Goal: Task Accomplishment & Management: Manage account settings

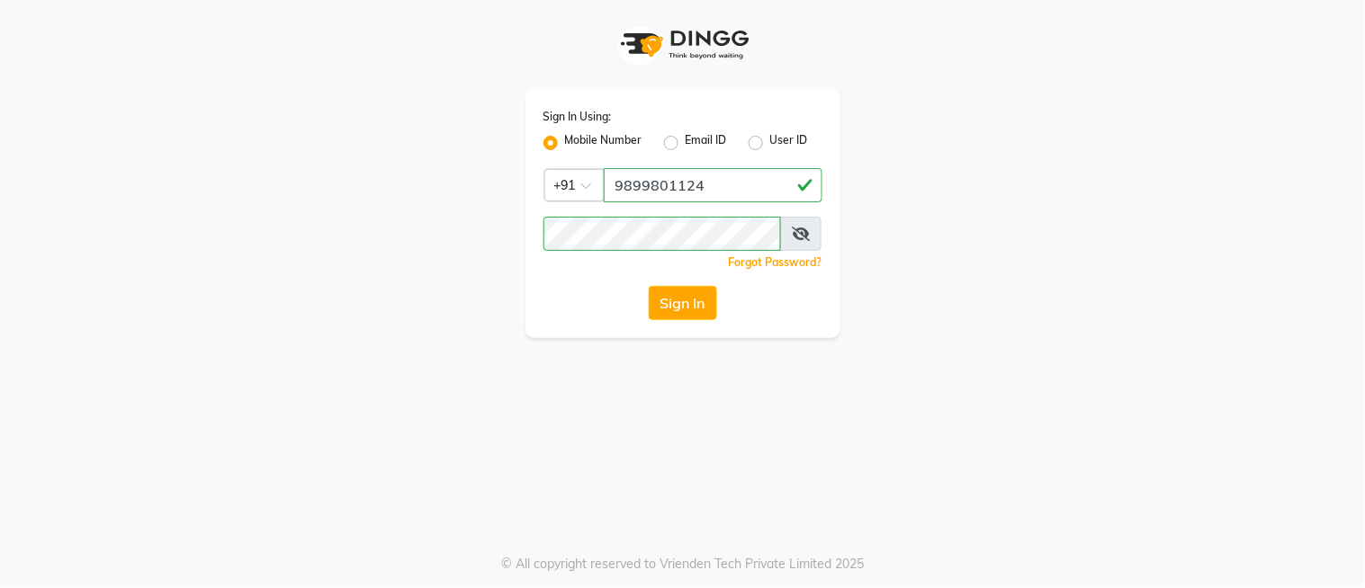
click at [677, 311] on button "Sign In" at bounding box center [683, 303] width 68 height 34
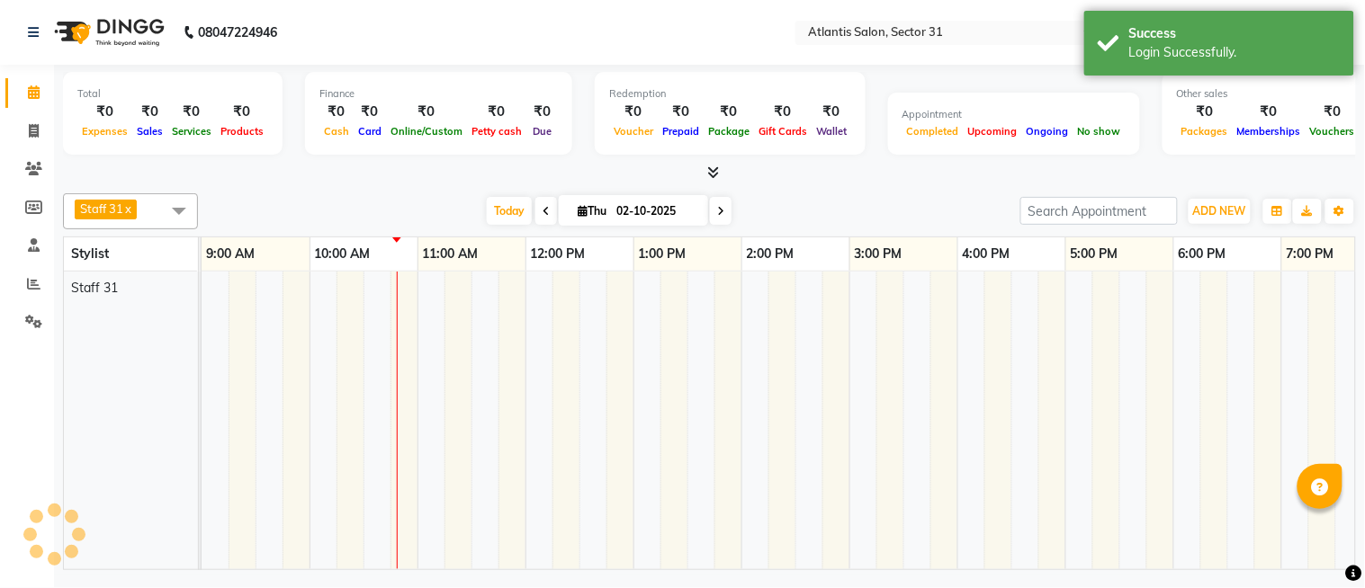
select select "en"
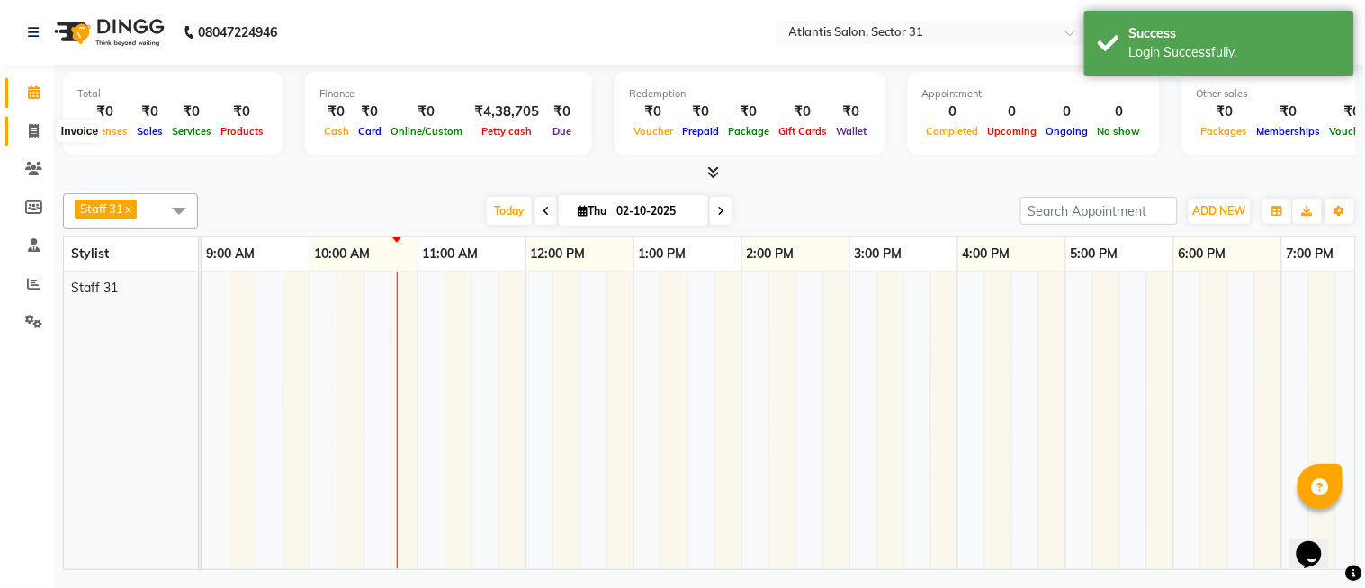
click at [45, 129] on span at bounding box center [33, 131] width 31 height 21
select select "service"
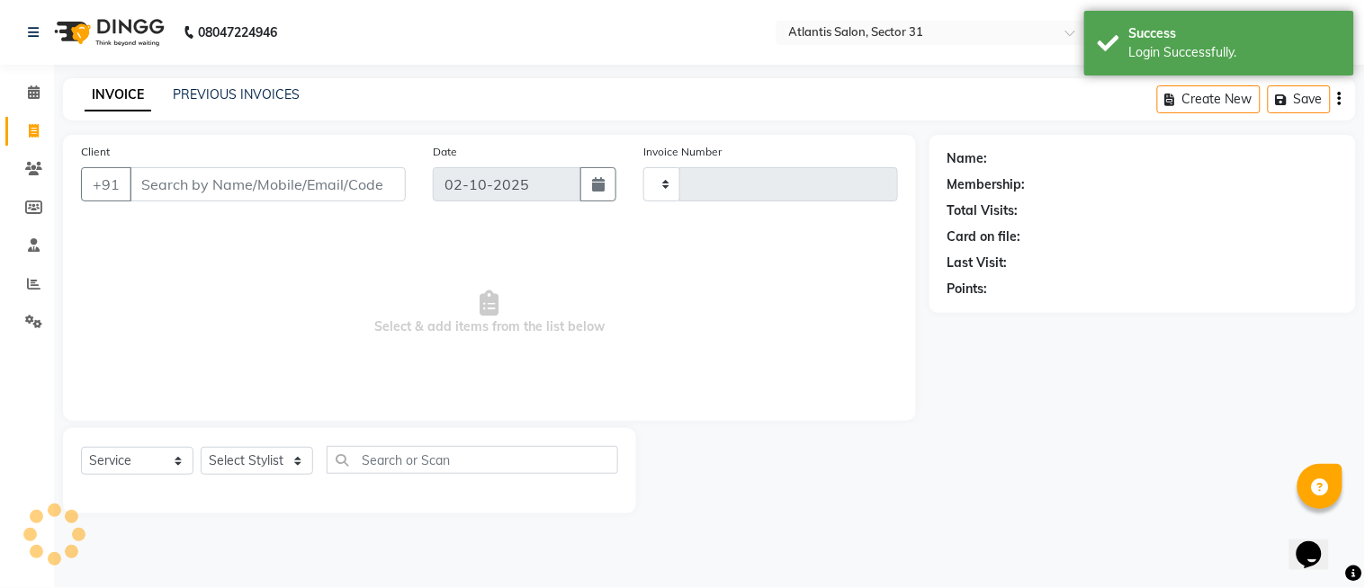
type input "2725"
select select "4391"
click at [363, 187] on input "Client" at bounding box center [268, 184] width 276 height 34
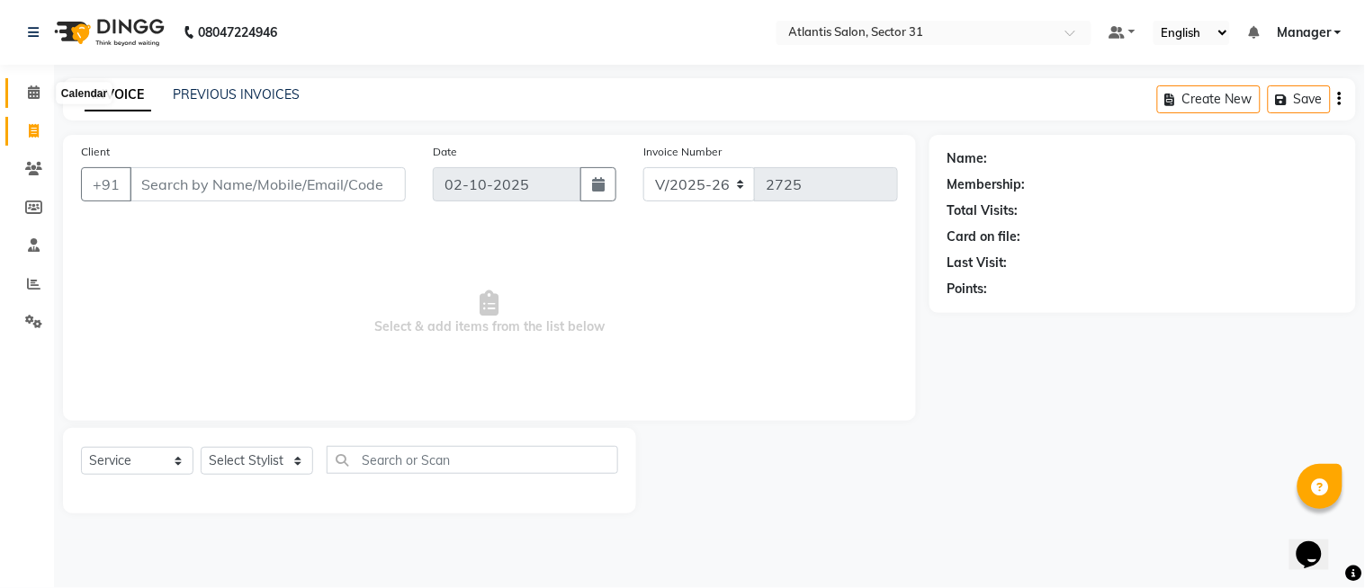
click at [37, 91] on icon at bounding box center [34, 91] width 12 height 13
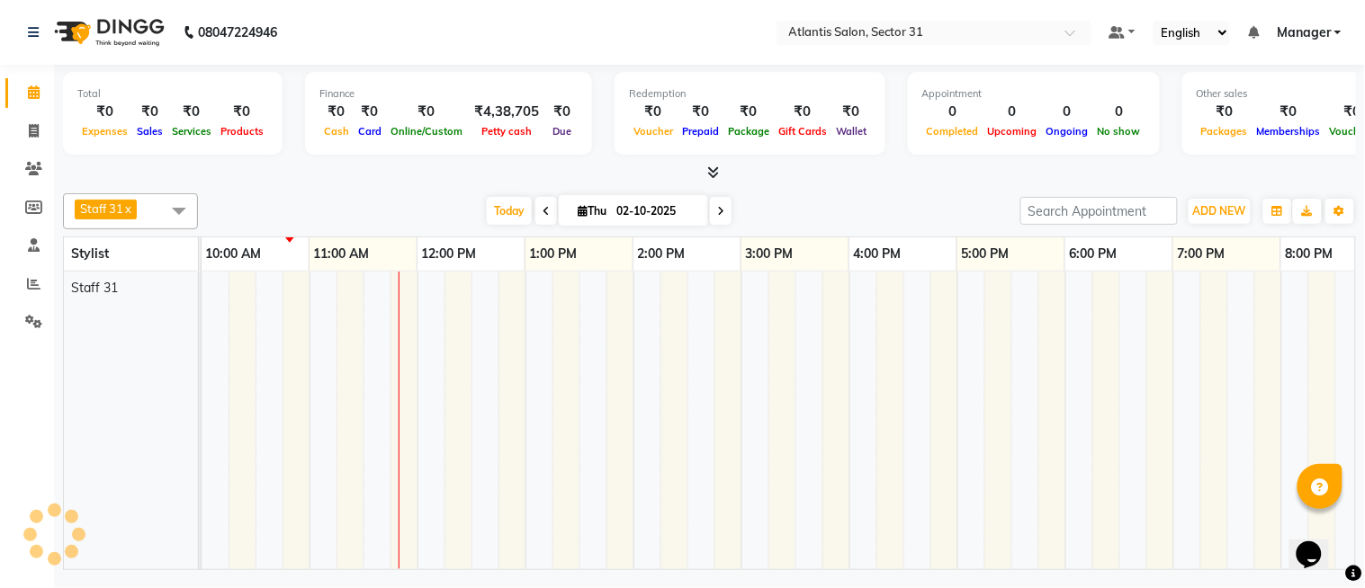
scroll to position [0, 109]
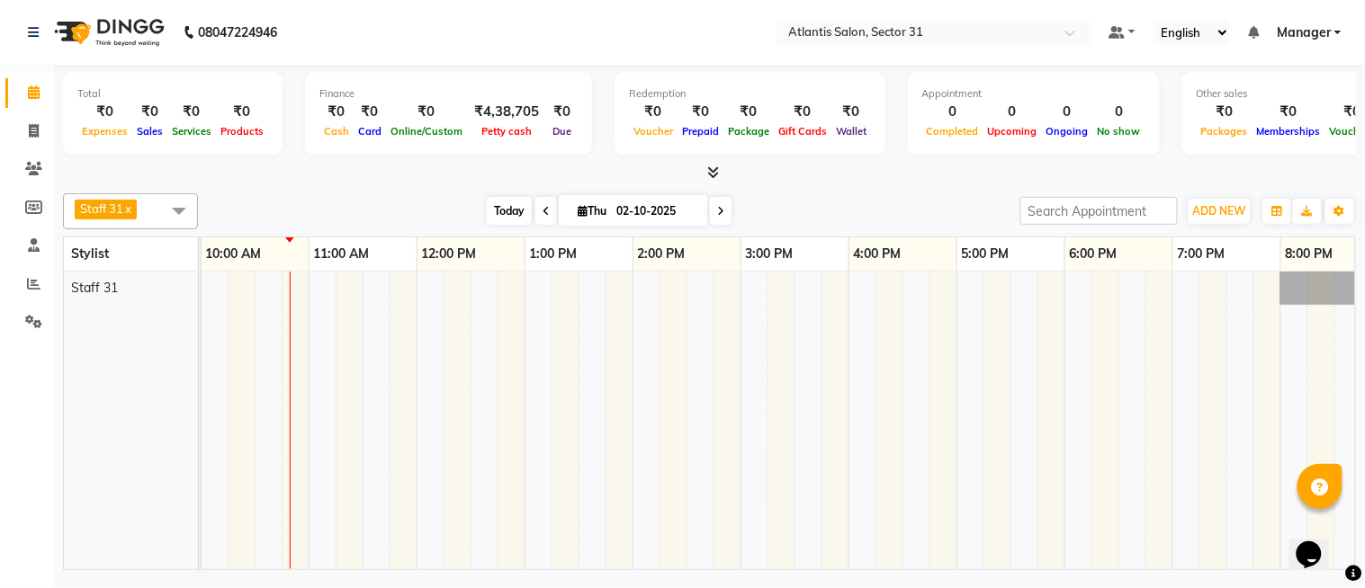
click at [516, 204] on span "Today" at bounding box center [509, 211] width 45 height 28
click at [700, 213] on span "[DATE]" at bounding box center [633, 210] width 149 height 31
click at [720, 213] on icon at bounding box center [720, 211] width 7 height 11
type input "03-10-2025"
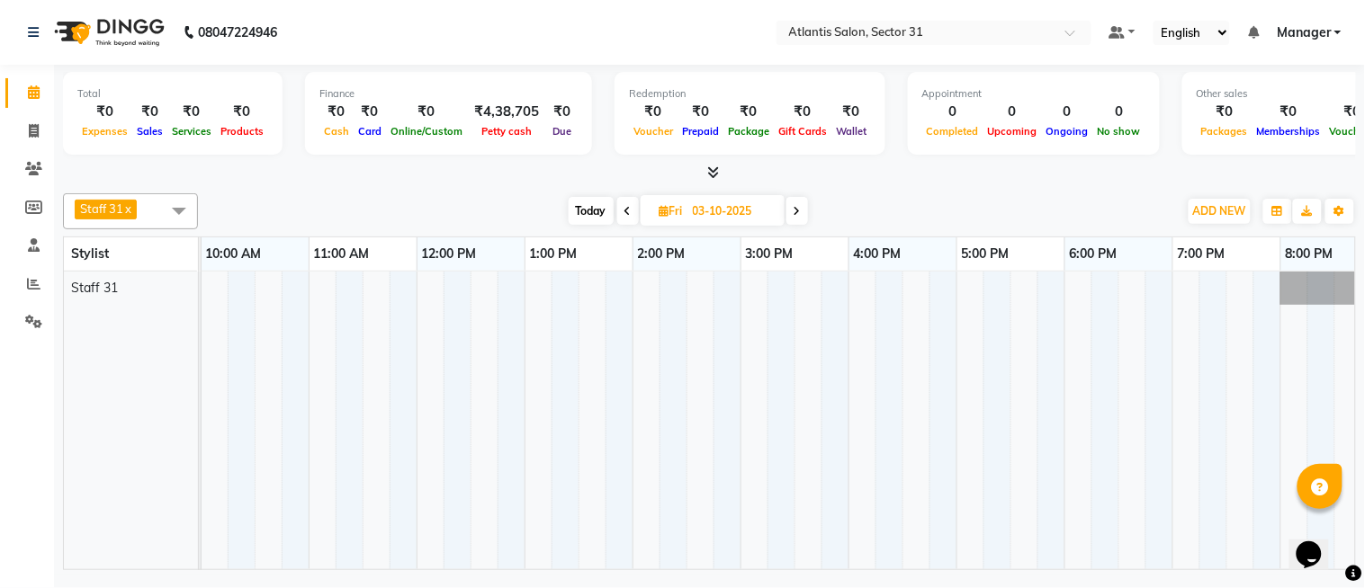
click at [720, 213] on input "03-10-2025" at bounding box center [732, 211] width 90 height 27
select select "10"
select select "2025"
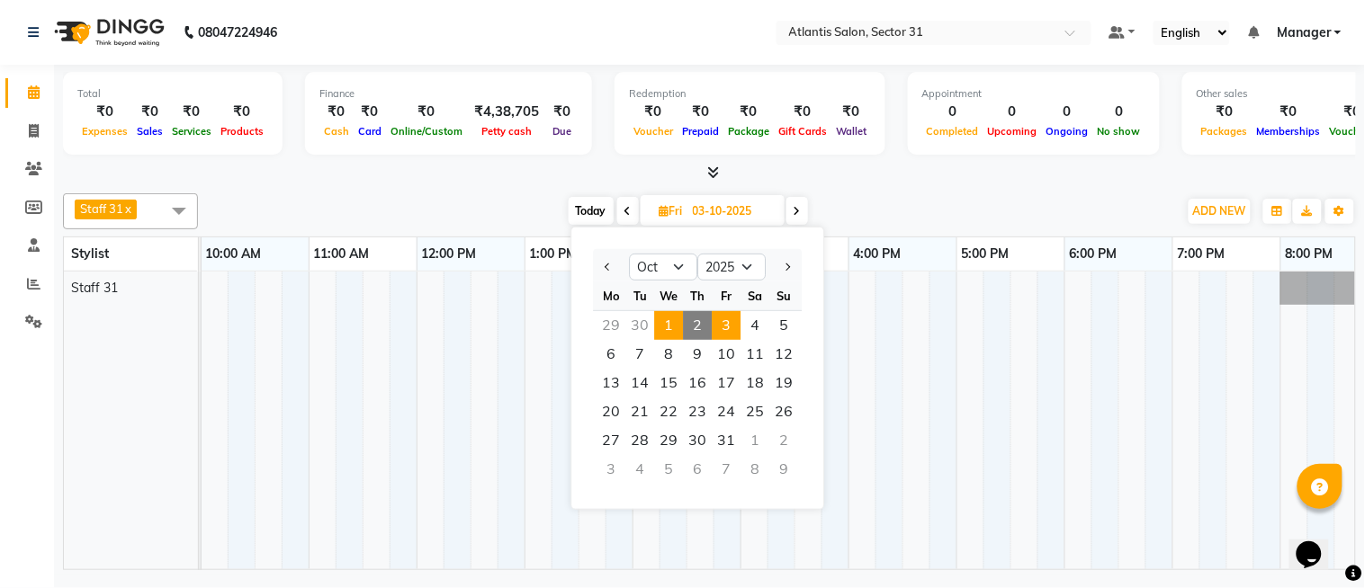
click at [662, 320] on span "1" at bounding box center [668, 325] width 29 height 29
type input "01-10-2025"
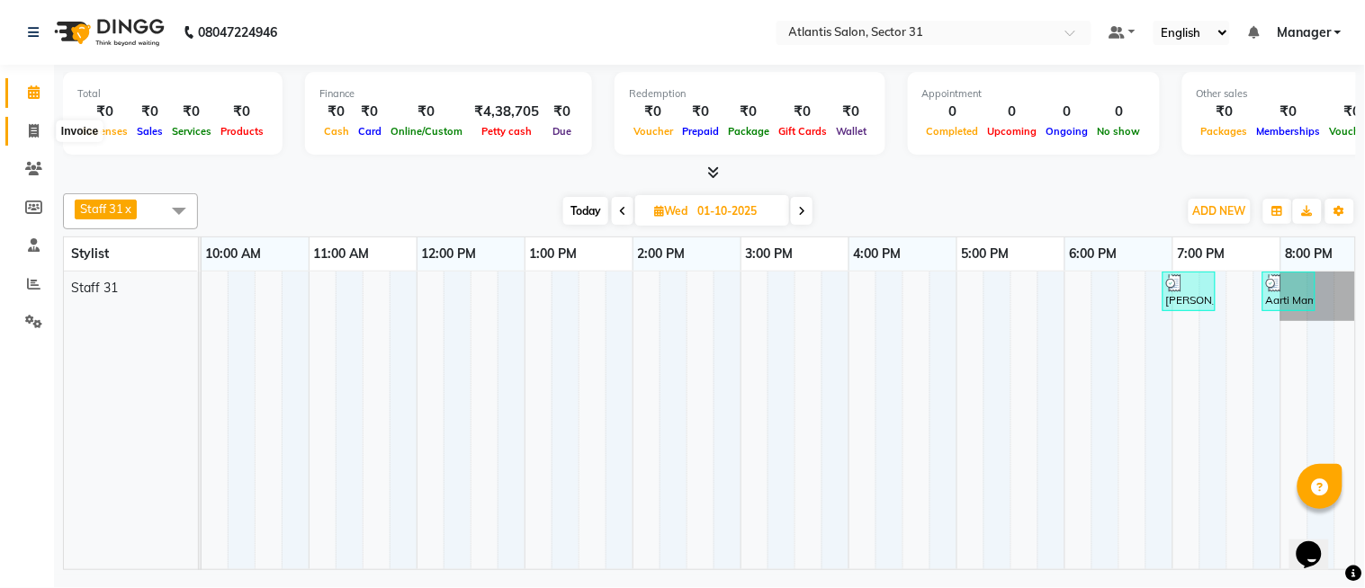
click at [39, 123] on span at bounding box center [33, 131] width 31 height 21
select select "service"
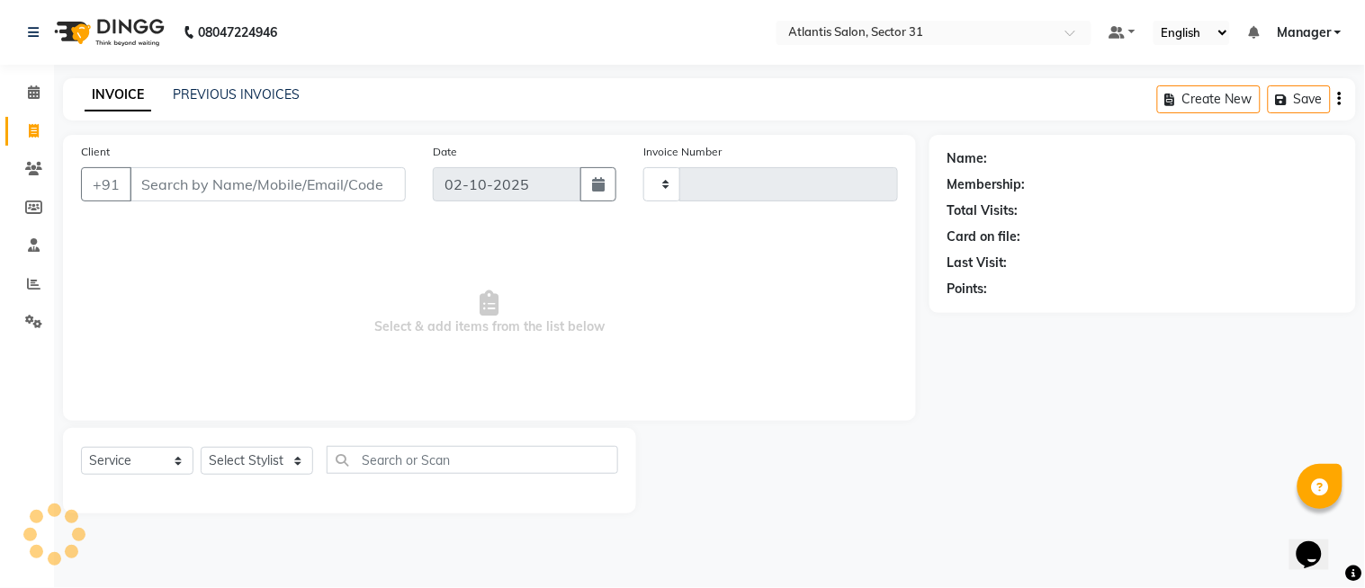
type input "2725"
click at [279, 84] on div "INVOICE PREVIOUS INVOICES Create New Save" at bounding box center [709, 99] width 1293 height 42
select select "4391"
click at [277, 90] on link "PREVIOUS INVOICES" at bounding box center [236, 94] width 127 height 16
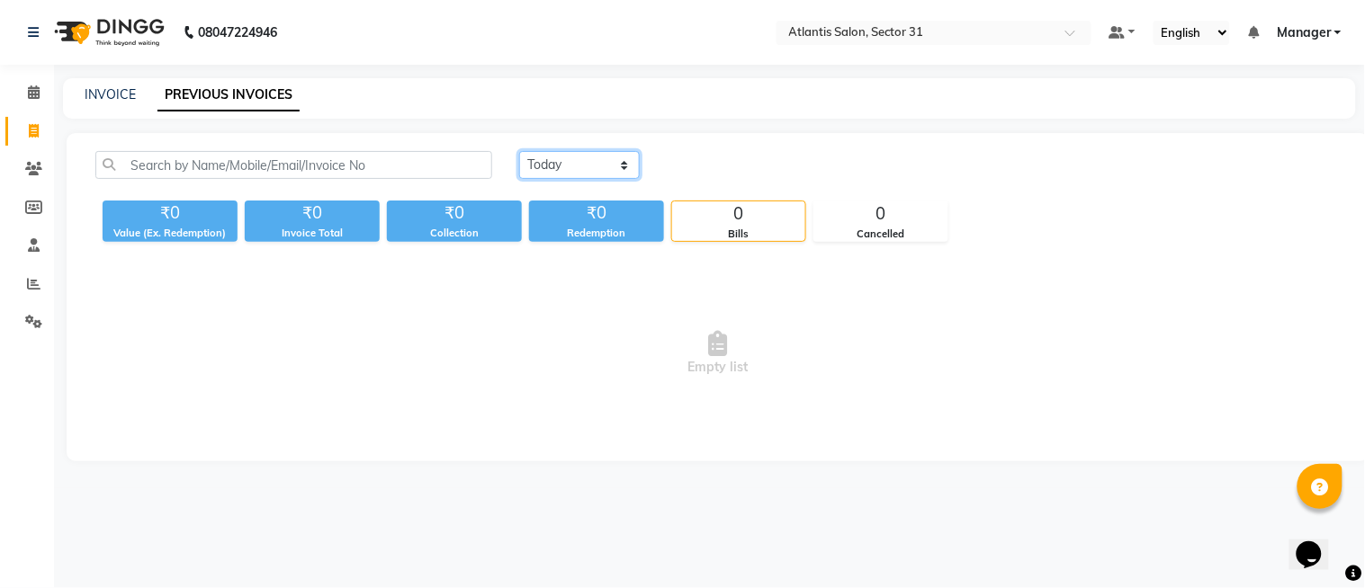
click at [623, 164] on select "[DATE] [DATE] Custom Range" at bounding box center [579, 165] width 121 height 28
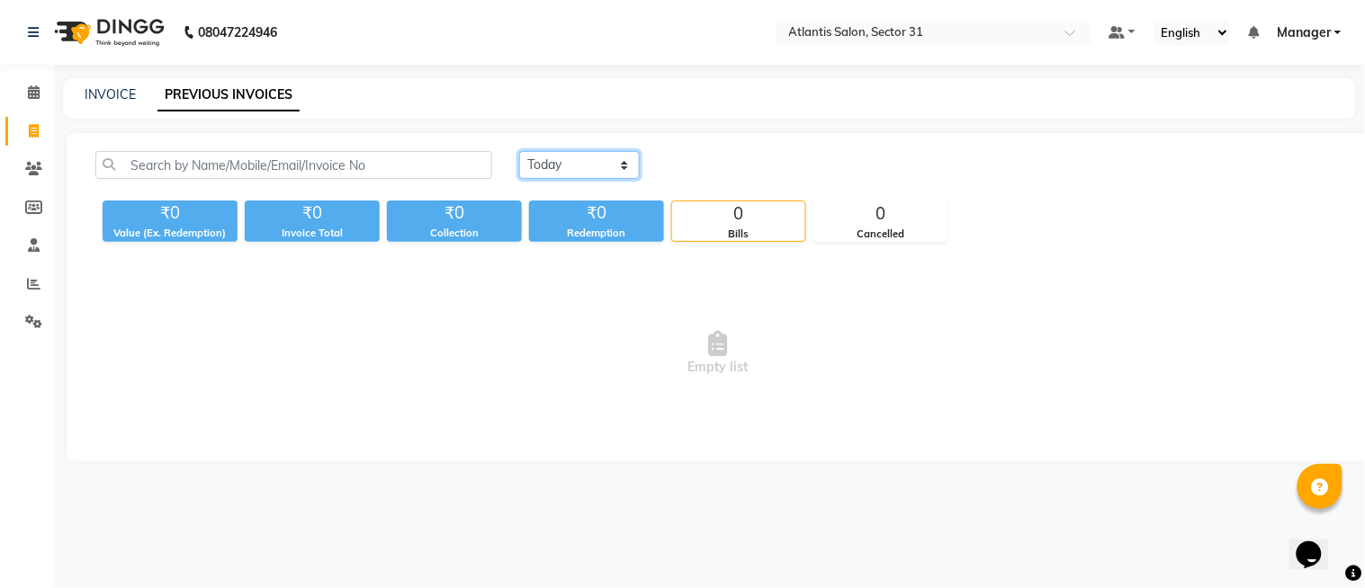
select select "[DATE]"
click at [519, 151] on select "[DATE] [DATE] Custom Range" at bounding box center [579, 165] width 121 height 28
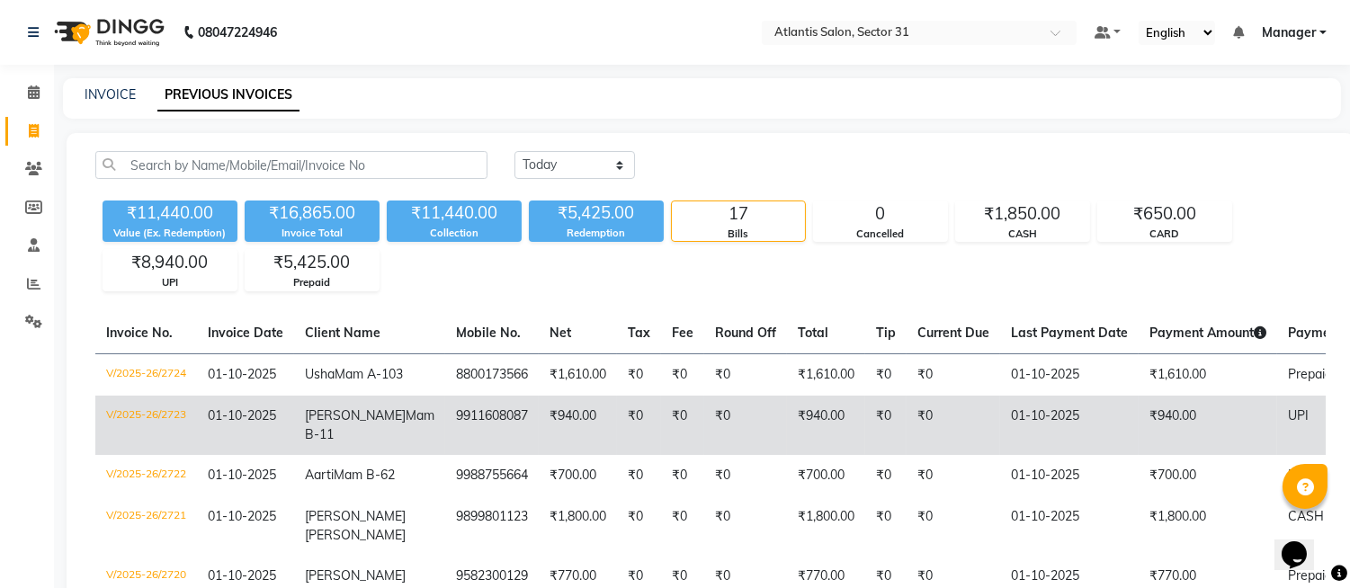
click at [453, 455] on td "9911608087" at bounding box center [492, 425] width 94 height 59
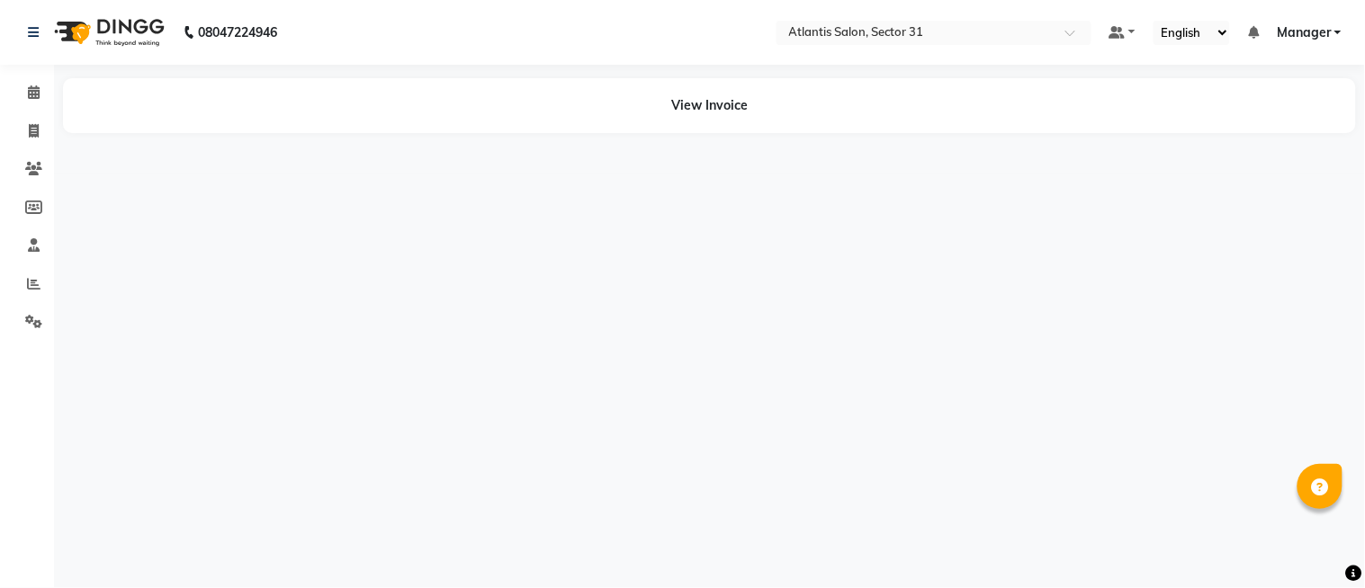
select select "en"
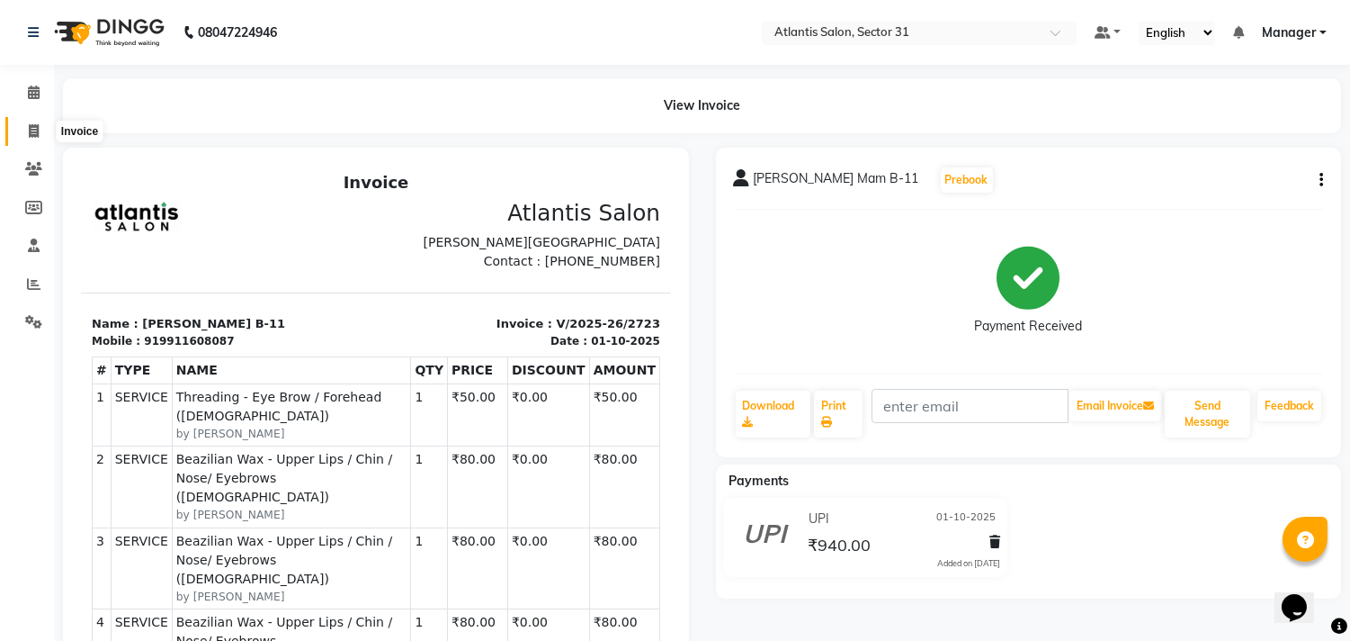
click at [29, 129] on icon at bounding box center [34, 130] width 10 height 13
select select "service"
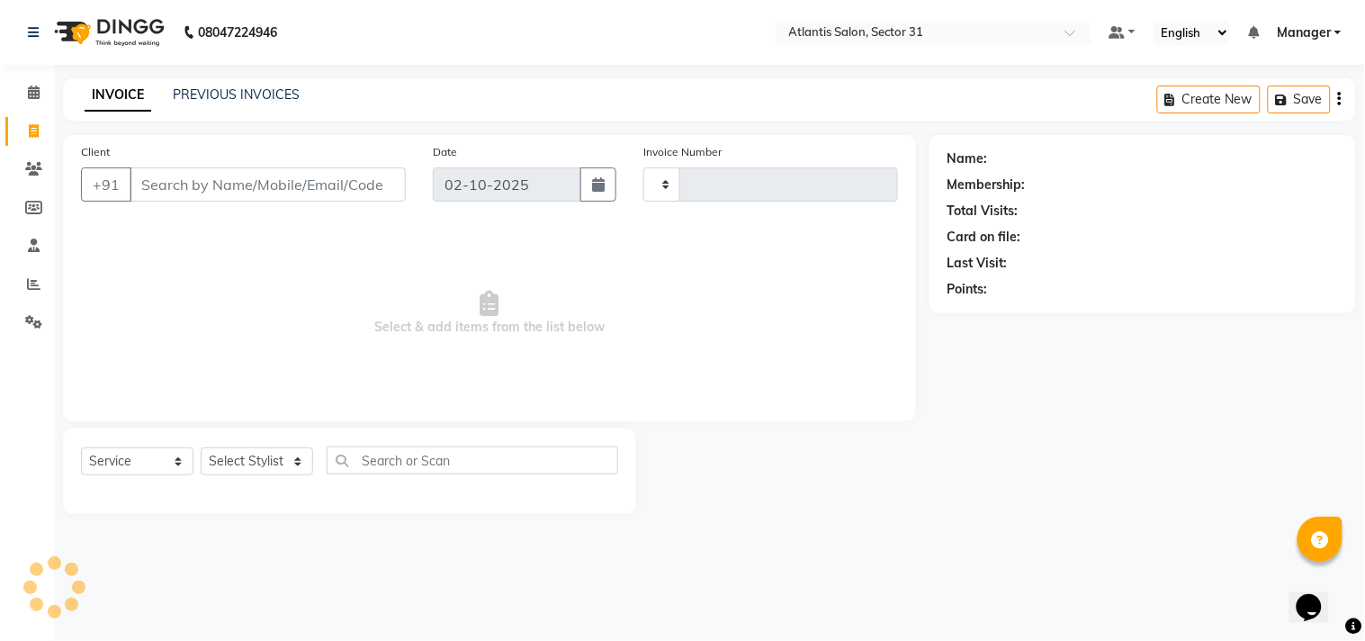
type input "2725"
select select "4391"
click at [214, 181] on input "Client" at bounding box center [268, 184] width 276 height 34
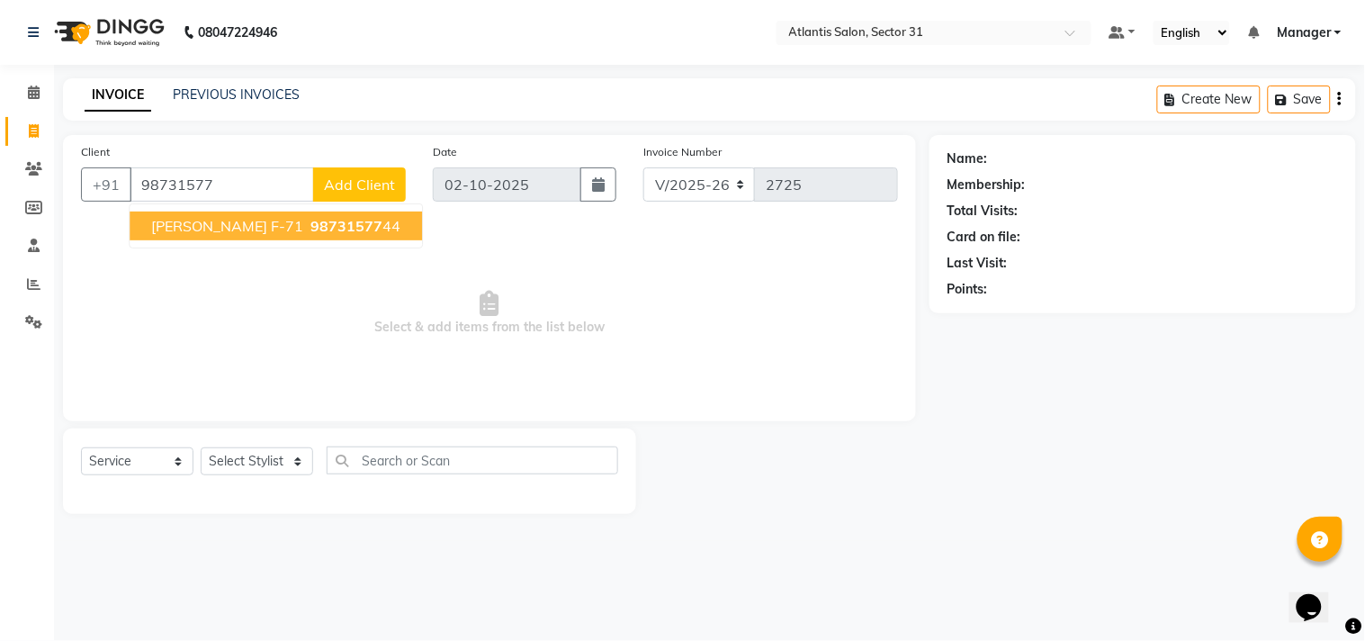
click at [371, 222] on span "98731577" at bounding box center [346, 226] width 72 height 18
type input "9873157744"
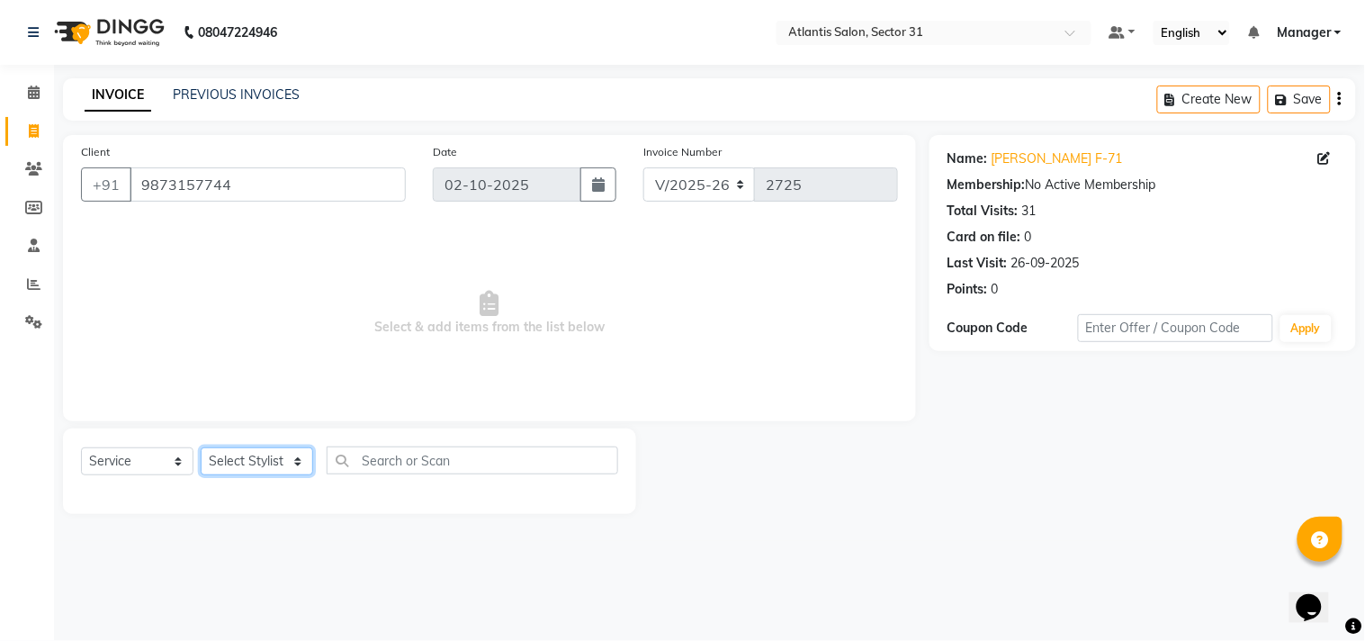
click at [264, 470] on select "Select Stylist Alka Annu Chetan Farman Kavita Manager Staff 31 Staff ILD Suraj …" at bounding box center [257, 461] width 112 height 28
select select "24237"
click at [201, 448] on select "Select Stylist Alka Annu Chetan Farman Kavita Manager Staff 31 Staff ILD Suraj …" at bounding box center [257, 461] width 112 height 28
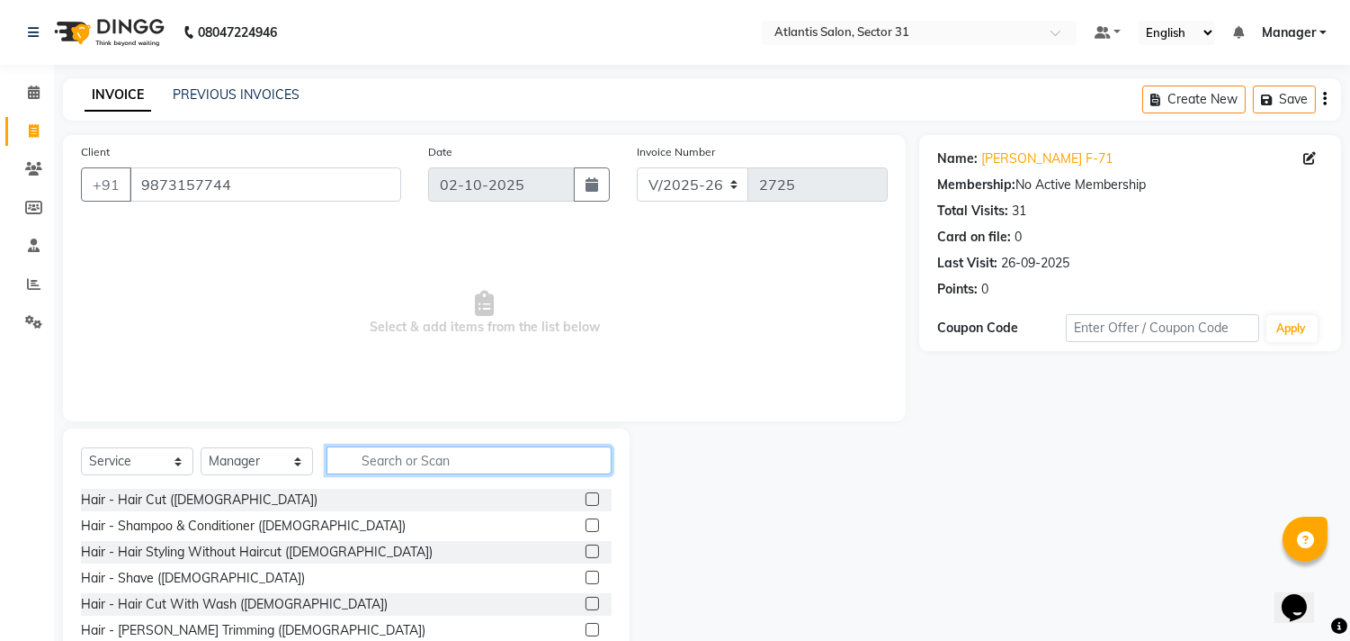
click at [462, 461] on input "text" at bounding box center [469, 460] width 285 height 28
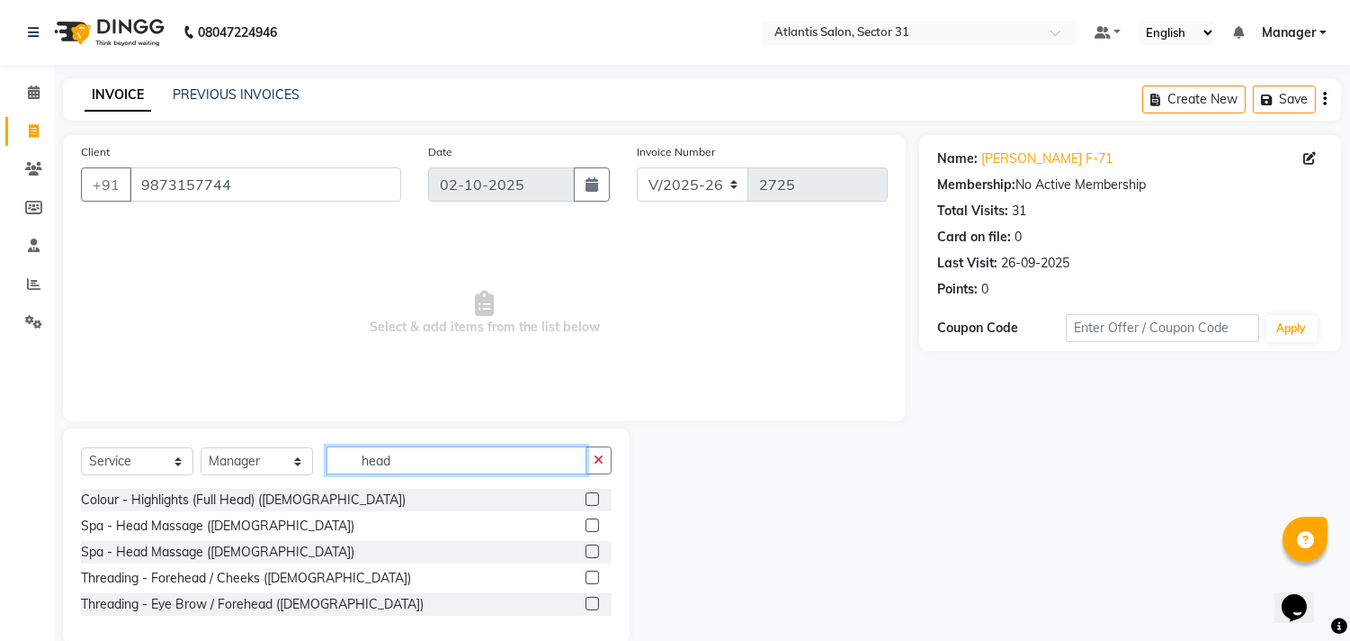
type input "head"
click at [594, 524] on label at bounding box center [592, 524] width 13 height 13
click at [594, 524] on input "checkbox" at bounding box center [592, 526] width 12 height 12
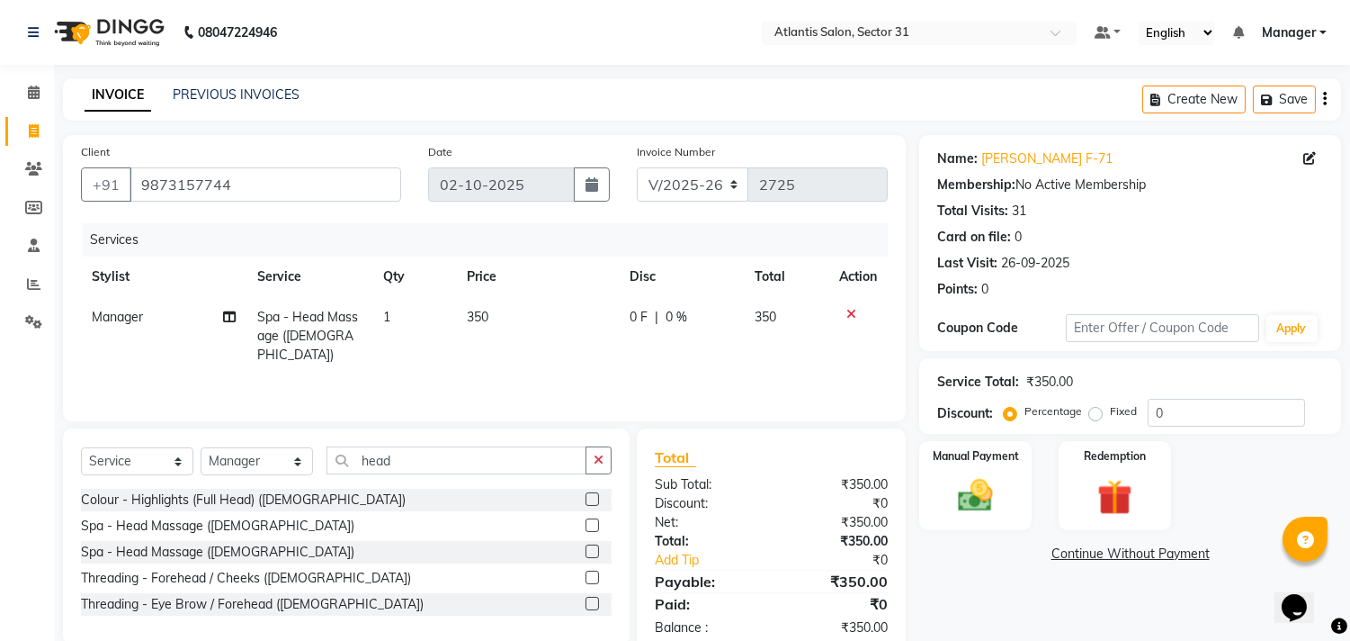
click at [591, 524] on label at bounding box center [592, 524] width 13 height 13
click at [591, 524] on input "checkbox" at bounding box center [592, 526] width 12 height 12
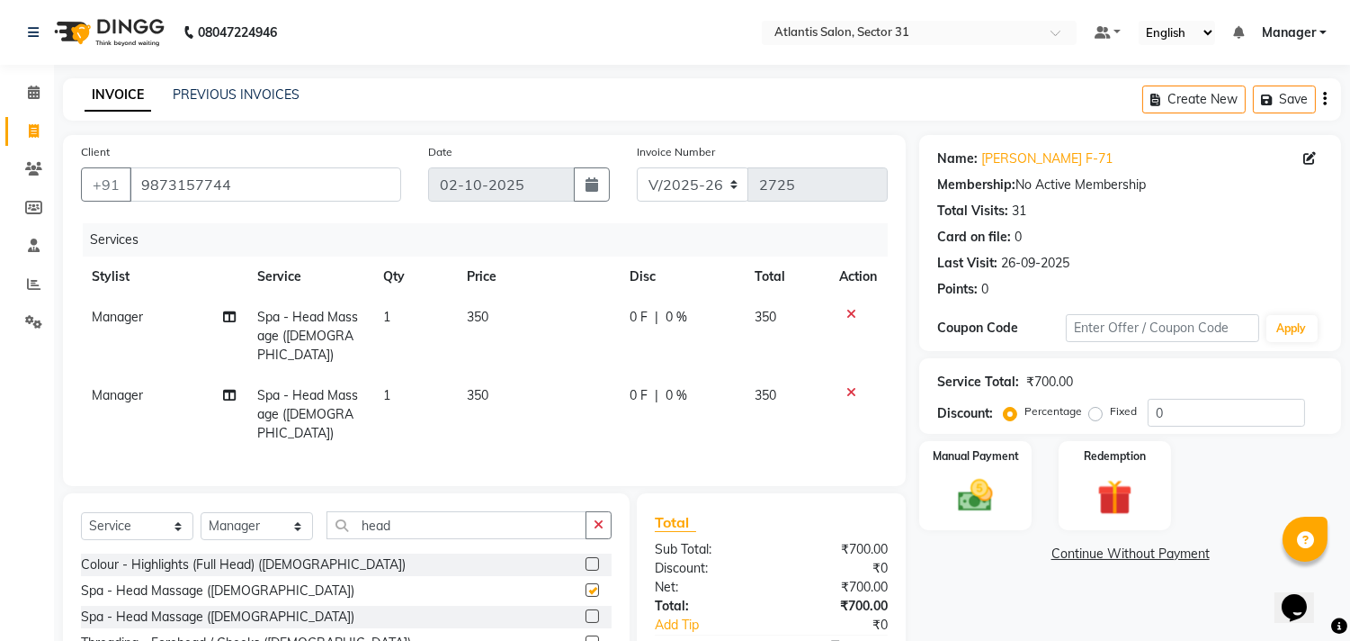
checkbox input "false"
click at [855, 386] on icon at bounding box center [852, 392] width 10 height 13
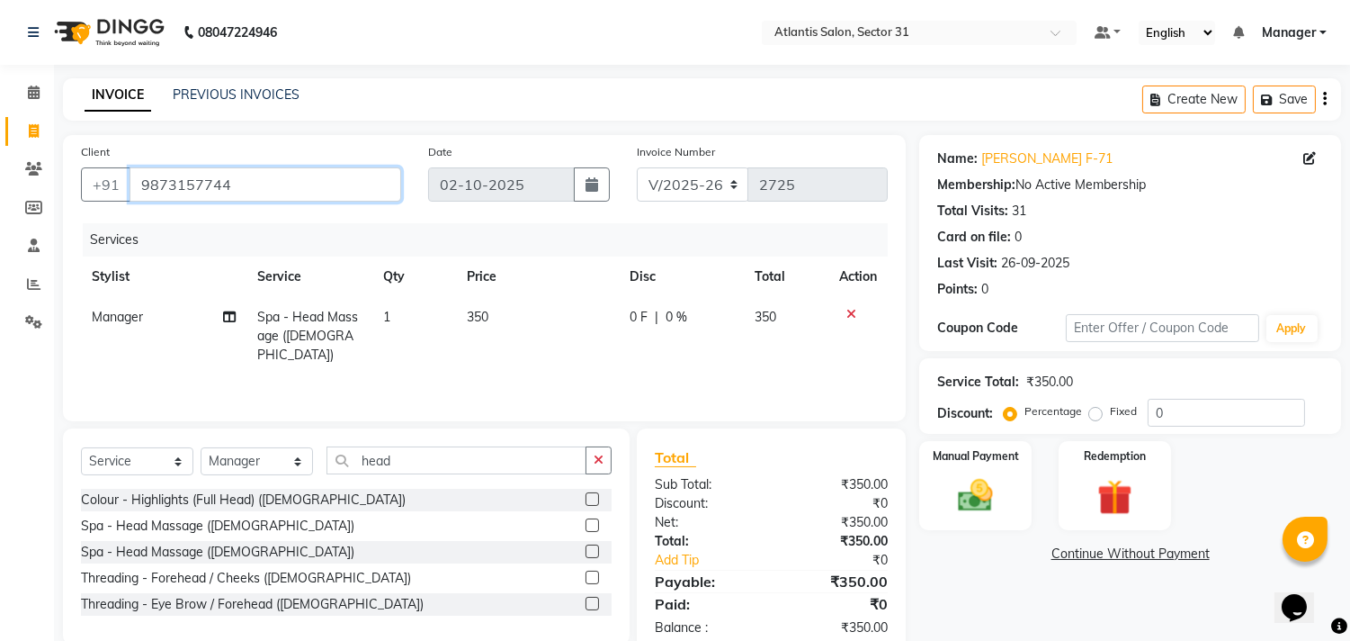
click at [255, 189] on input "9873157744" at bounding box center [266, 184] width 272 height 34
click at [273, 462] on select "Select Stylist Alka Annu Chetan Farman Kavita Manager Staff 31 Staff ILD Suraj …" at bounding box center [257, 461] width 112 height 28
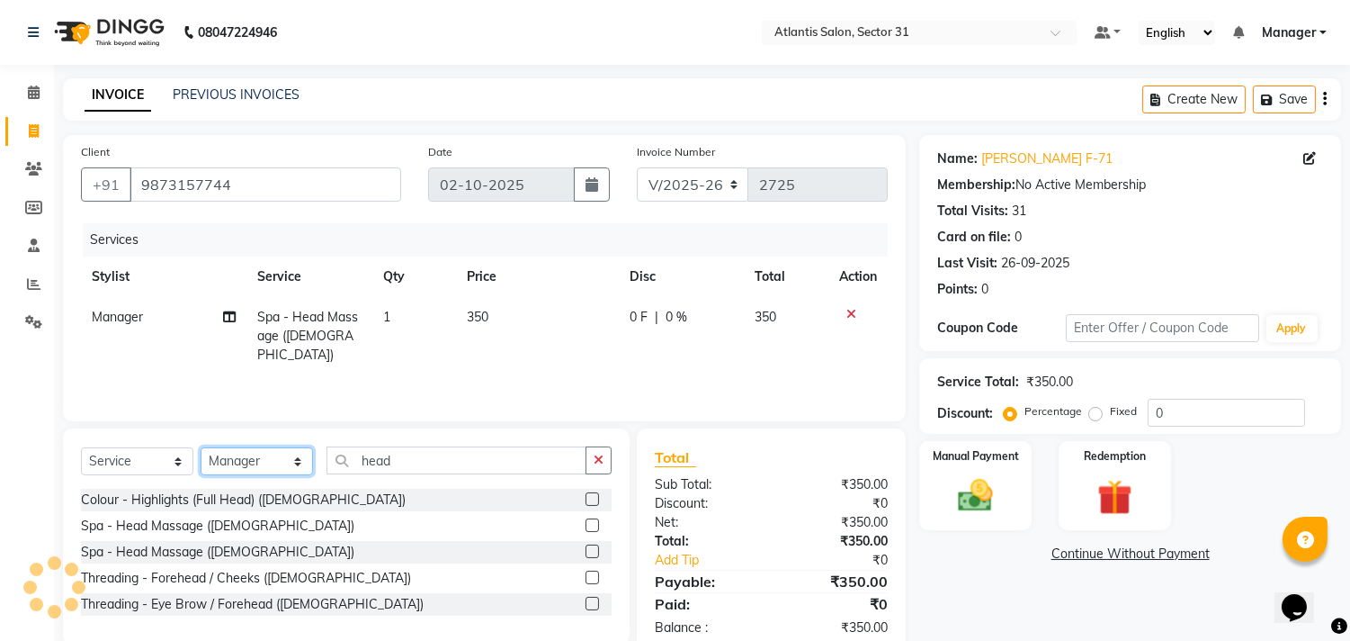
select select "24236"
click at [201, 448] on select "Select Stylist Alka Annu Chetan Farman Kavita Manager Staff 31 Staff ILD Suraj …" at bounding box center [257, 461] width 112 height 28
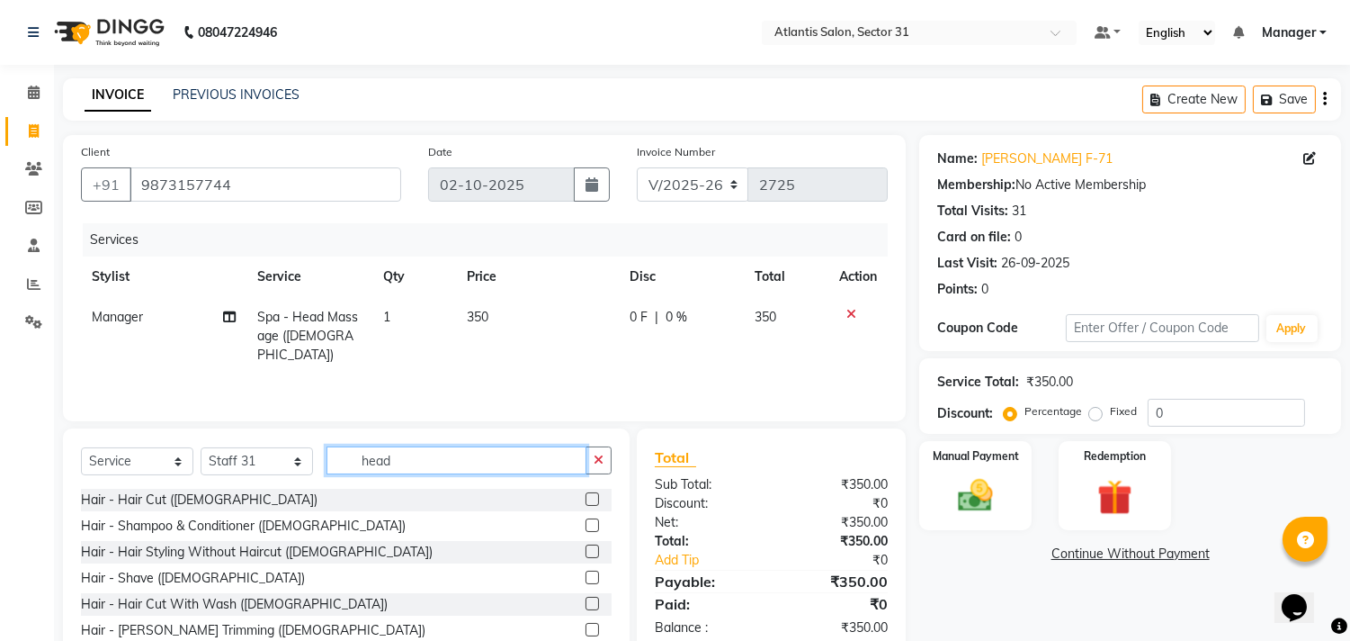
click at [420, 455] on input "head" at bounding box center [457, 460] width 260 height 28
click at [429, 469] on input "head" at bounding box center [457, 460] width 260 height 28
click at [452, 465] on input "head" at bounding box center [457, 460] width 260 height 28
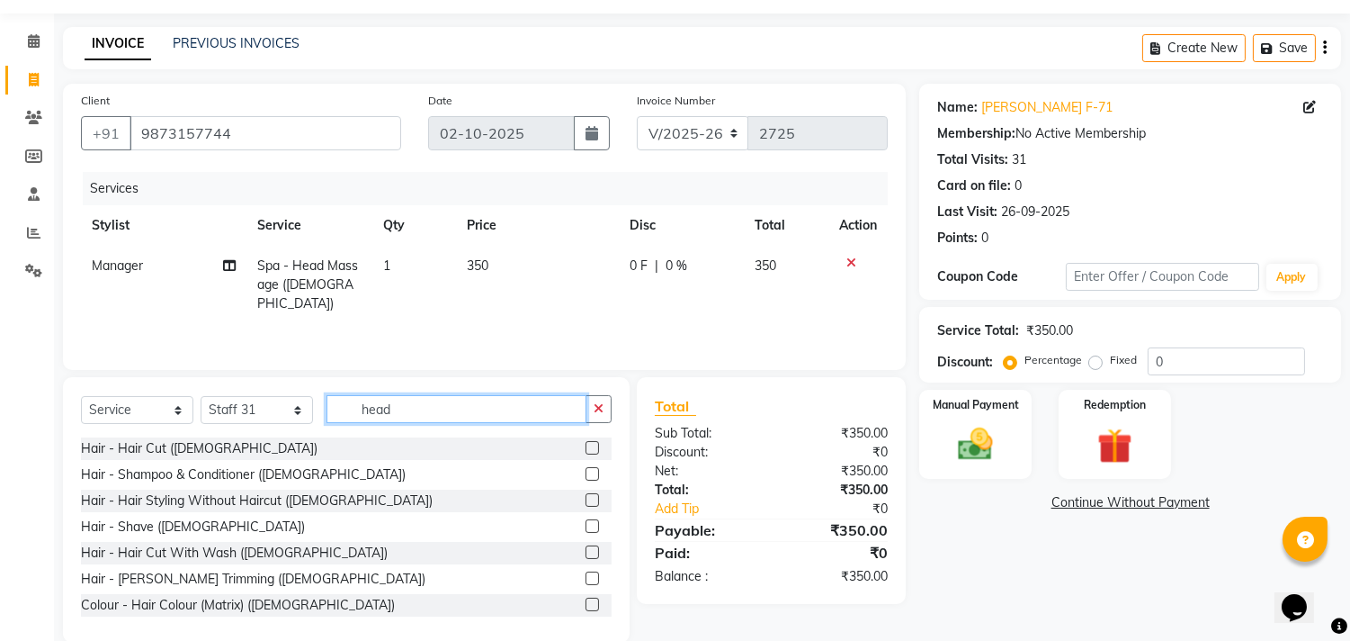
scroll to position [79, 0]
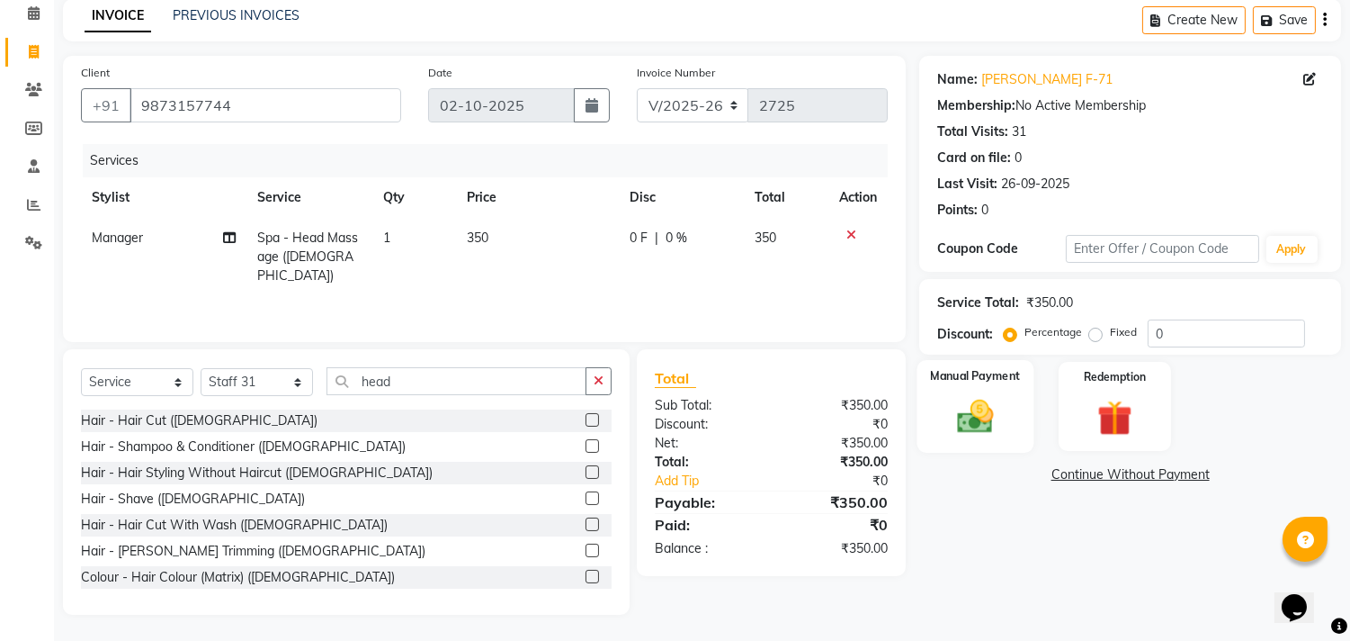
click at [967, 392] on div "Manual Payment" at bounding box center [976, 406] width 117 height 92
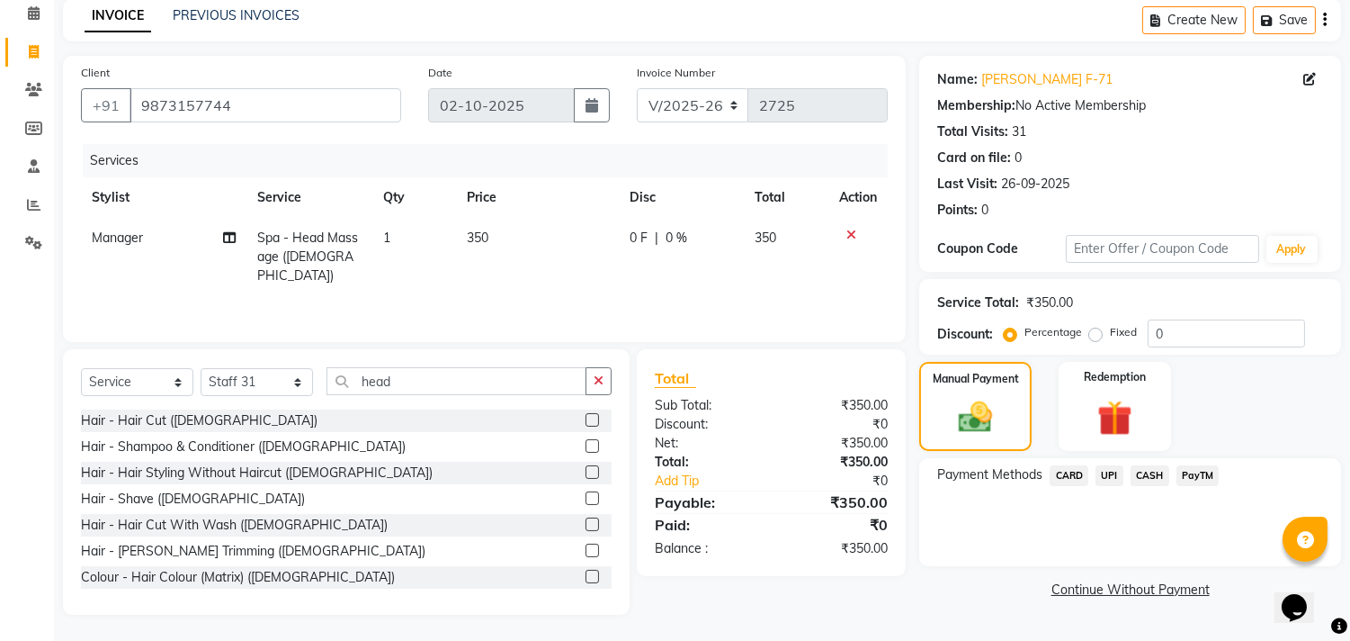
click at [1108, 477] on span "UPI" at bounding box center [1110, 475] width 28 height 21
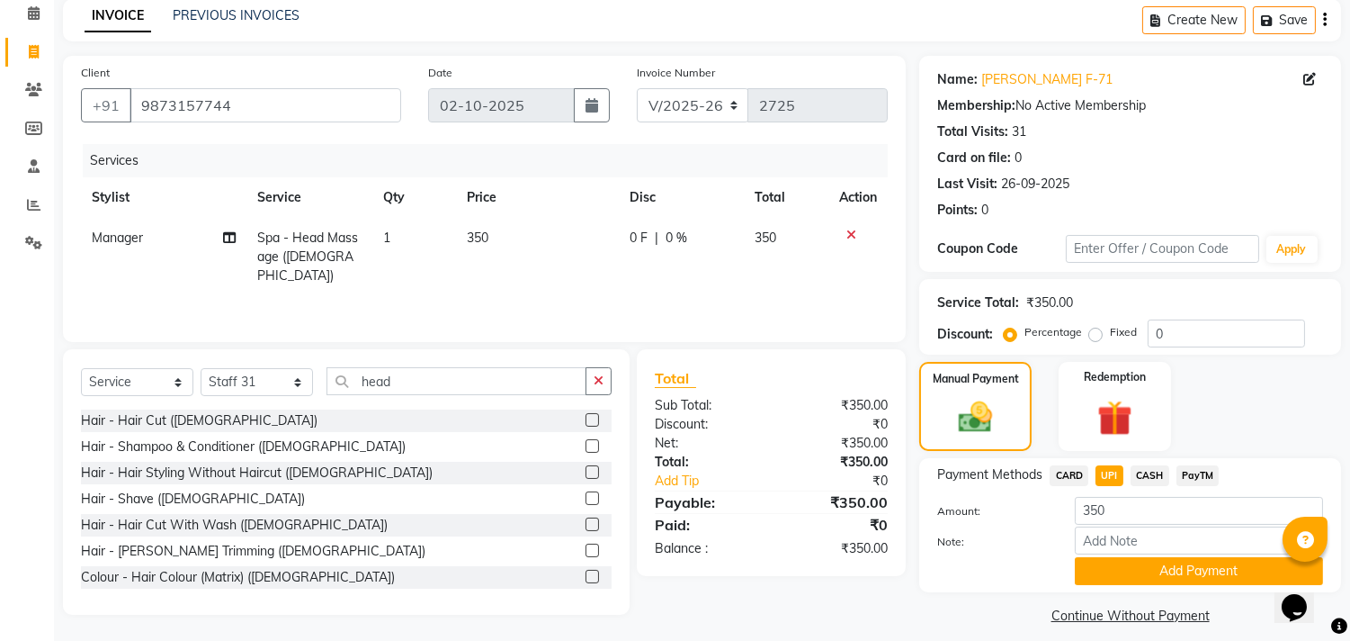
scroll to position [94, 0]
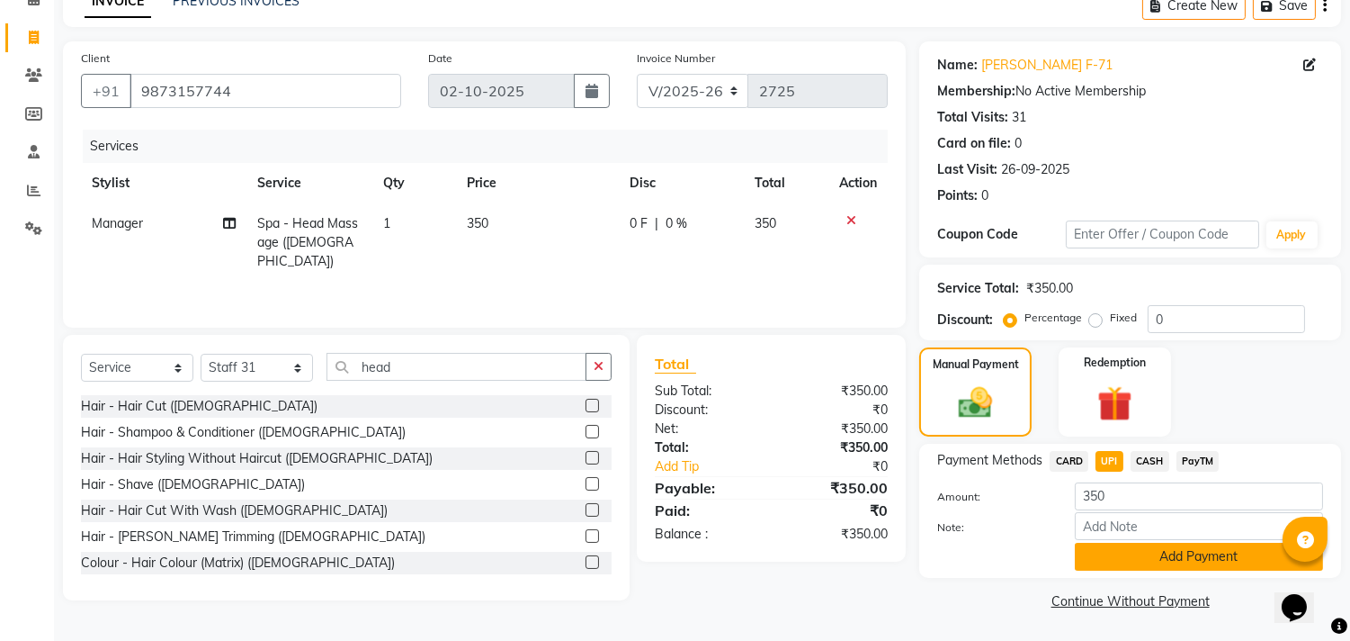
click at [1153, 560] on button "Add Payment" at bounding box center [1199, 556] width 248 height 28
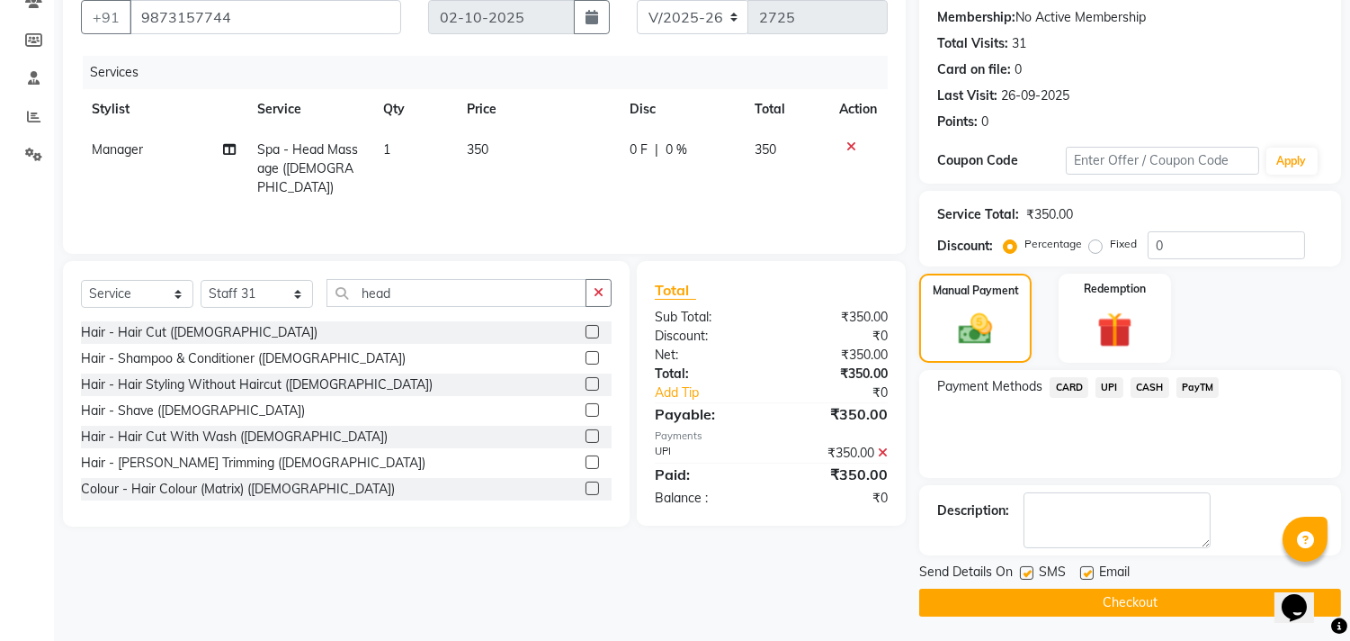
scroll to position [168, 0]
click at [1087, 587] on button "Checkout" at bounding box center [1130, 601] width 422 height 28
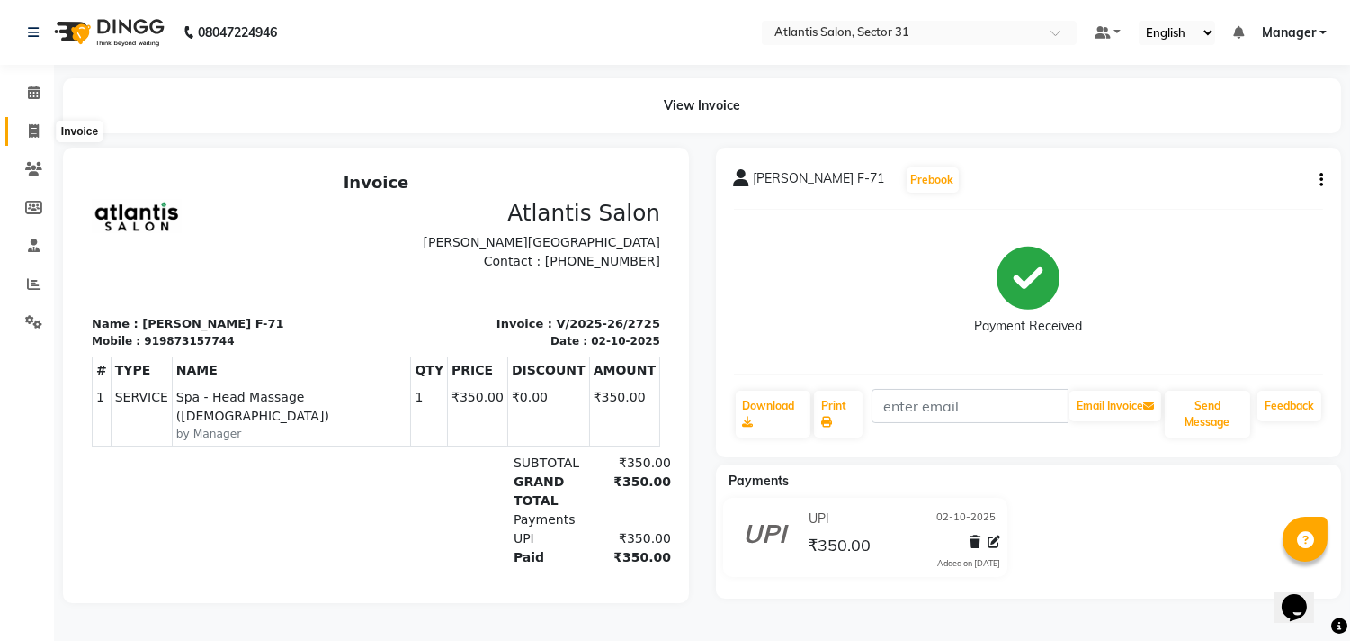
click at [40, 126] on span at bounding box center [33, 131] width 31 height 21
select select "service"
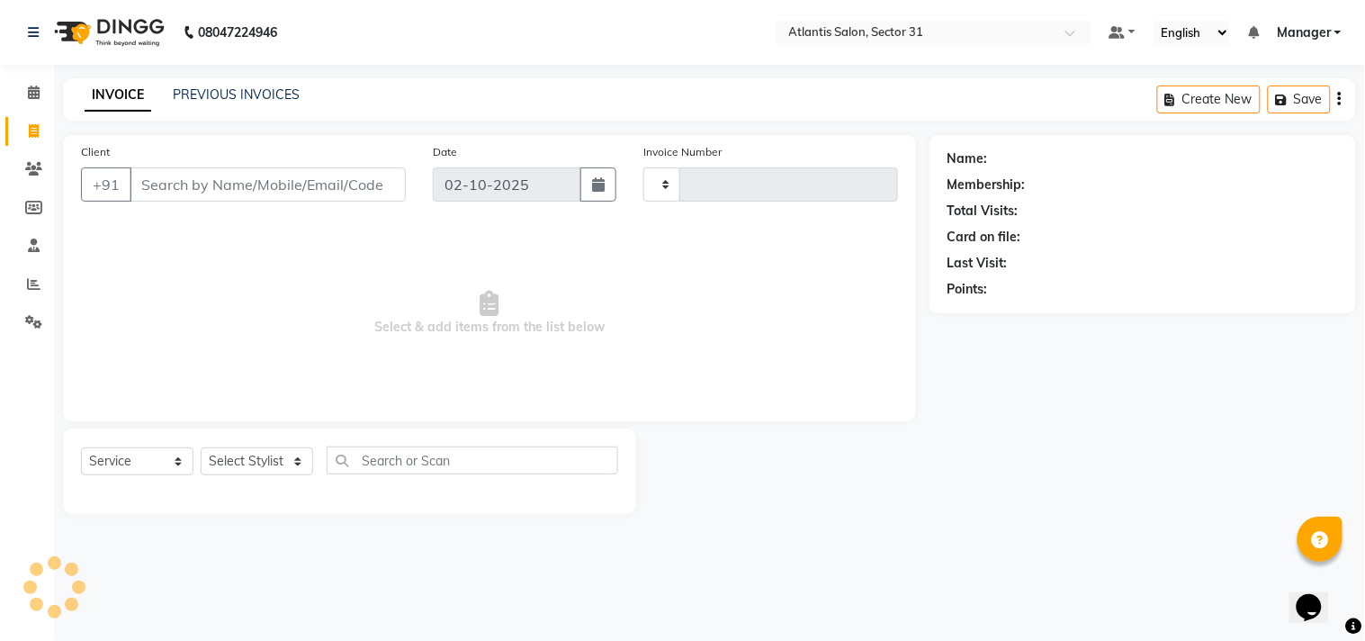
click at [293, 183] on input "Client" at bounding box center [268, 184] width 276 height 34
type input "2726"
select select "4391"
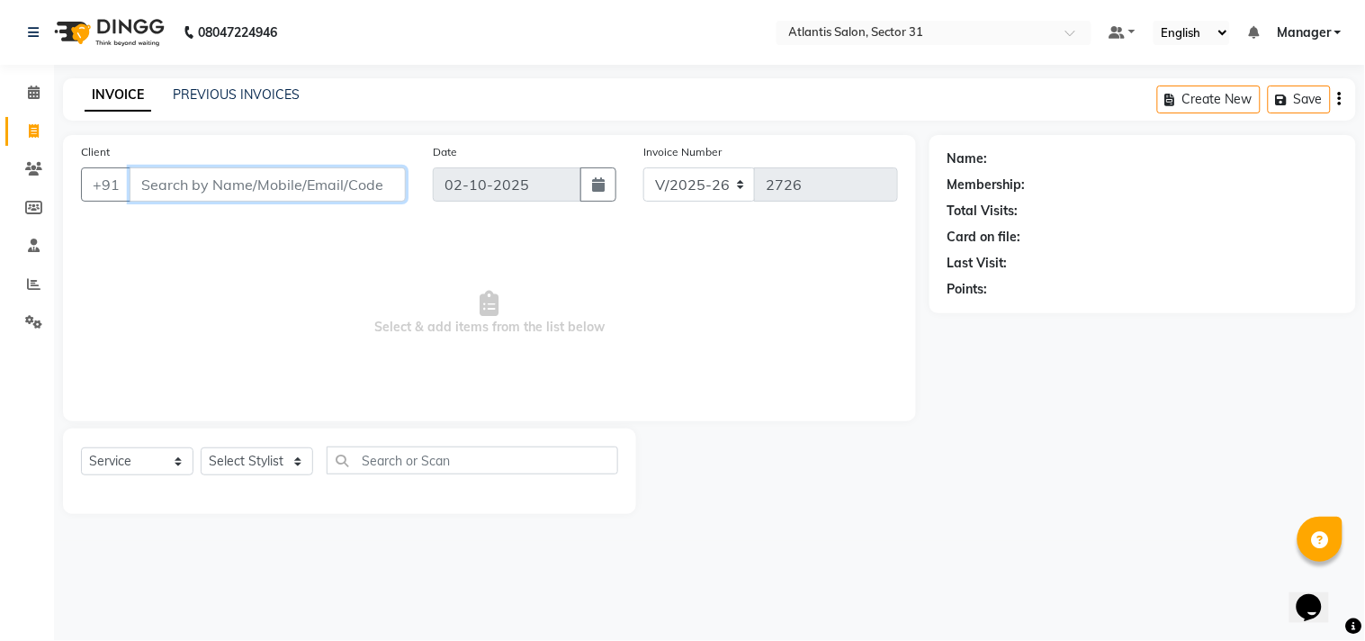
click at [280, 184] on input "Client" at bounding box center [268, 184] width 276 height 34
click at [220, 184] on input "Client" at bounding box center [268, 184] width 276 height 34
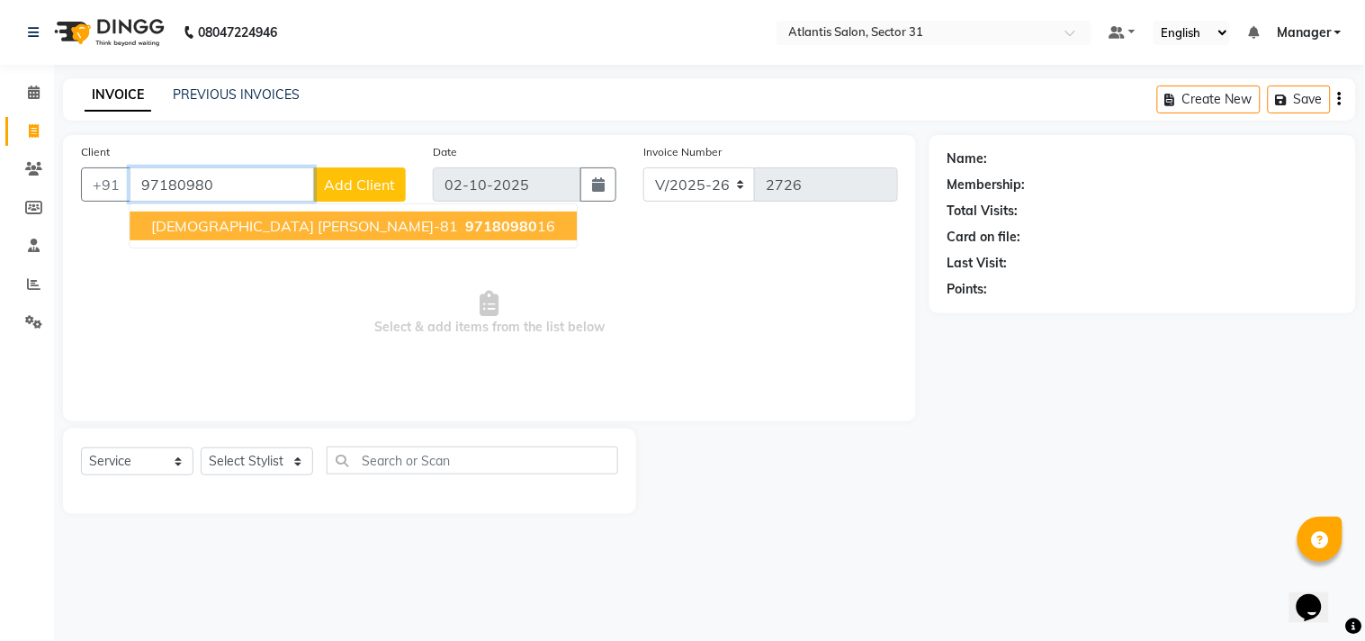
click at [465, 226] on span "97180980" at bounding box center [501, 226] width 72 height 18
type input "9718098016"
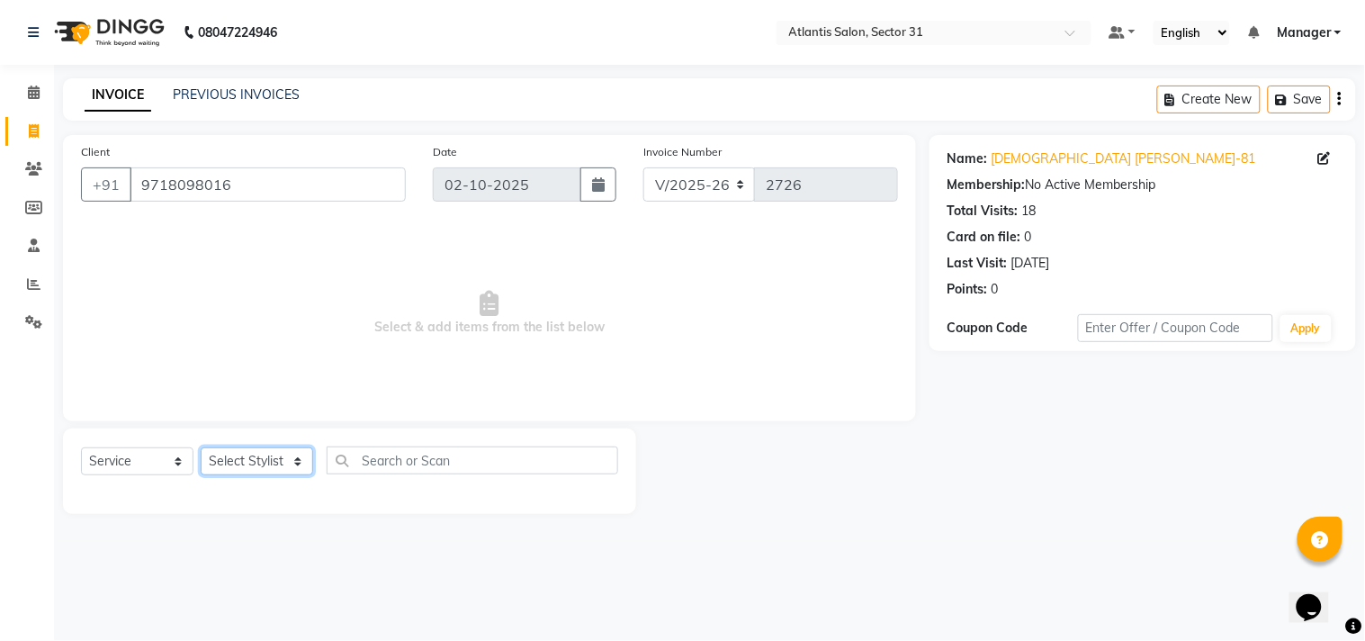
click at [270, 466] on select "Select Stylist Alka Annu Chetan Farman Kavita Manager Staff 31 Staff ILD Suraj …" at bounding box center [257, 461] width 112 height 28
select select "33510"
click at [201, 448] on select "Select Stylist Alka Annu Chetan Farman Kavita Manager Staff 31 Staff ILD Suraj …" at bounding box center [257, 461] width 112 height 28
click at [272, 282] on span "Select & add items from the list below" at bounding box center [489, 313] width 817 height 180
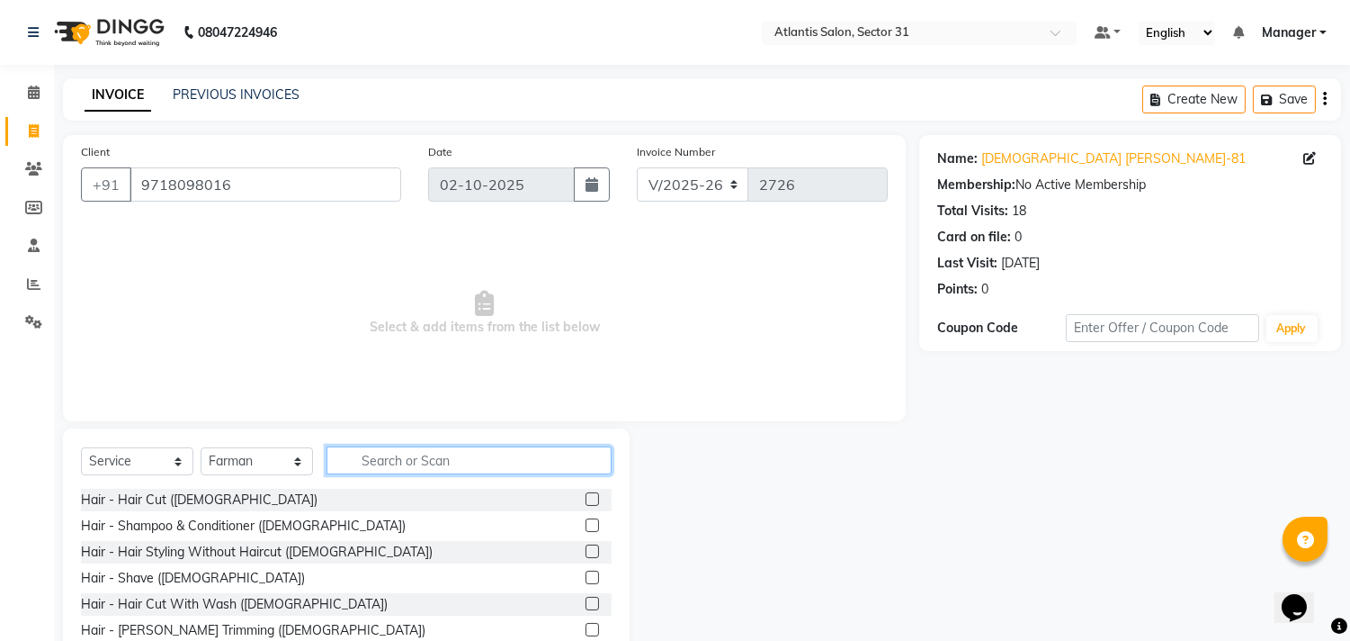
click at [430, 457] on input "text" at bounding box center [469, 460] width 285 height 28
type input "hai"
click at [586, 506] on label at bounding box center [592, 498] width 13 height 13
click at [586, 506] on input "checkbox" at bounding box center [592, 500] width 12 height 12
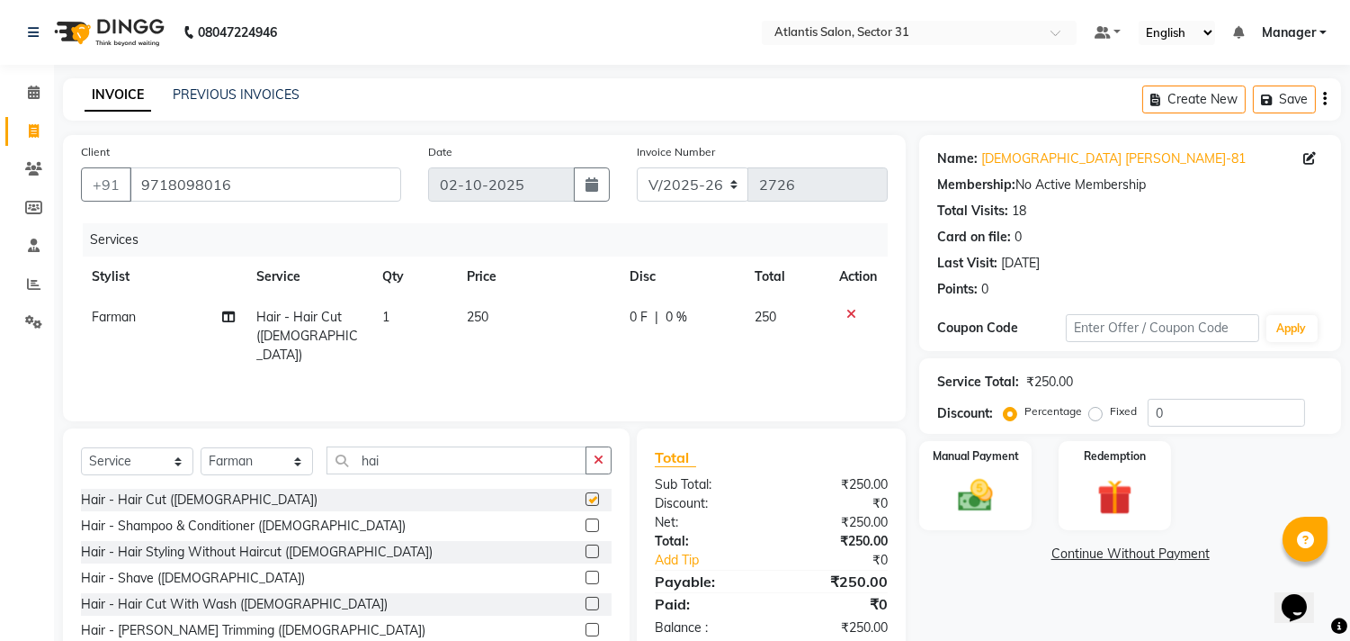
checkbox input "false"
click at [532, 471] on input "hai" at bounding box center [457, 460] width 260 height 28
type input "h"
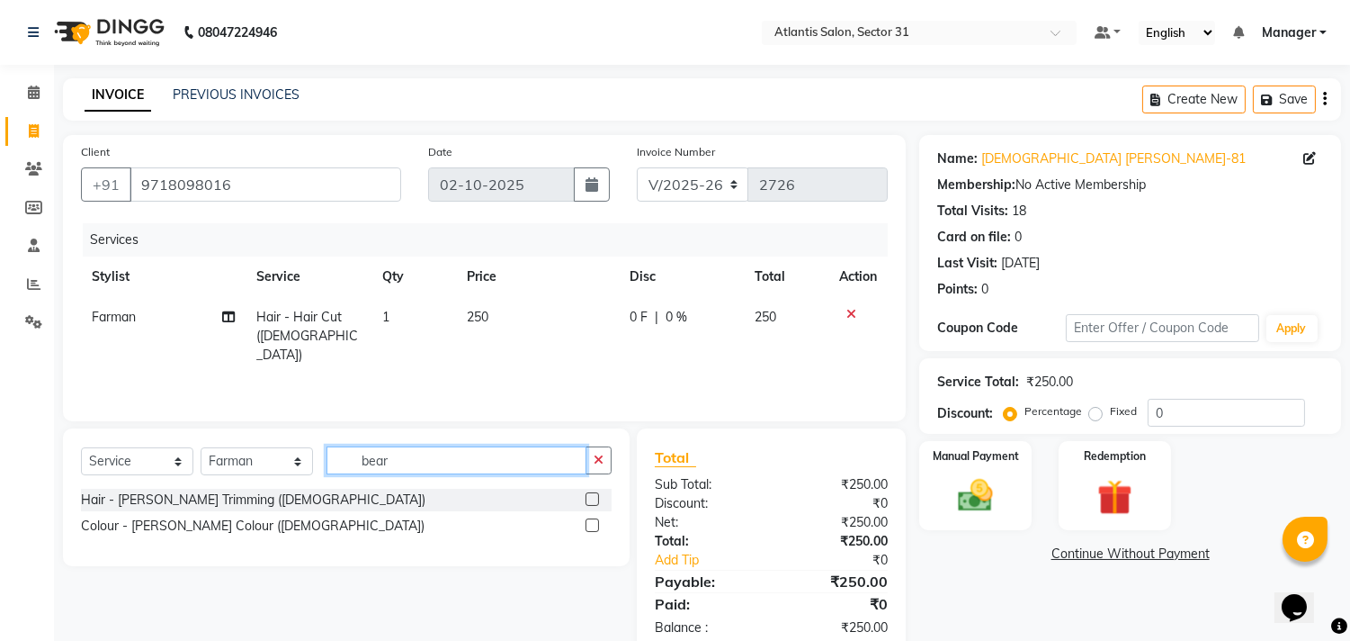
type input "bear"
click at [591, 497] on label at bounding box center [592, 498] width 13 height 13
click at [591, 497] on input "checkbox" at bounding box center [592, 500] width 12 height 12
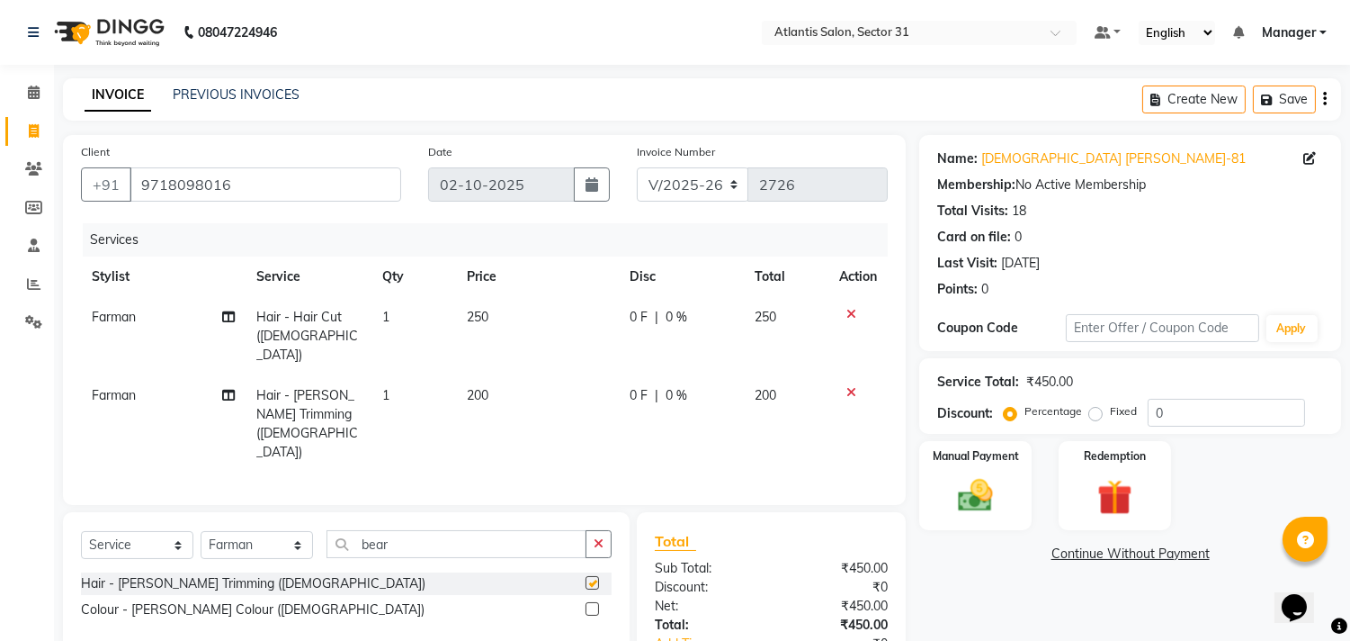
checkbox input "false"
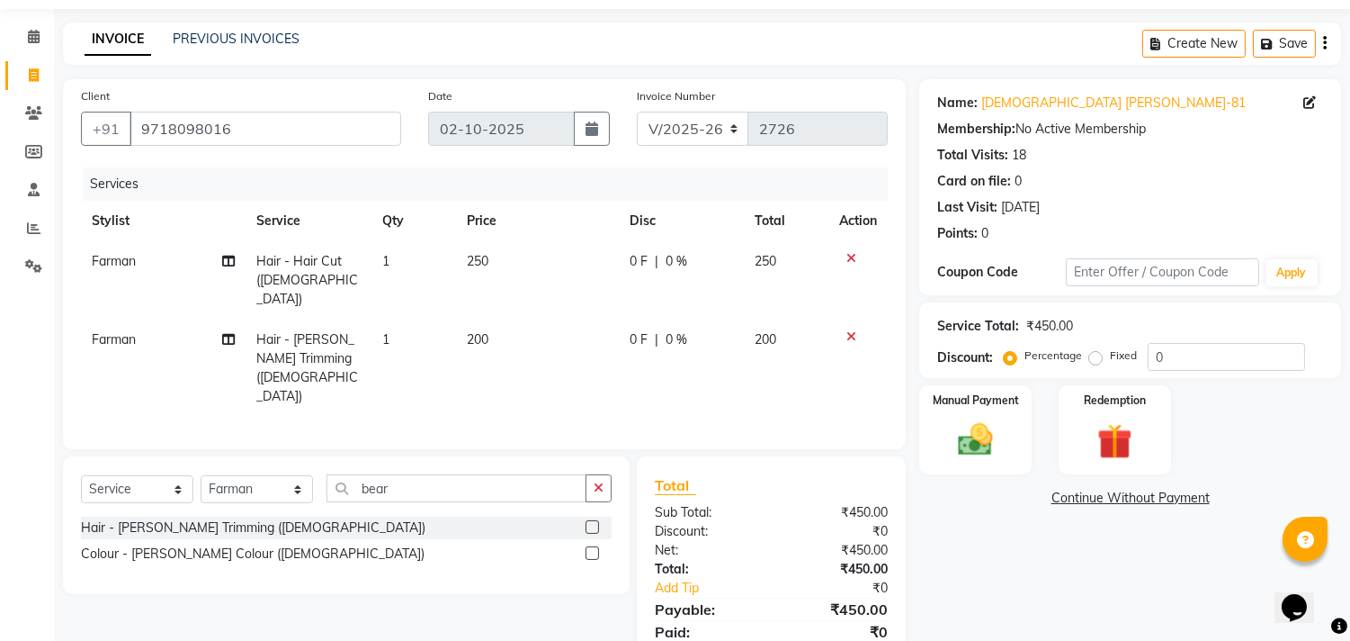
scroll to position [83, 0]
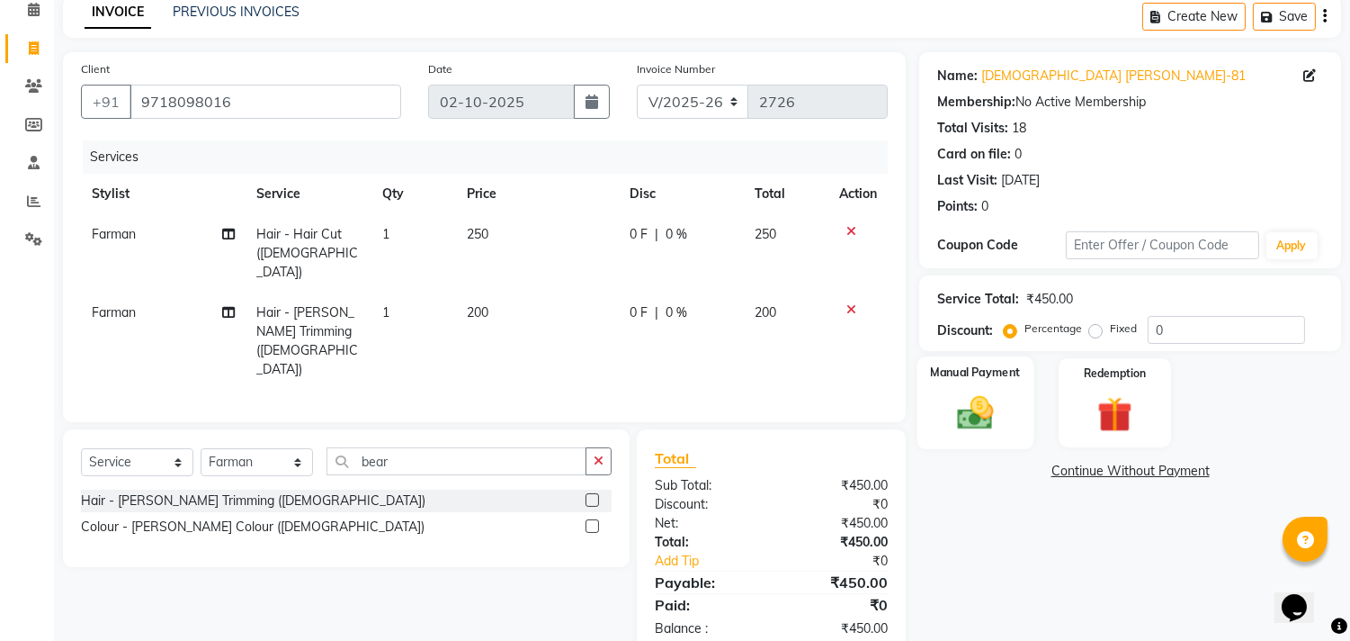
click at [976, 403] on img at bounding box center [975, 413] width 59 height 42
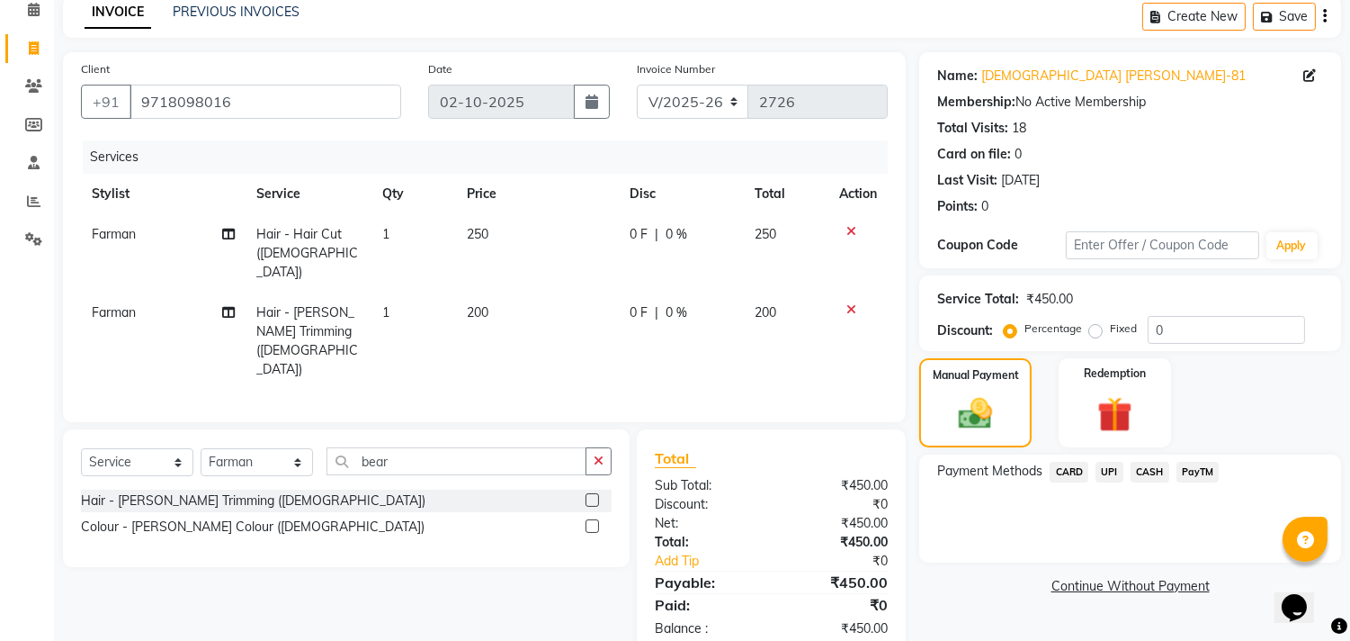
click at [1066, 472] on span "CARD" at bounding box center [1069, 472] width 39 height 21
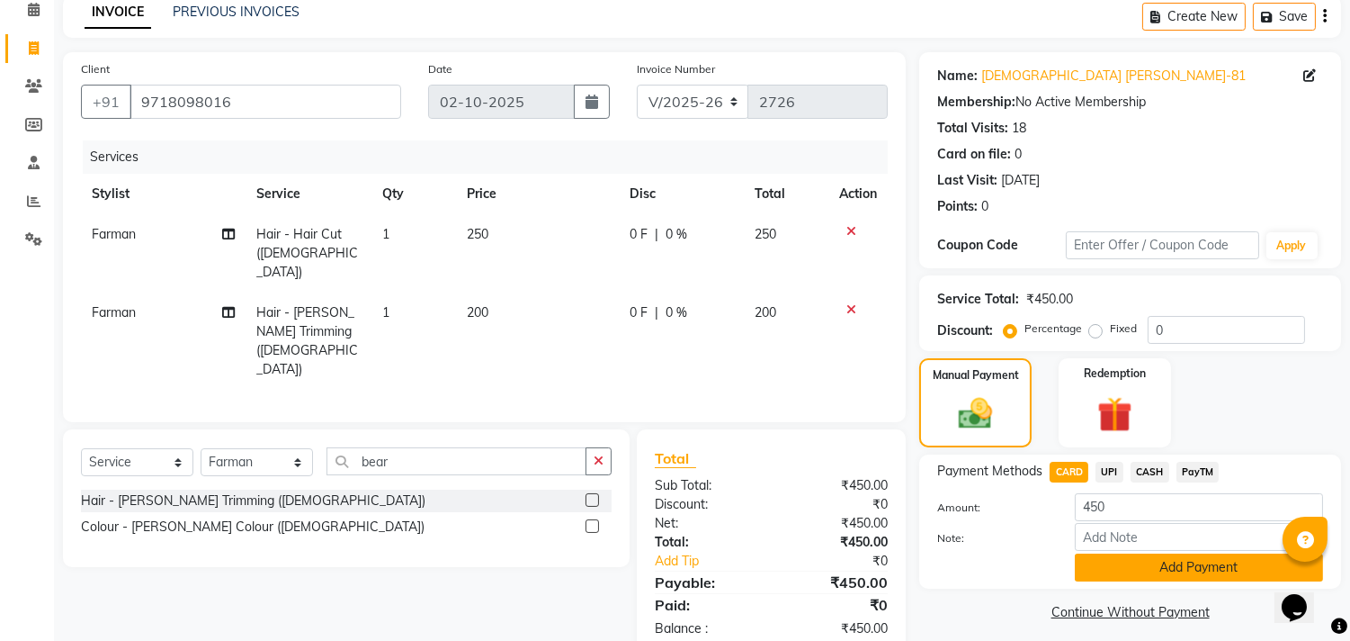
click at [1167, 567] on button "Add Payment" at bounding box center [1199, 567] width 248 height 28
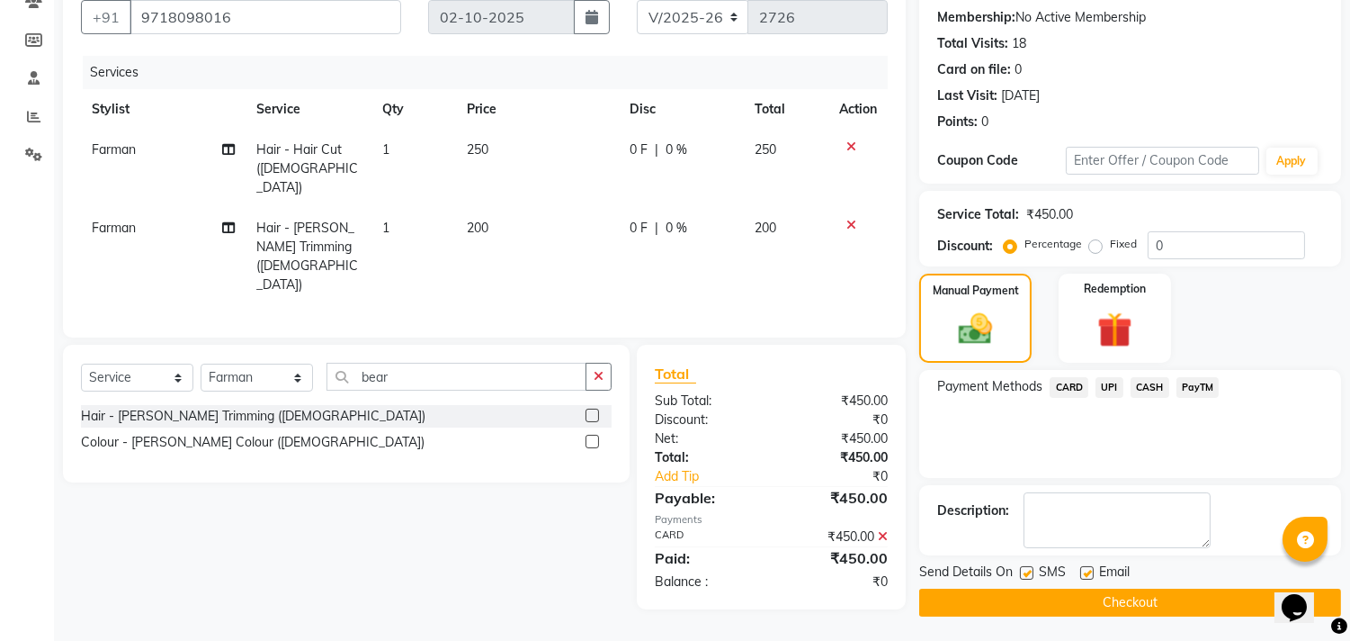
scroll to position [168, 0]
click at [1019, 587] on button "Checkout" at bounding box center [1130, 601] width 422 height 28
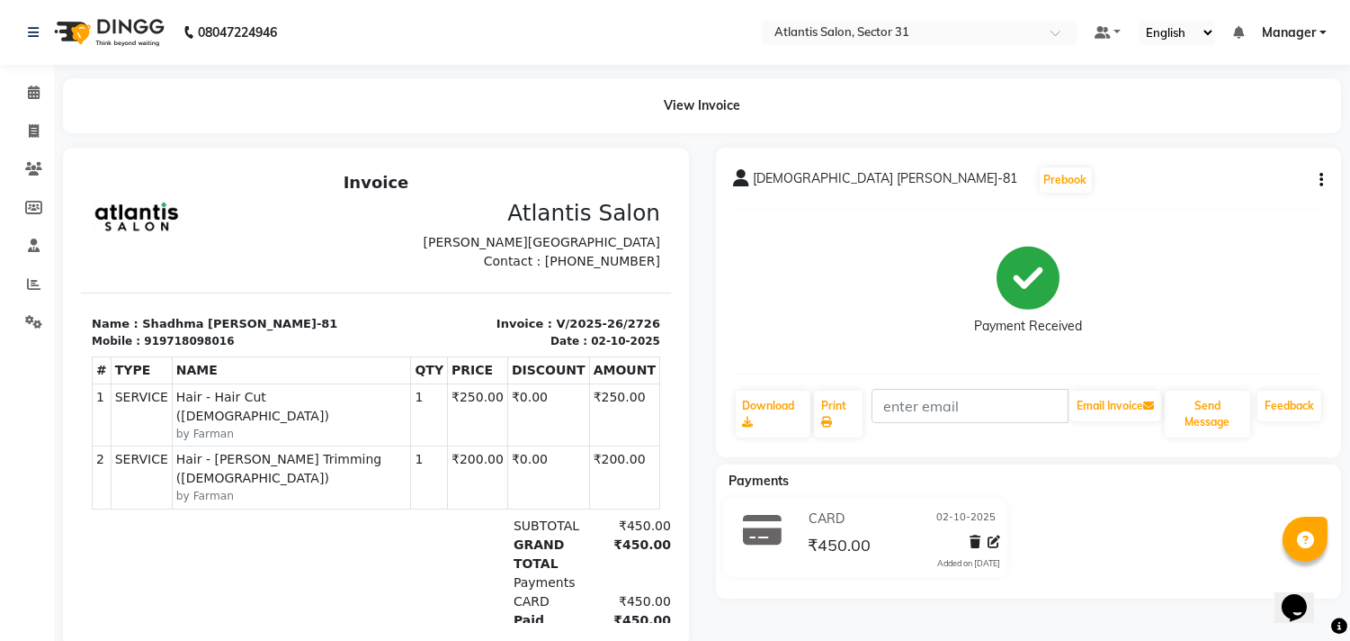
click at [970, 587] on div "Payments CARD 02-10-2025 ₹450.00 Added on 02-10-2025" at bounding box center [1029, 531] width 626 height 134
click at [32, 129] on icon at bounding box center [34, 130] width 10 height 13
select select "service"
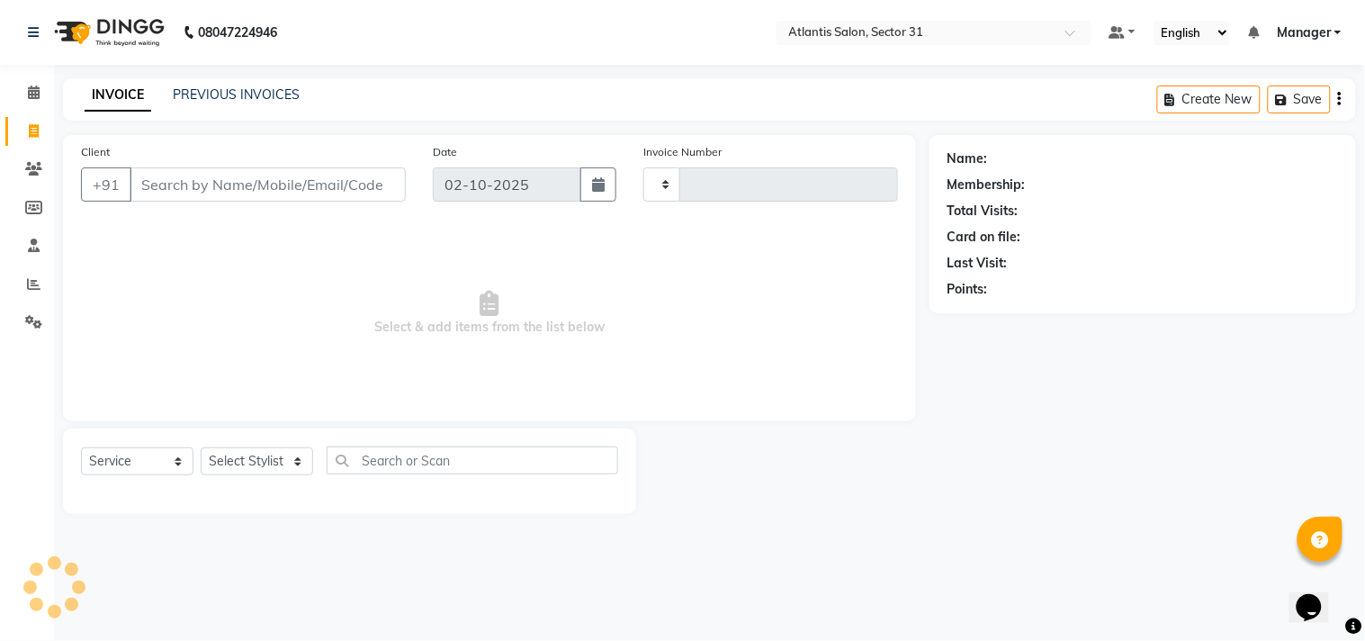
type input "2727"
select select "4391"
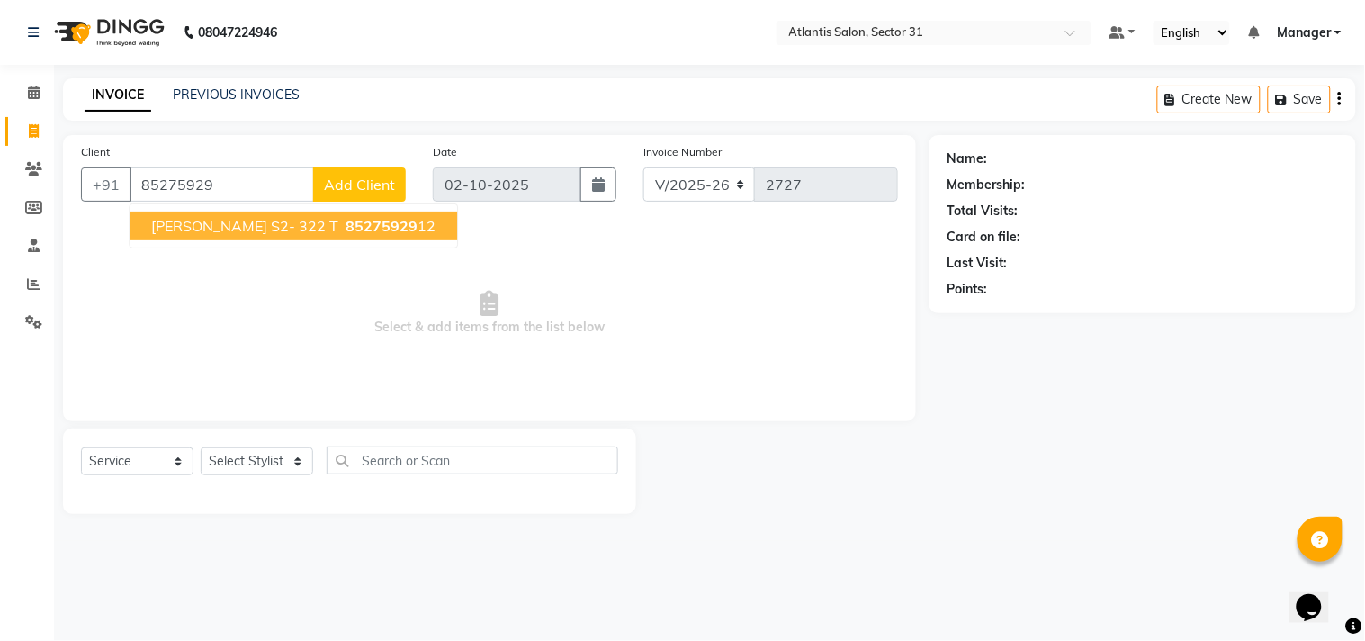
click at [390, 237] on button "Meghna Mam S2- 322 T 85275929 12" at bounding box center [293, 225] width 327 height 29
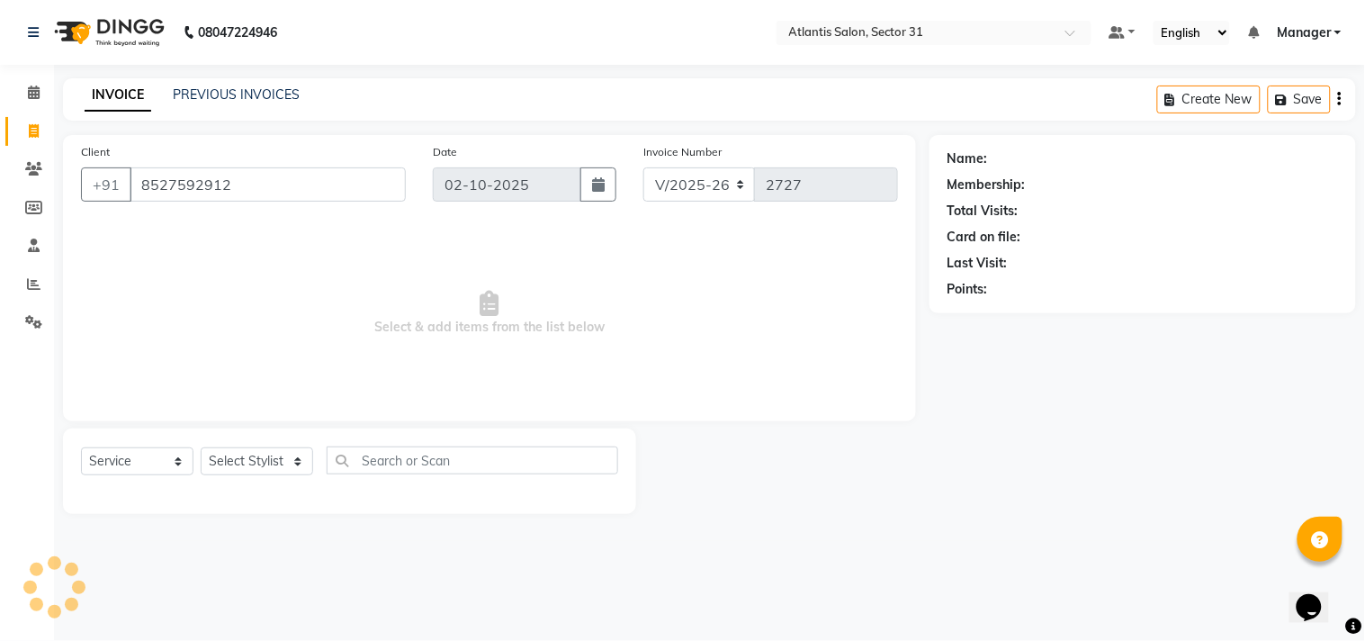
type input "8527592912"
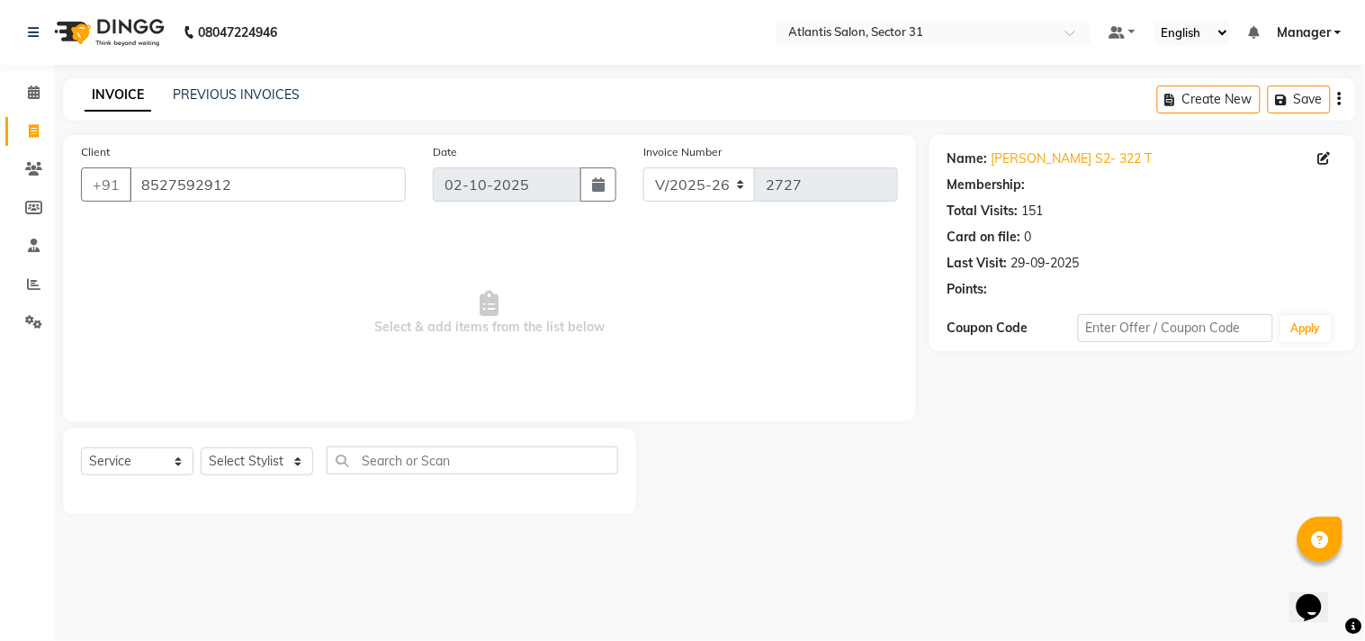
select select "1: Object"
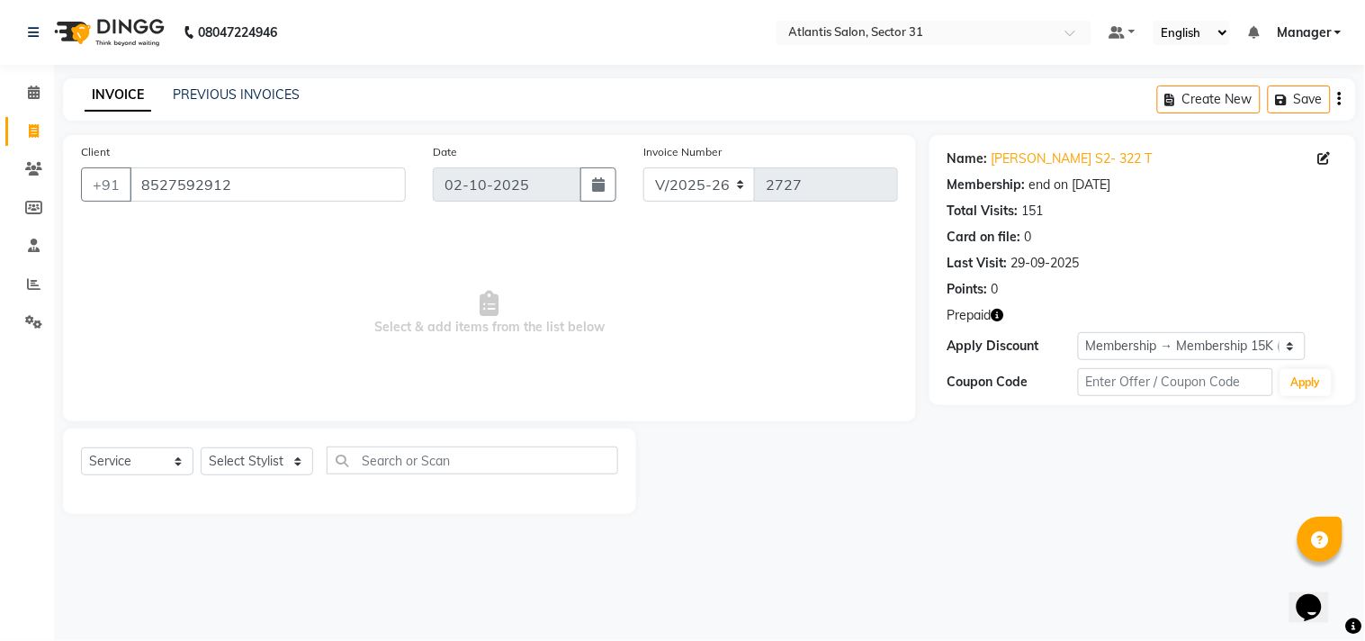
click at [1002, 319] on icon "button" at bounding box center [997, 315] width 13 height 13
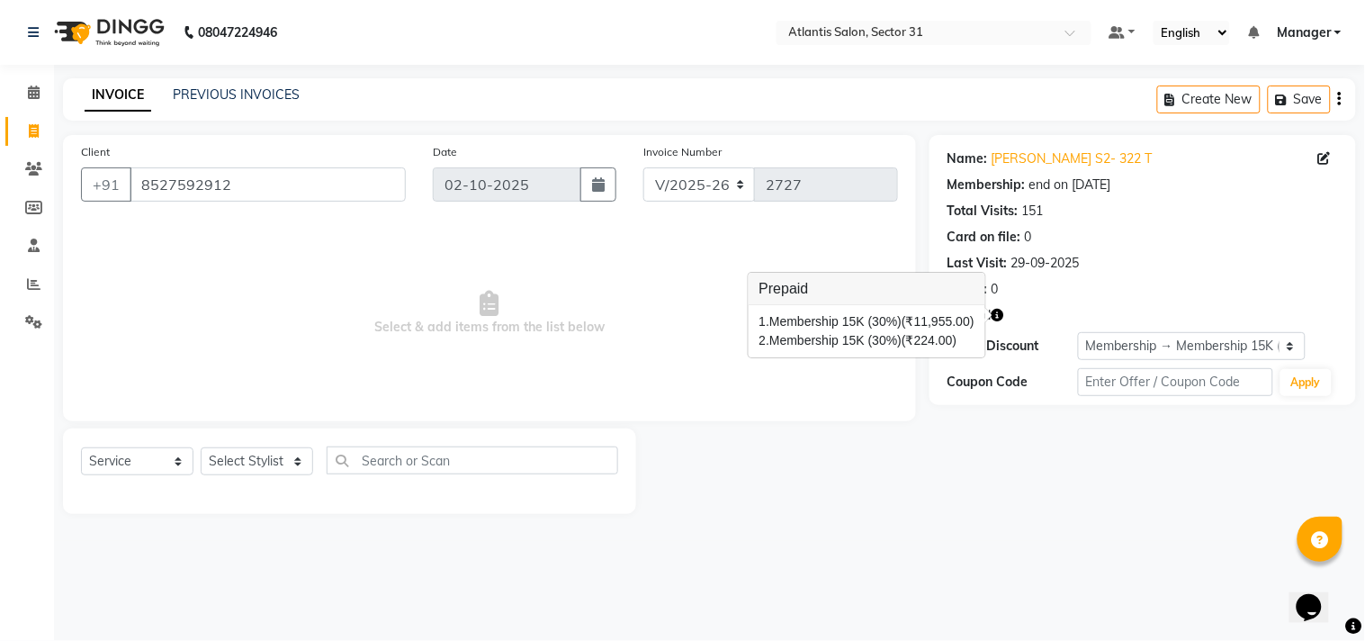
click at [846, 410] on div "Client +91 8527592912 Date 02-10-2025 Invoice Number V/2025 V/2025-26 2727 Sele…" at bounding box center [489, 278] width 853 height 286
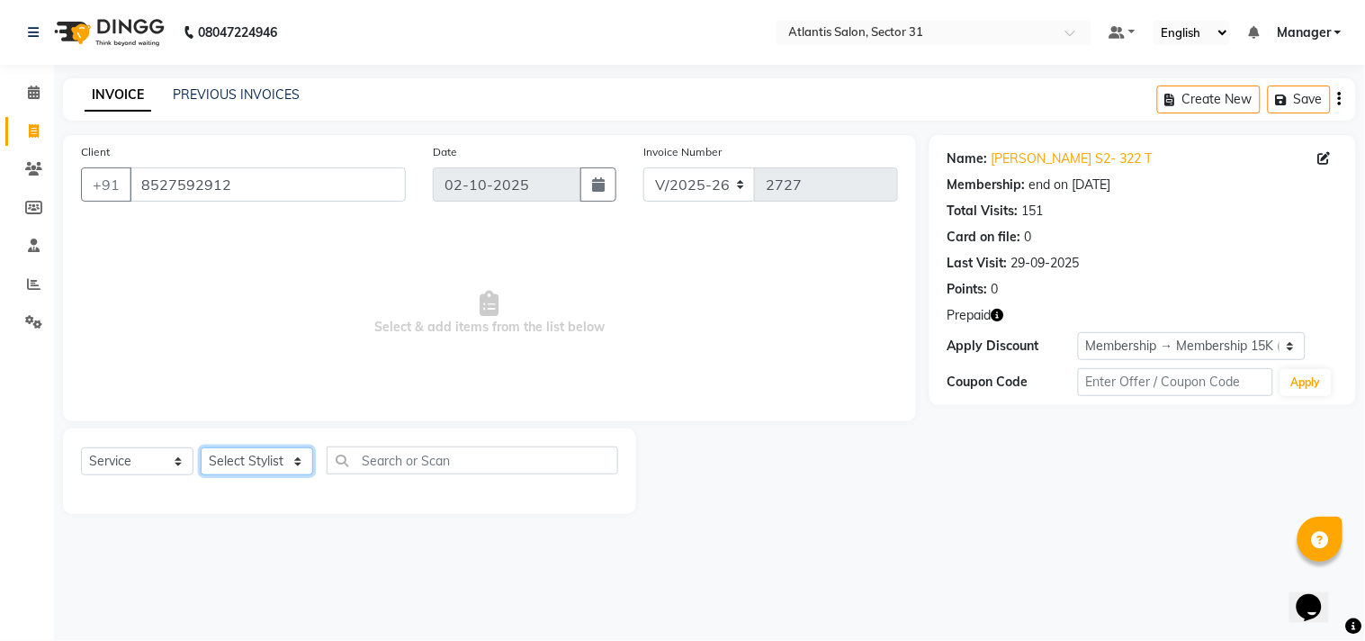
click at [253, 460] on select "Select Stylist Alka Annu Chetan Farman Kavita Manager Staff 31 Staff ILD Suraj …" at bounding box center [257, 461] width 112 height 28
click at [1000, 310] on icon "button" at bounding box center [997, 315] width 13 height 13
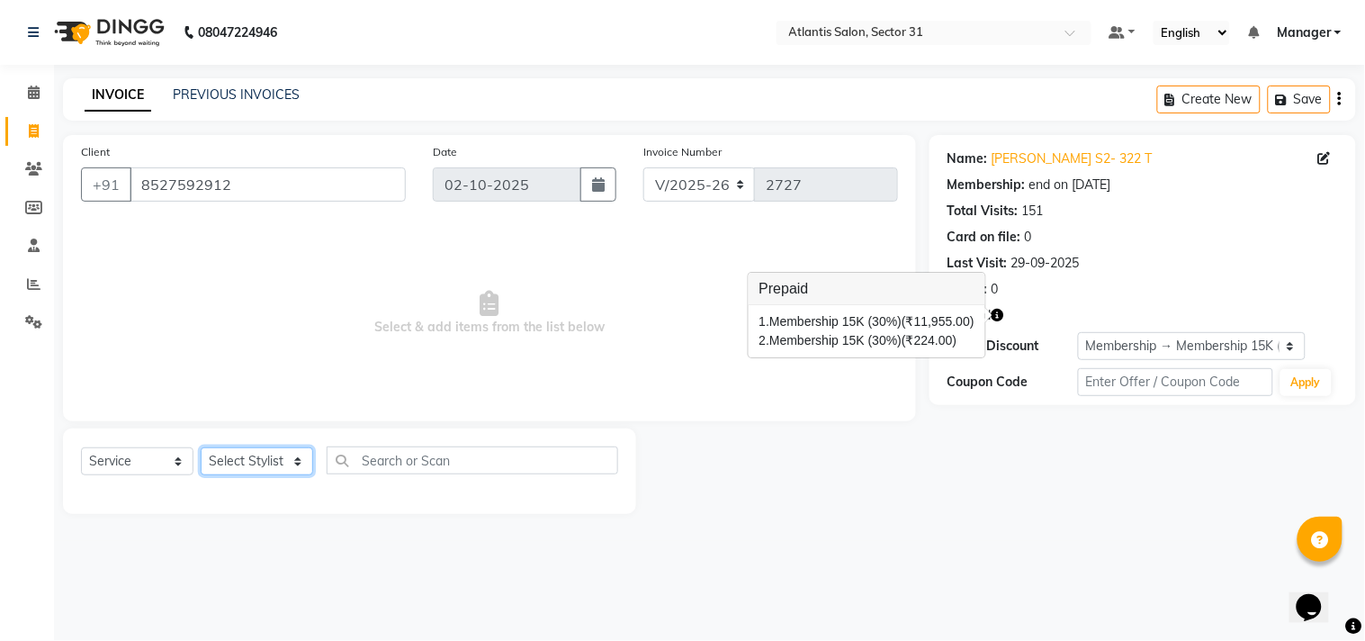
click at [254, 453] on select "Select Stylist Alka Annu Chetan Farman Kavita Manager Staff 31 Staff ILD Suraj …" at bounding box center [257, 461] width 112 height 28
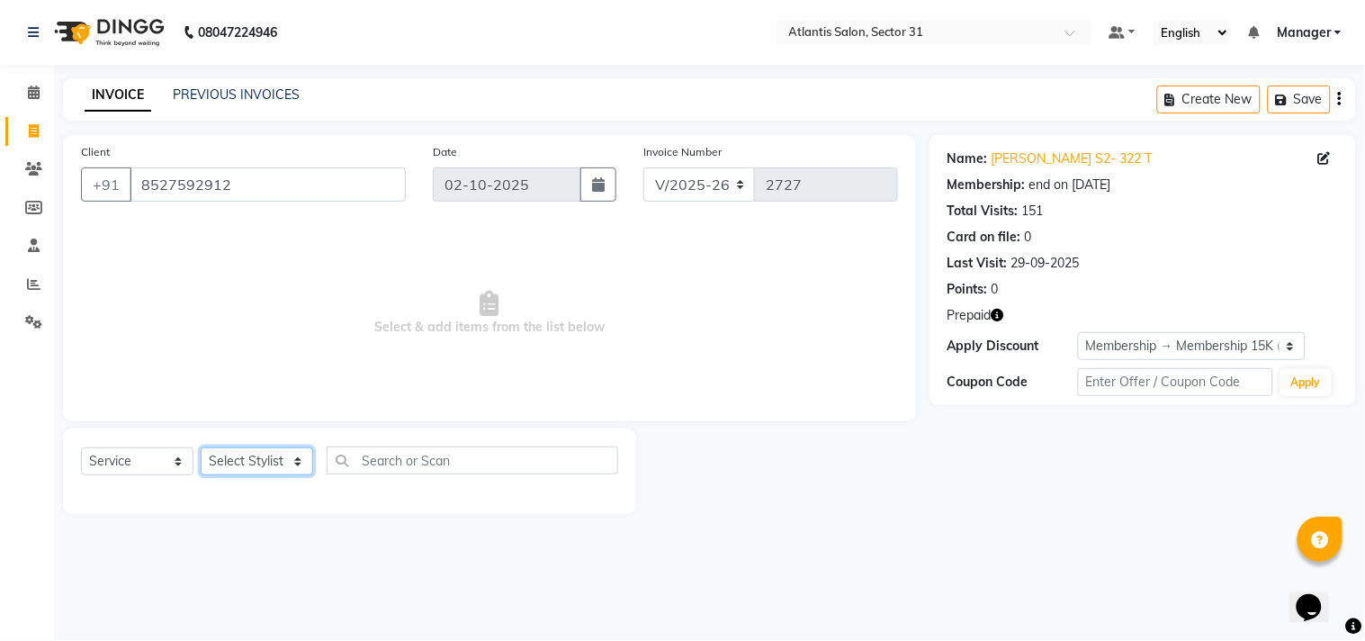
select select "24236"
click at [201, 448] on select "Select Stylist Alka Annu Chetan Farman Kavita Manager Staff 31 Staff ILD Suraj …" at bounding box center [257, 461] width 112 height 28
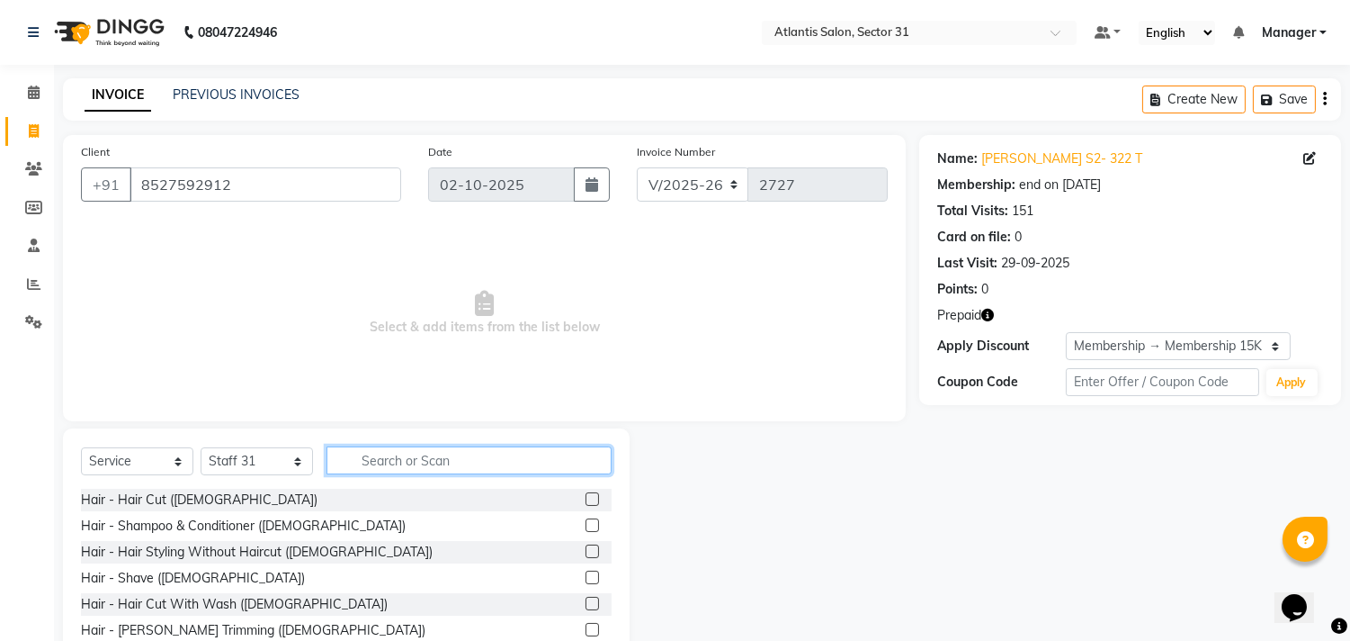
click at [456, 456] on input "text" at bounding box center [469, 460] width 285 height 28
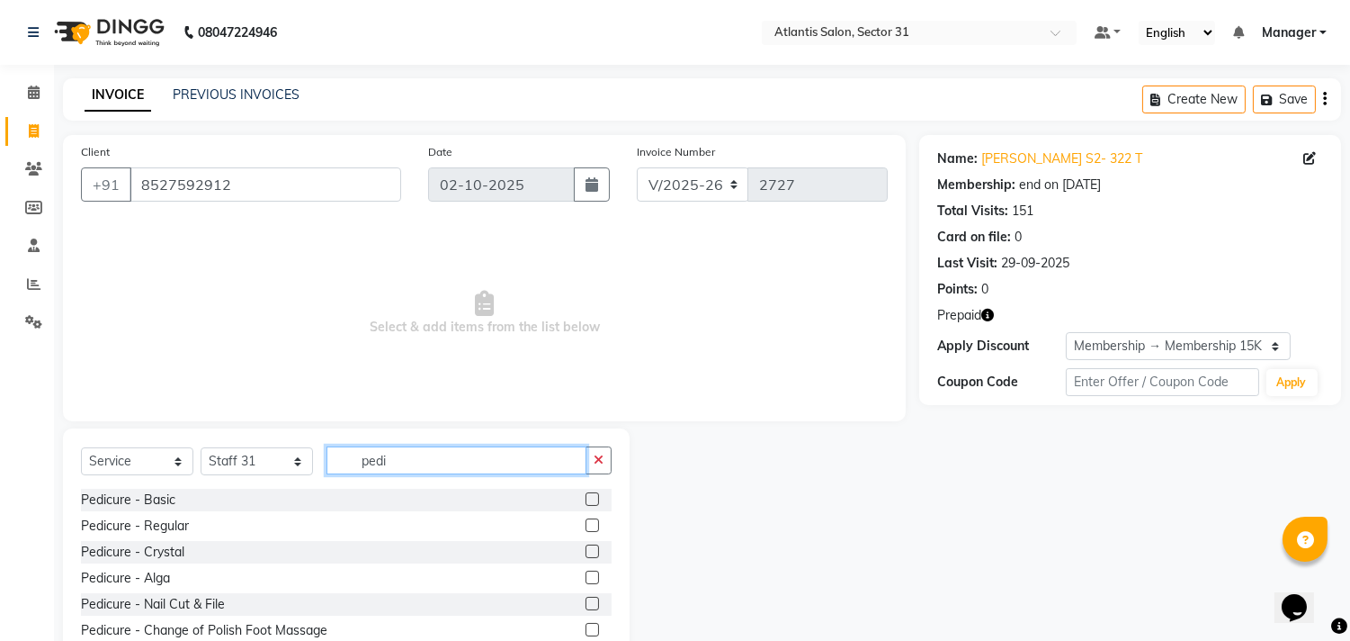
type input "pedi"
click at [586, 498] on label at bounding box center [592, 498] width 13 height 13
click at [586, 498] on input "checkbox" at bounding box center [592, 500] width 12 height 12
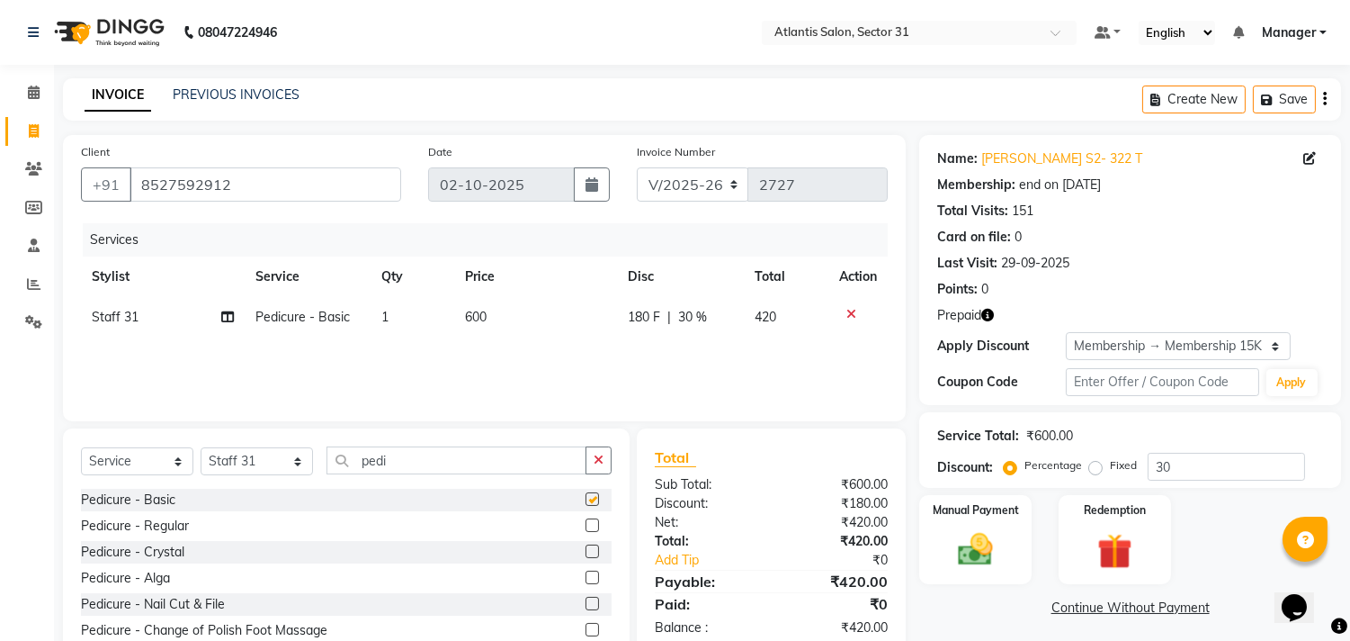
checkbox input "false"
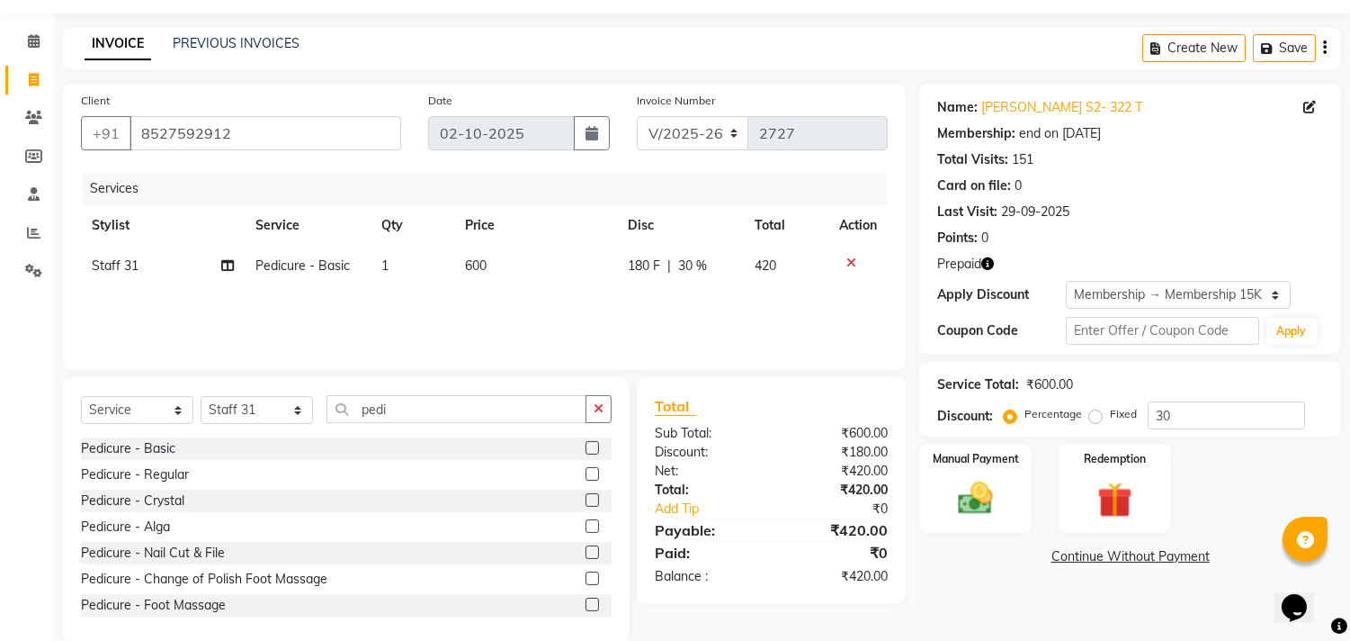
scroll to position [79, 0]
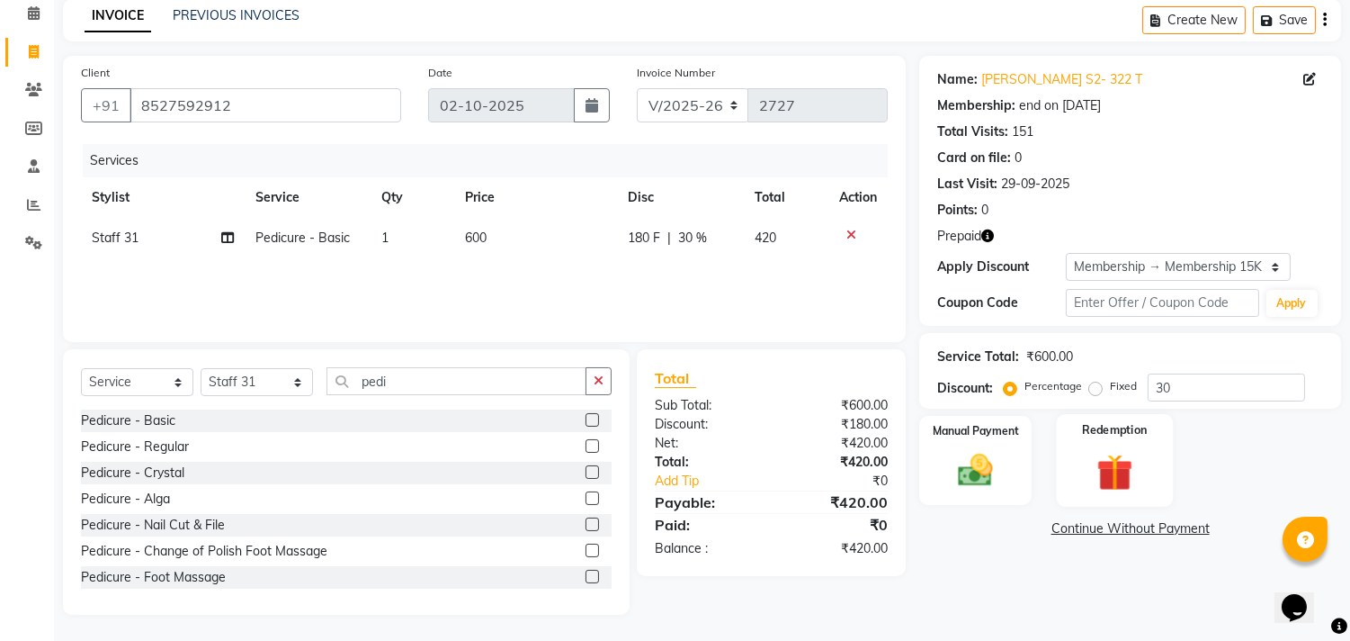
click at [1077, 455] on div "Redemption" at bounding box center [1114, 460] width 117 height 92
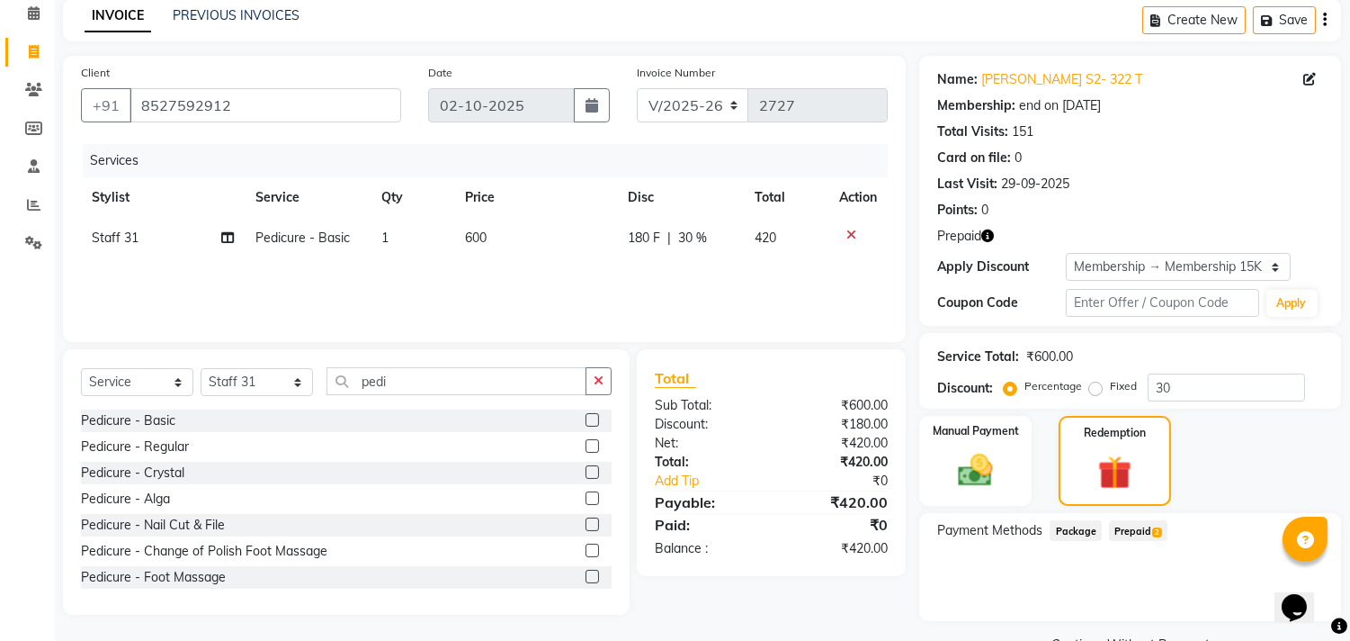
click at [1130, 533] on span "Prepaid 2" at bounding box center [1138, 530] width 58 height 21
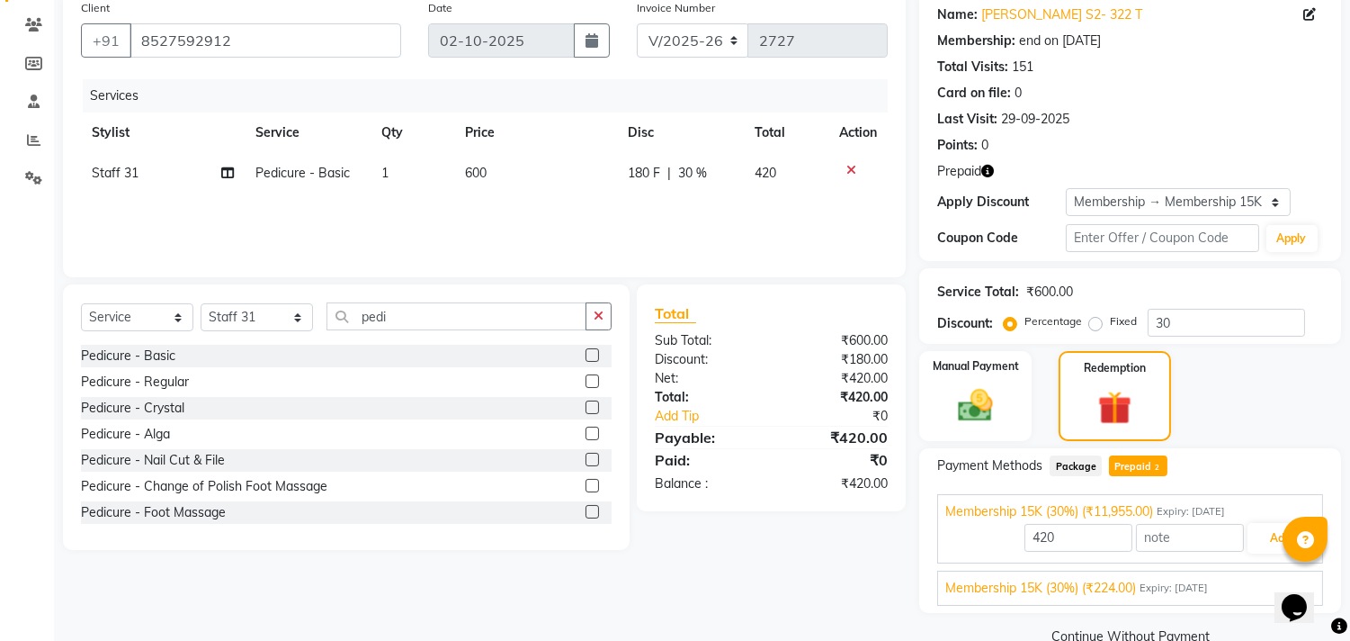
scroll to position [178, 0]
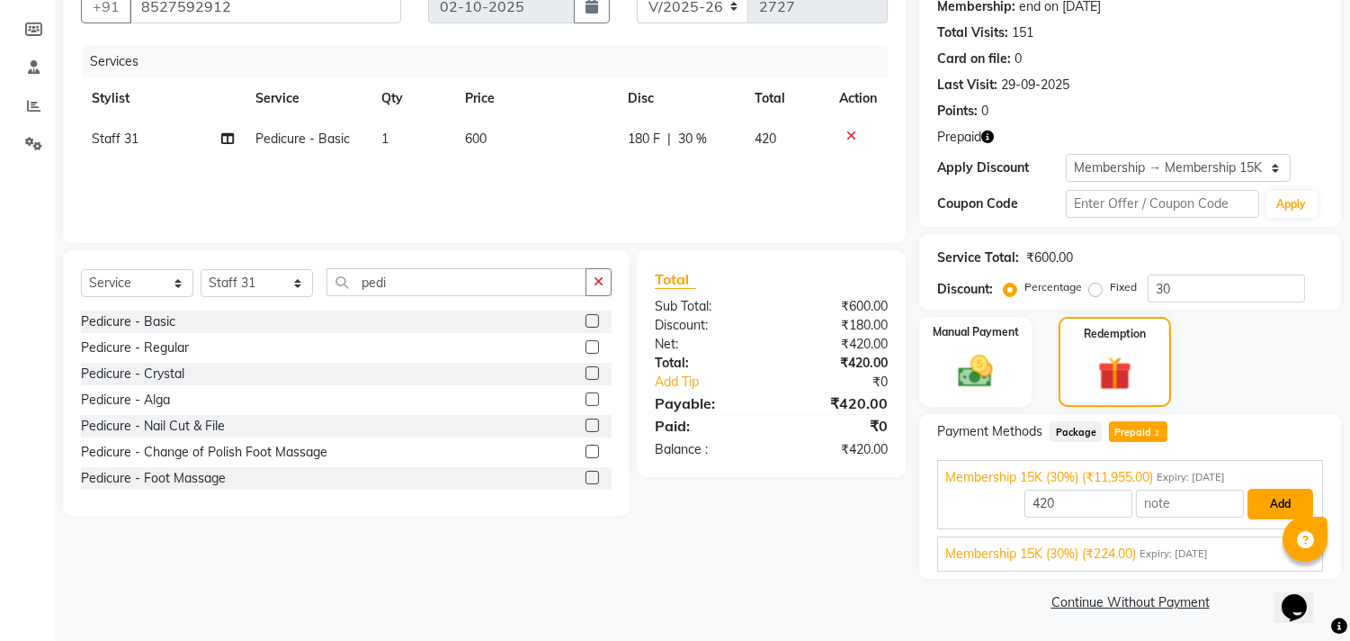
click at [1273, 508] on button "Add" at bounding box center [1281, 504] width 66 height 31
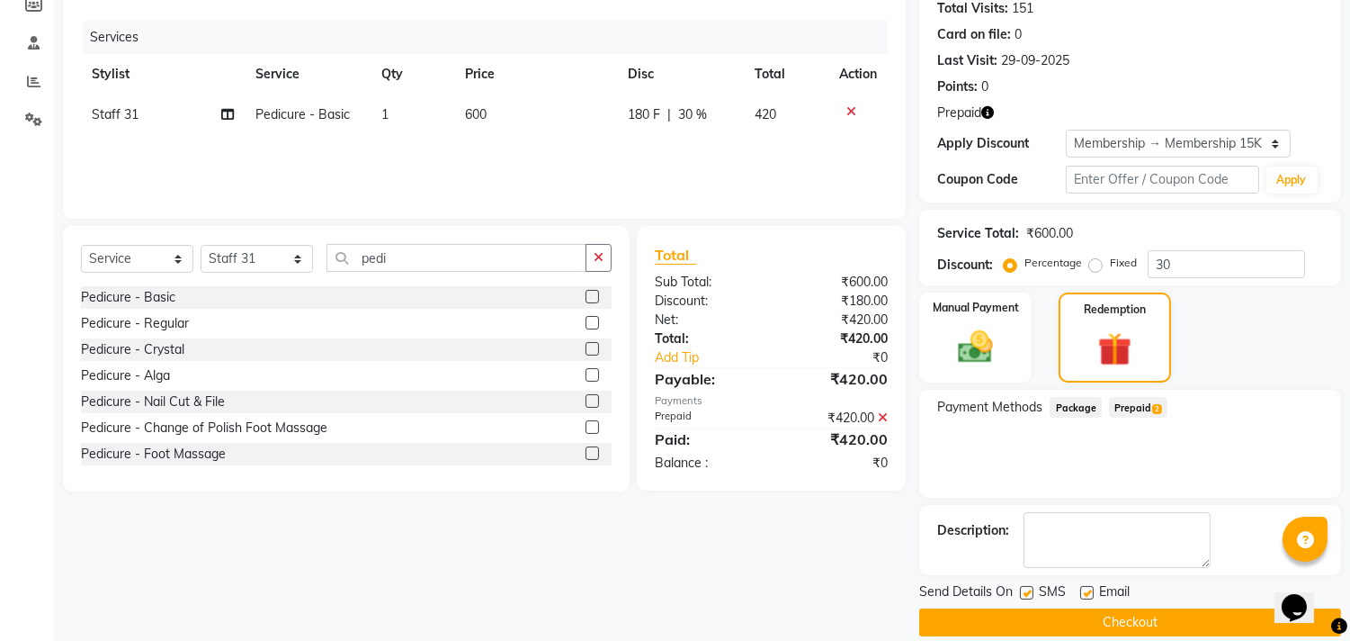
scroll to position [223, 0]
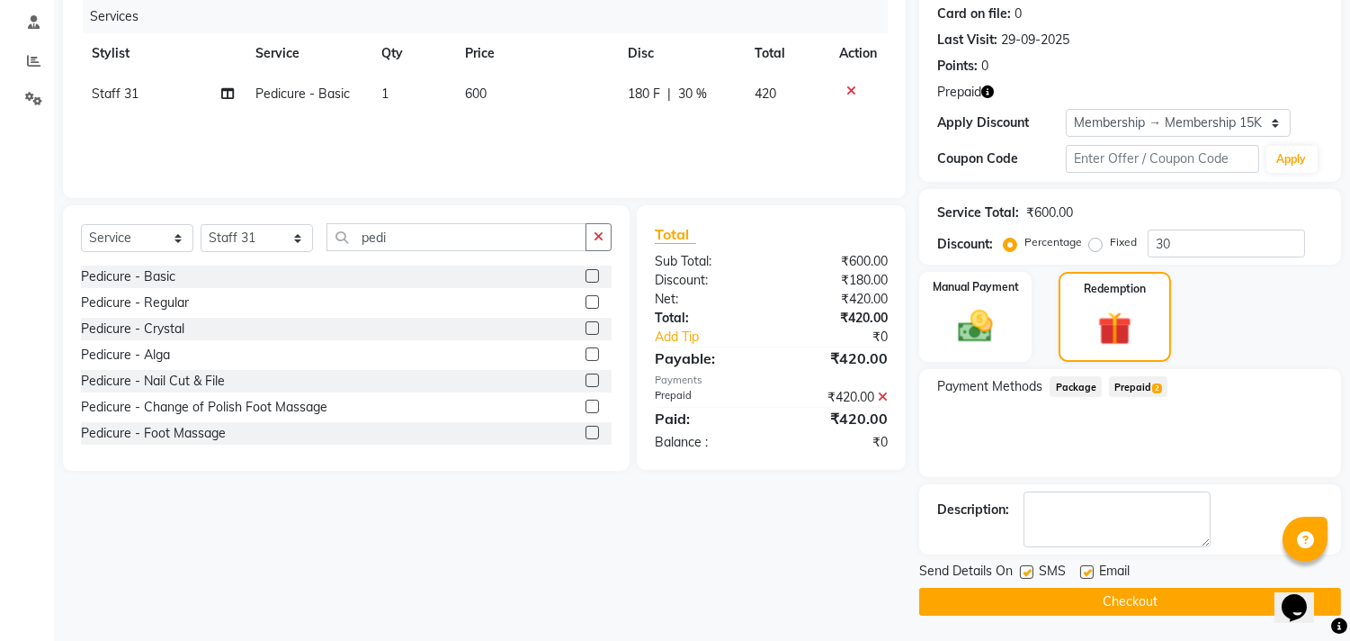
click at [1055, 587] on button "Checkout" at bounding box center [1130, 601] width 422 height 28
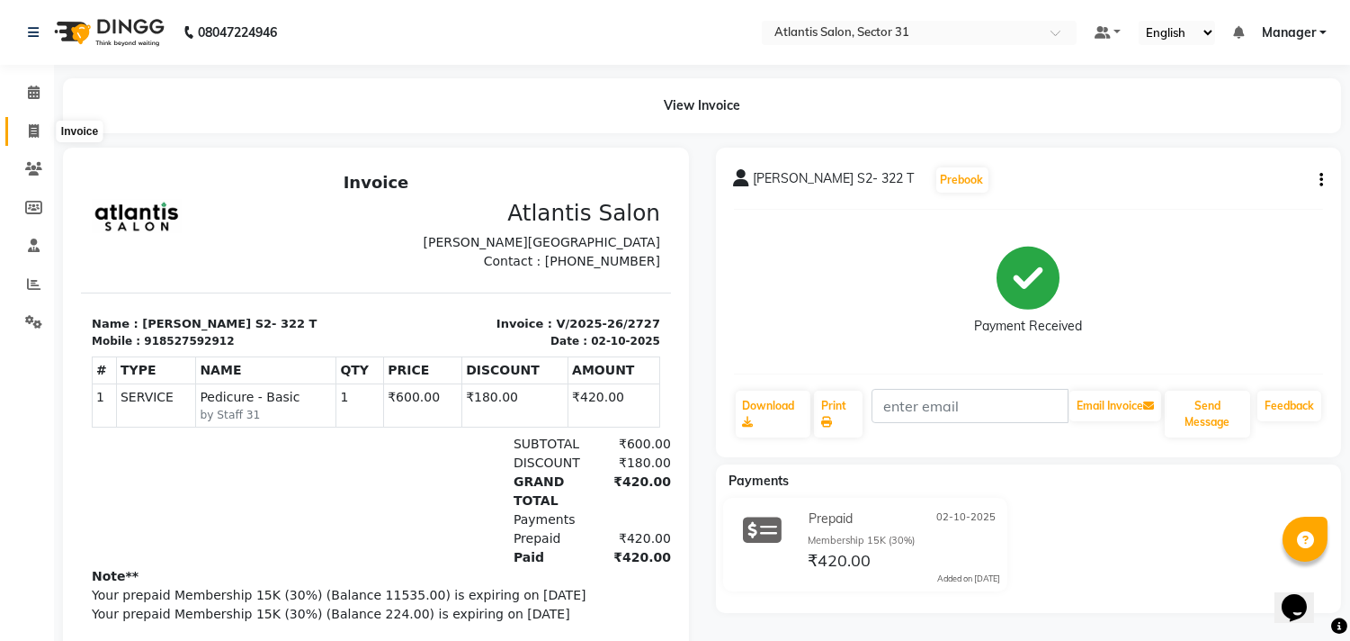
click at [24, 128] on span at bounding box center [33, 131] width 31 height 21
select select "service"
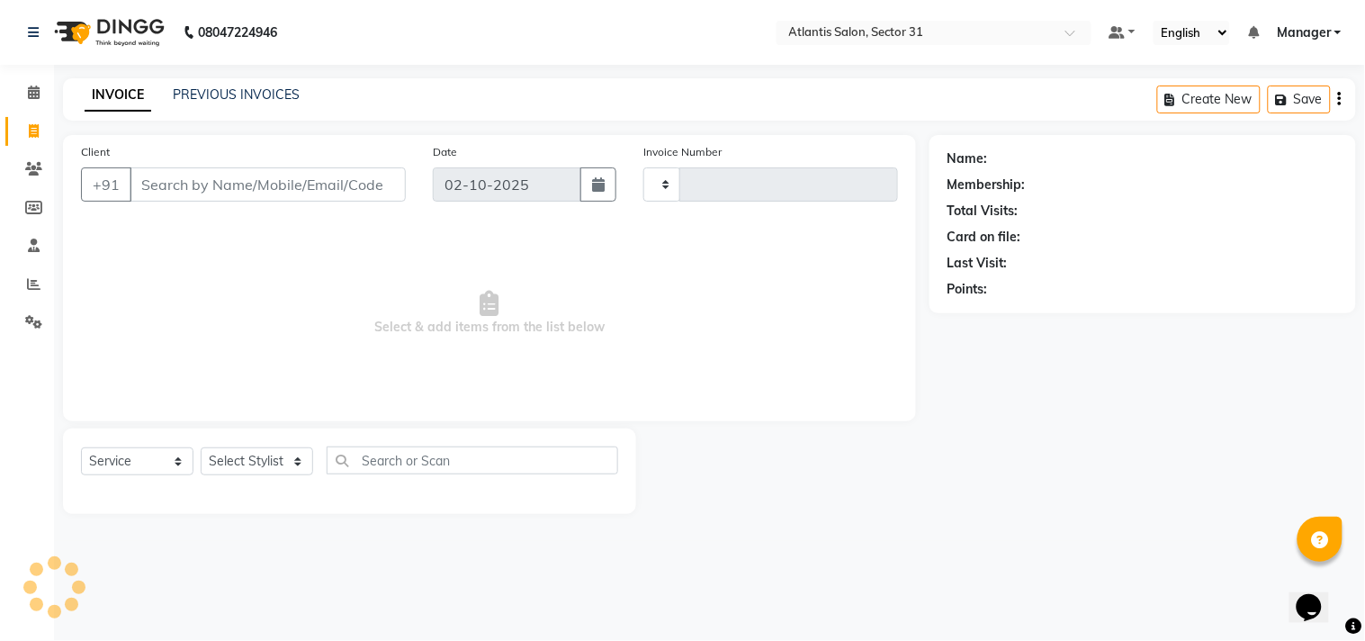
type input "2728"
select select "4391"
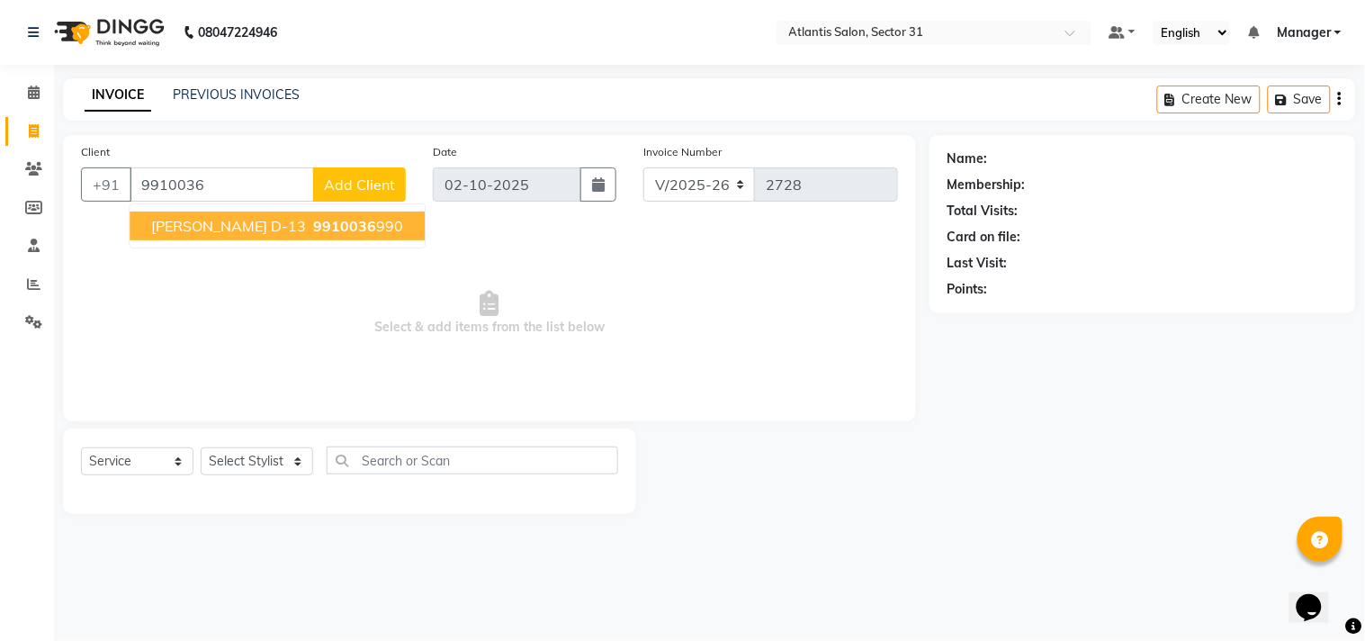
click at [313, 229] on span "9910036" at bounding box center [344, 226] width 63 height 18
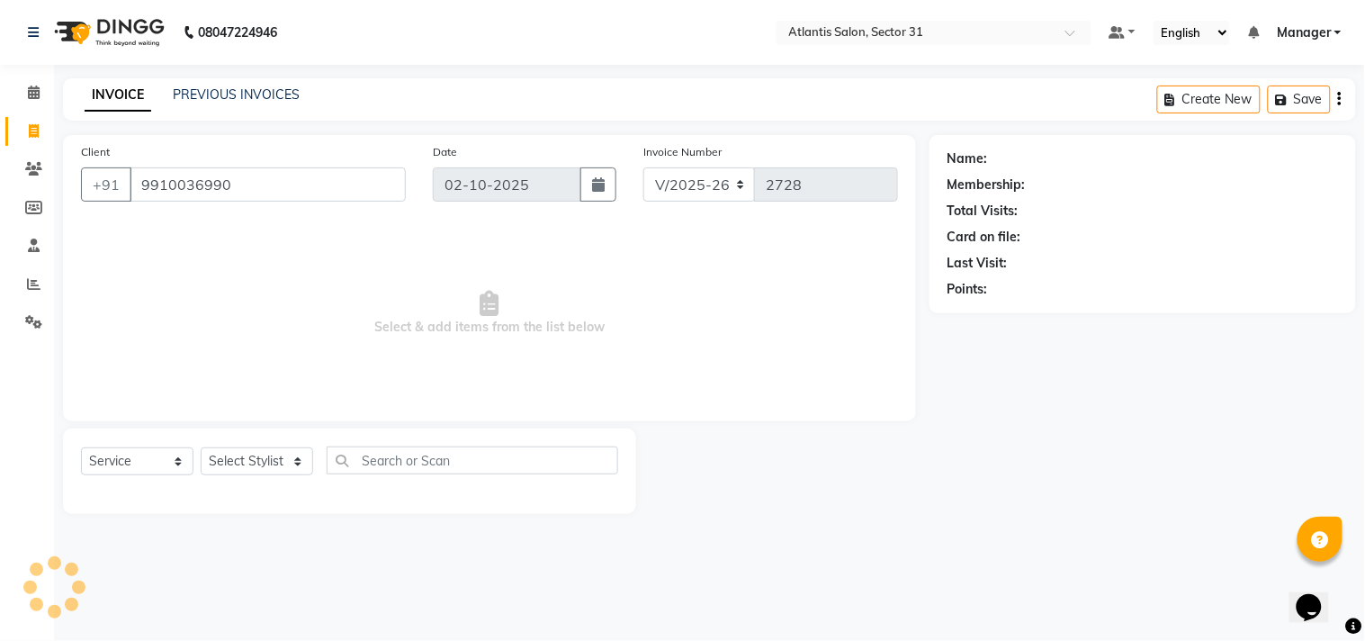
type input "9910036990"
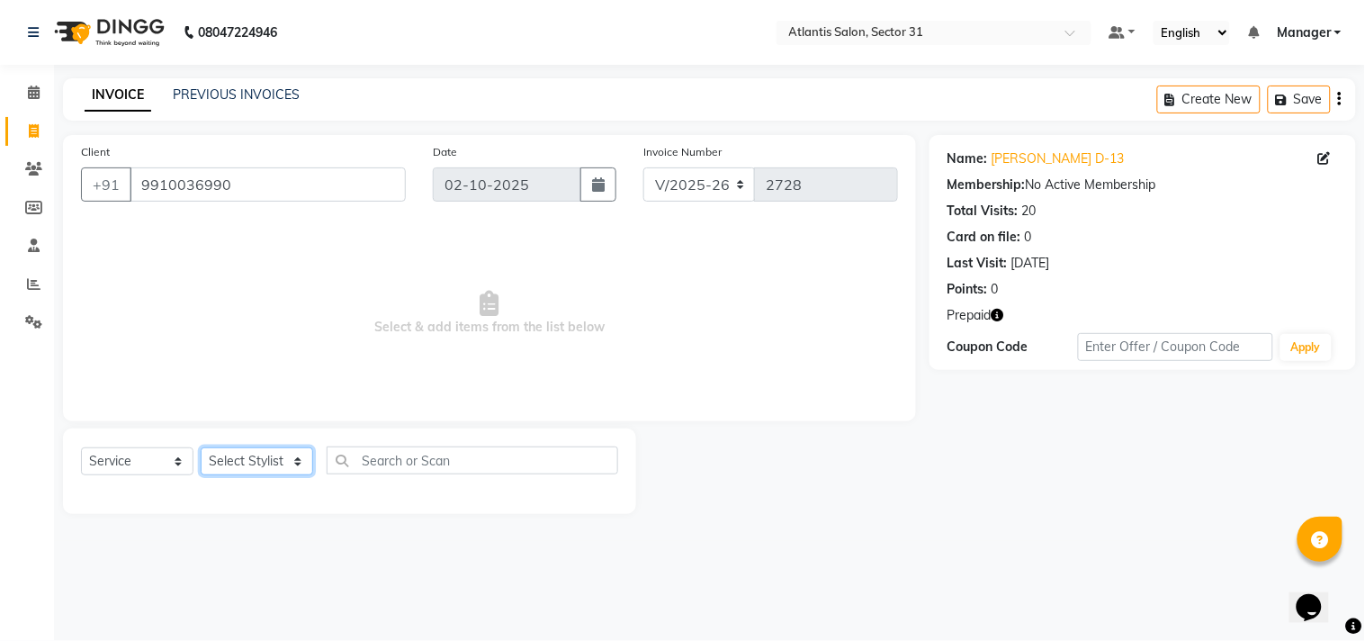
click at [256, 468] on select "Select Stylist Alka Annu Chetan Farman Kavita Manager Staff 31 Staff ILD Suraj …" at bounding box center [257, 461] width 112 height 28
select select "93064"
click at [201, 448] on select "Select Stylist Alka Annu Chetan Farman Kavita Manager Staff 31 Staff ILD Suraj …" at bounding box center [257, 461] width 112 height 28
click at [230, 433] on div "Select Service Product Membership Package Voucher Prepaid Gift Card Select Styl…" at bounding box center [349, 470] width 573 height 85
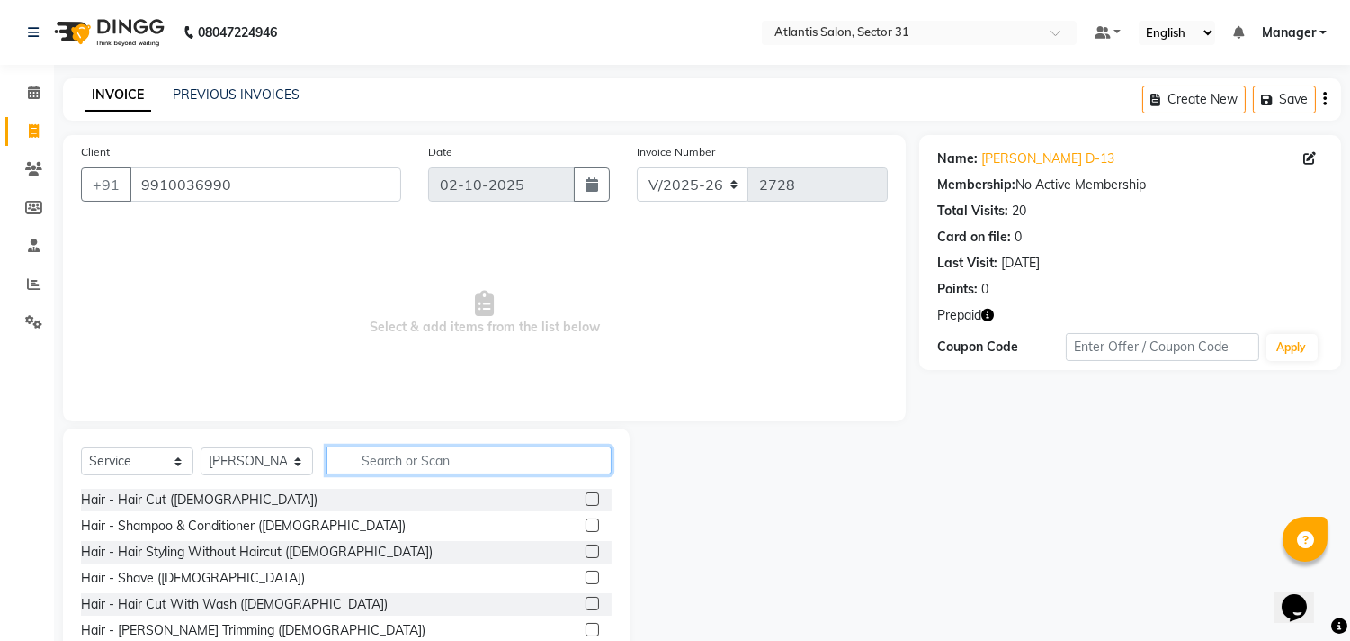
click at [441, 462] on input "text" at bounding box center [469, 460] width 285 height 28
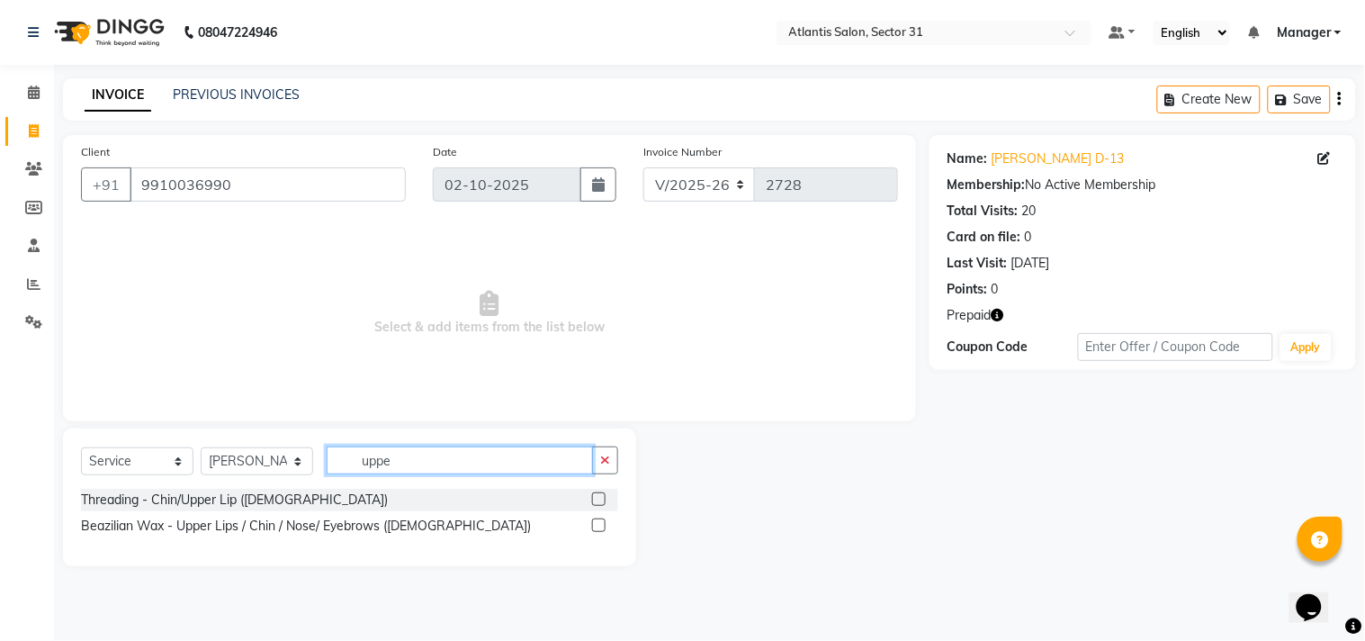
type input "uppe"
click at [603, 495] on label at bounding box center [598, 498] width 13 height 13
click at [603, 495] on input "checkbox" at bounding box center [598, 500] width 12 height 12
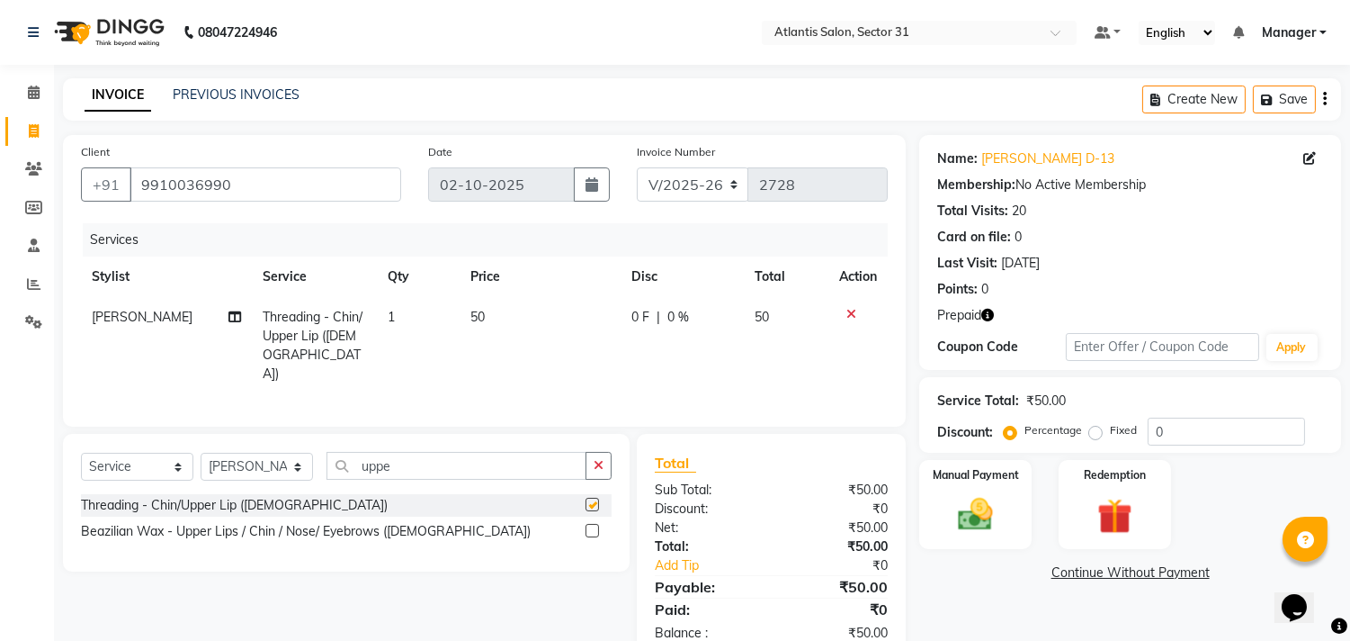
checkbox input "false"
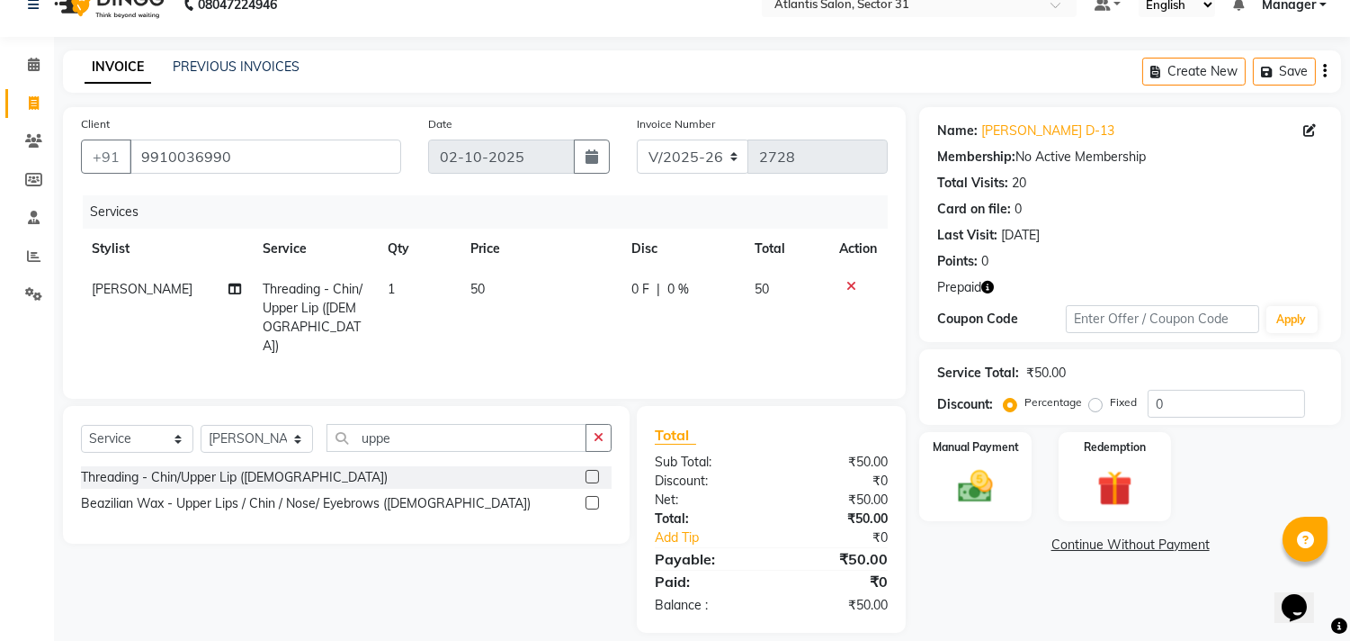
scroll to position [42, 0]
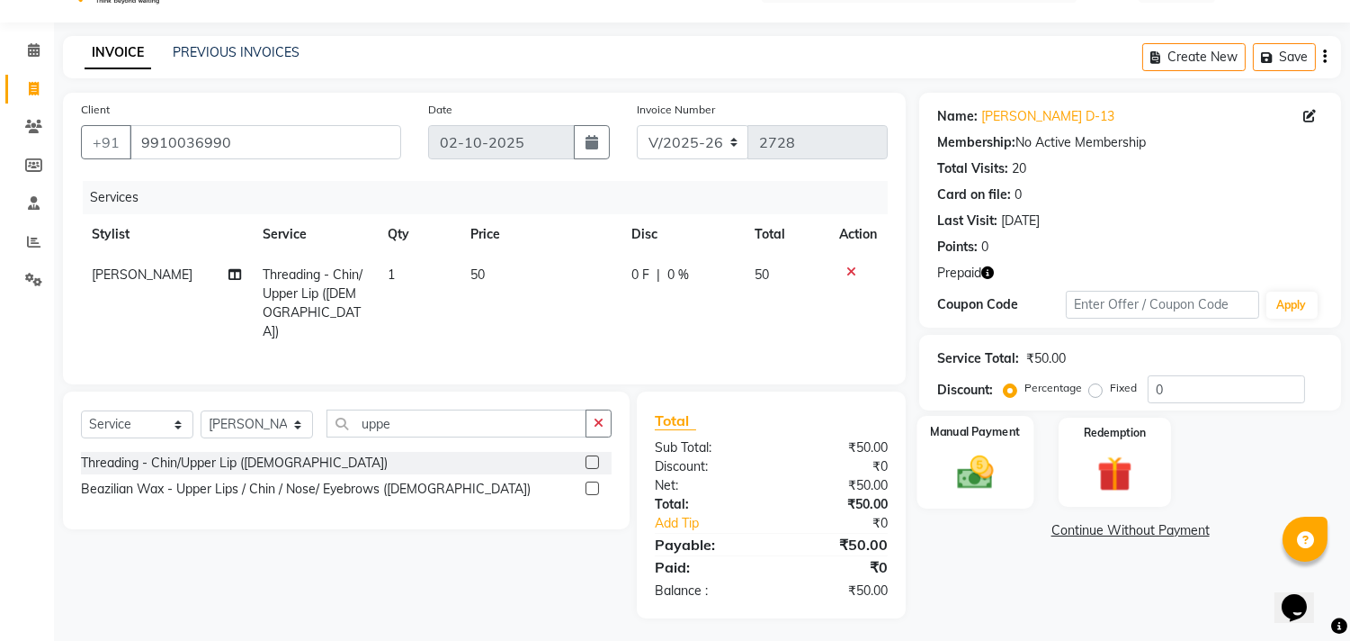
click at [972, 456] on img at bounding box center [975, 473] width 59 height 42
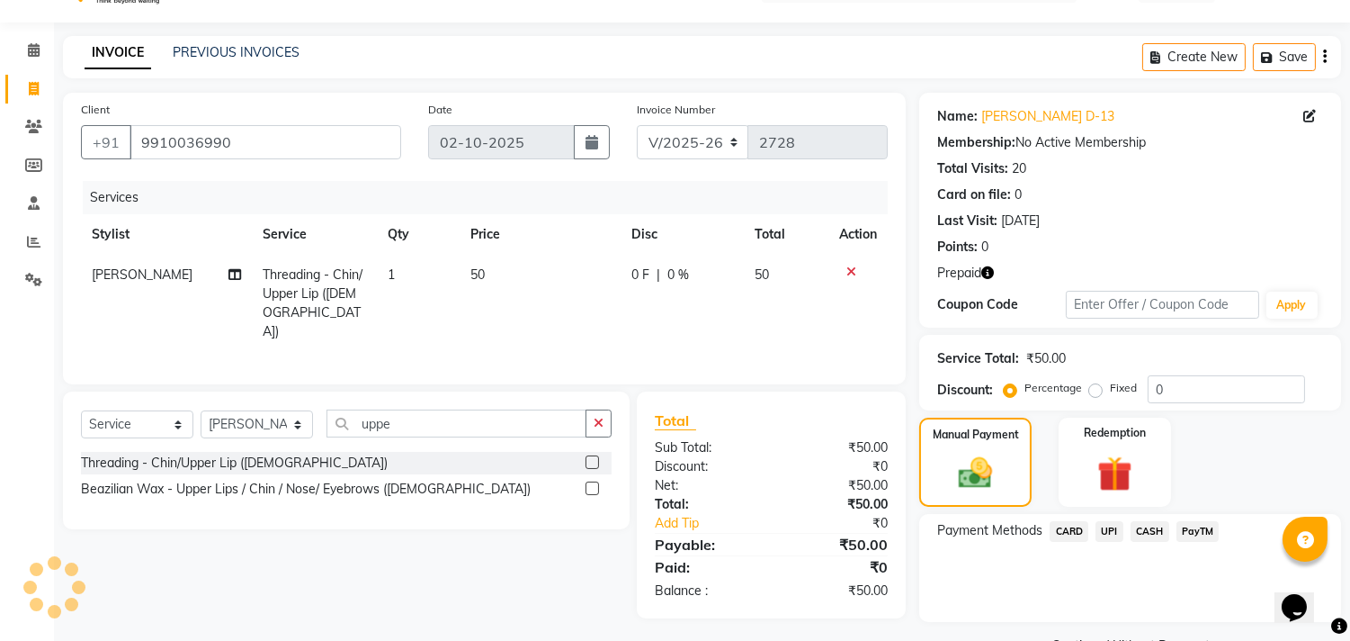
click at [1113, 531] on span "UPI" at bounding box center [1110, 531] width 28 height 21
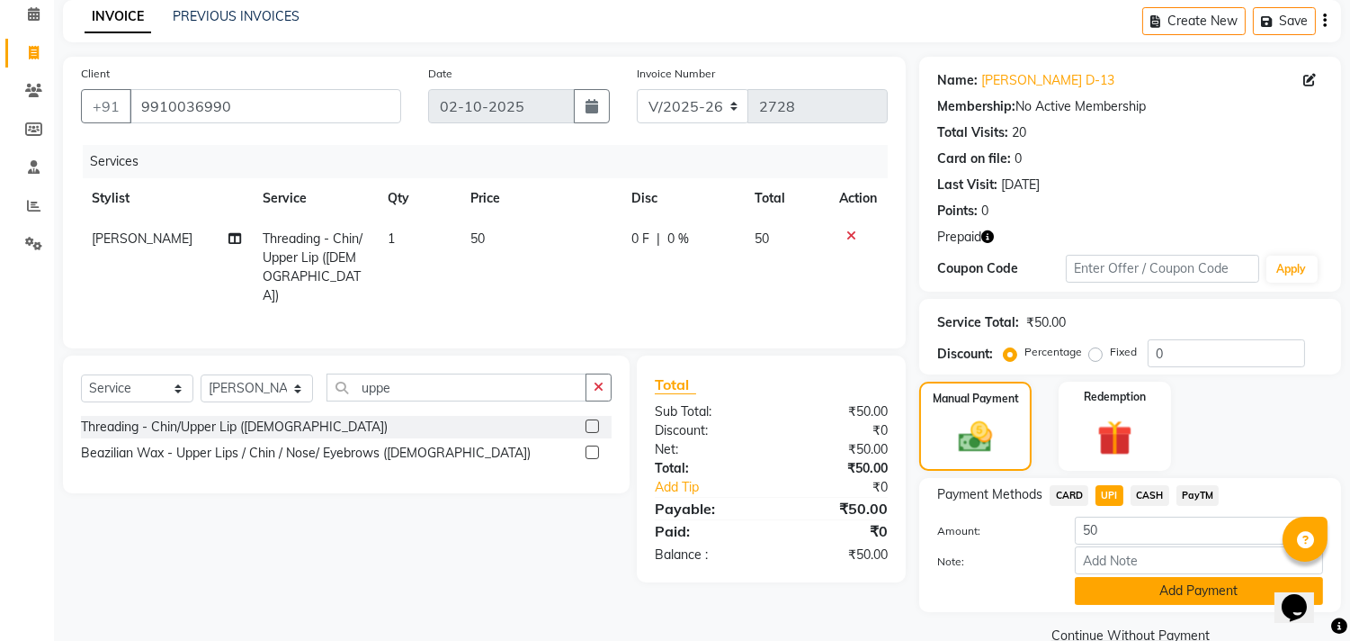
scroll to position [112, 0]
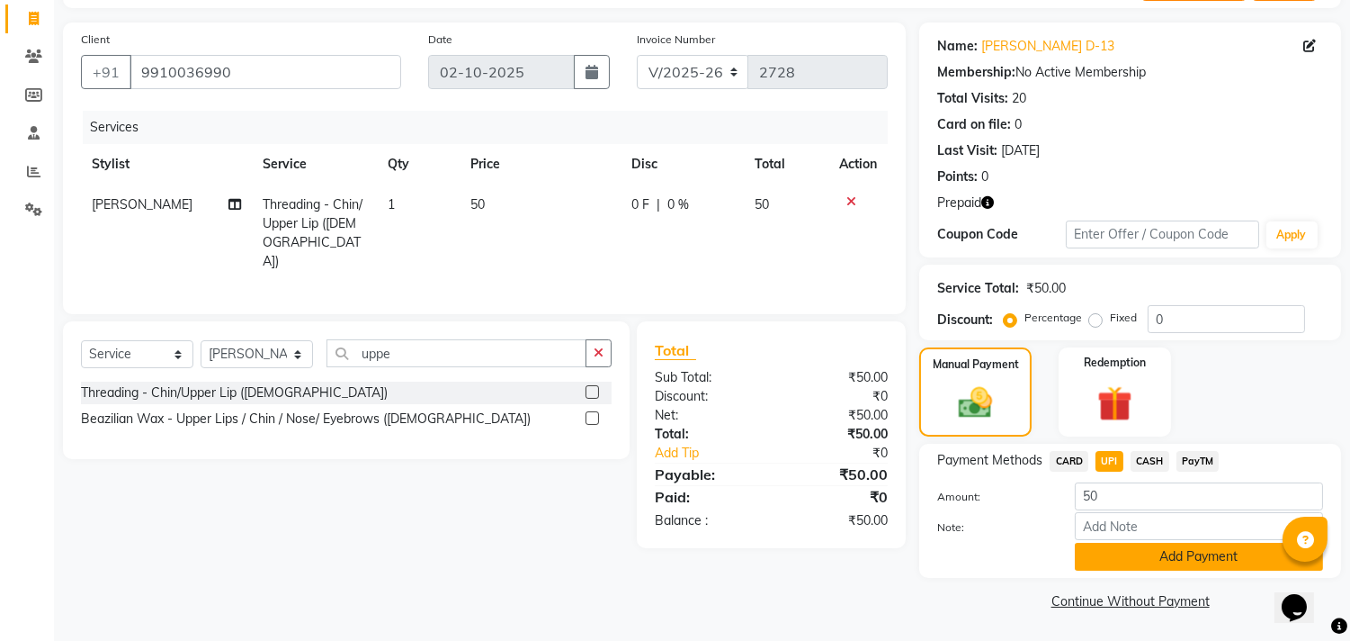
click at [1116, 558] on button "Add Payment" at bounding box center [1199, 556] width 248 height 28
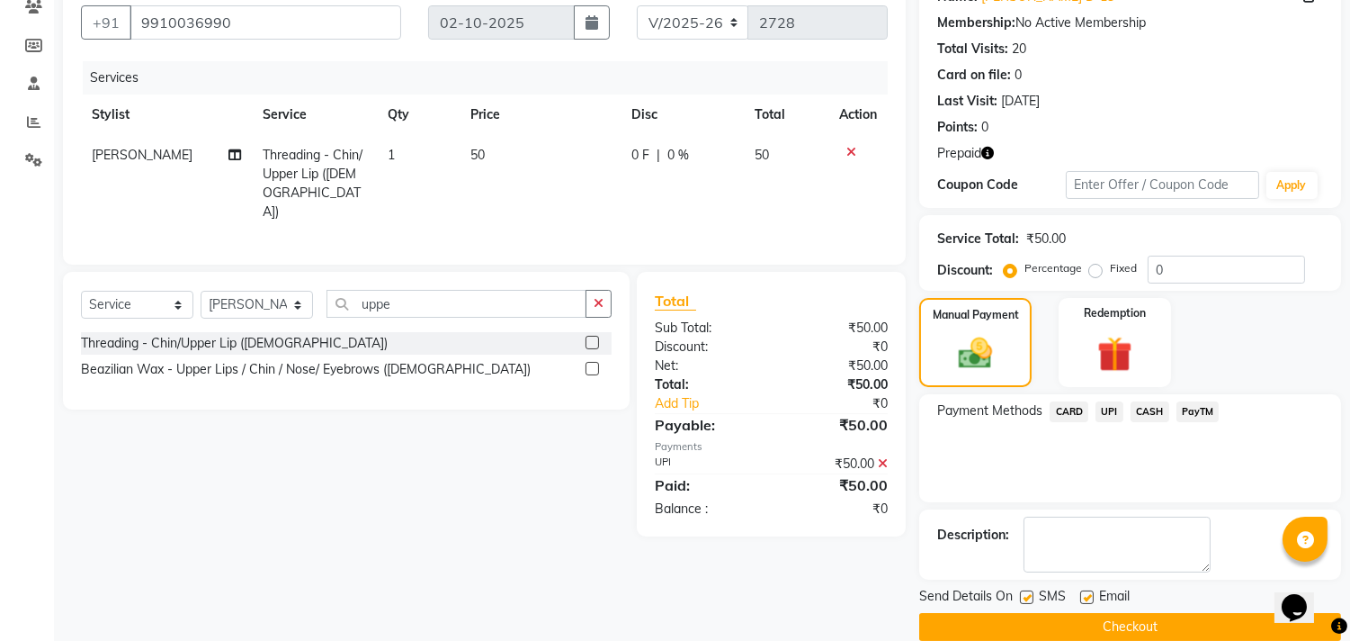
scroll to position [187, 0]
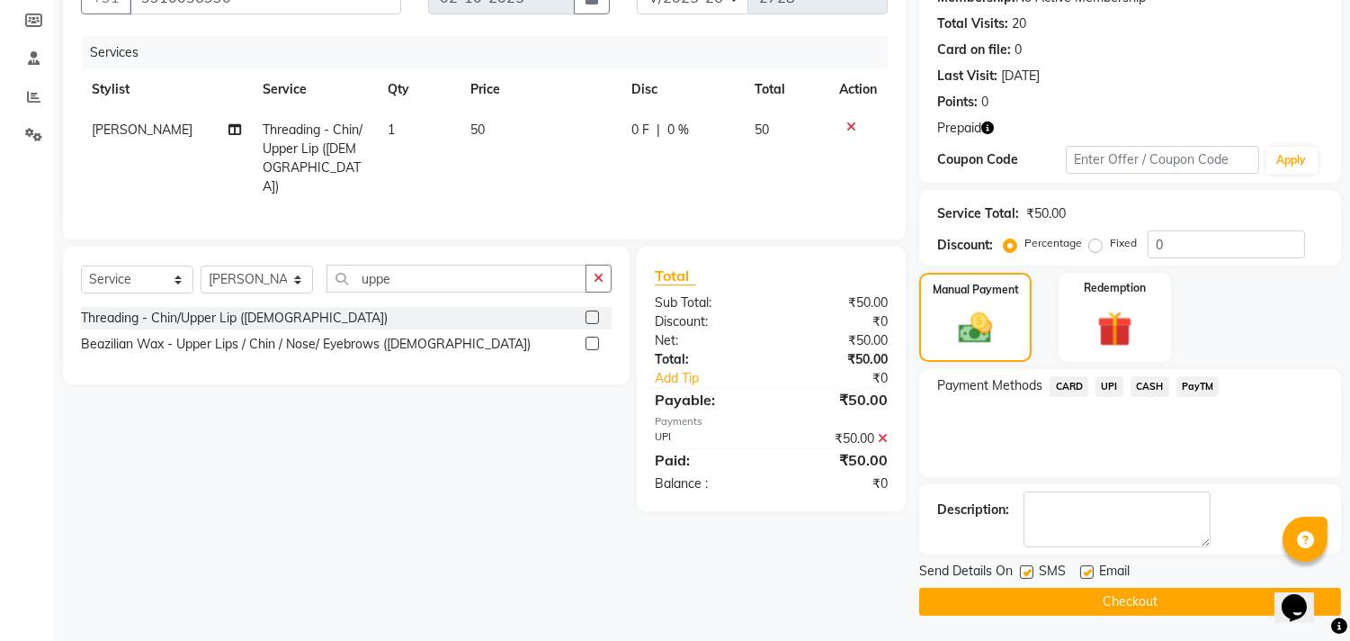
click at [1046, 587] on button "Checkout" at bounding box center [1130, 601] width 422 height 28
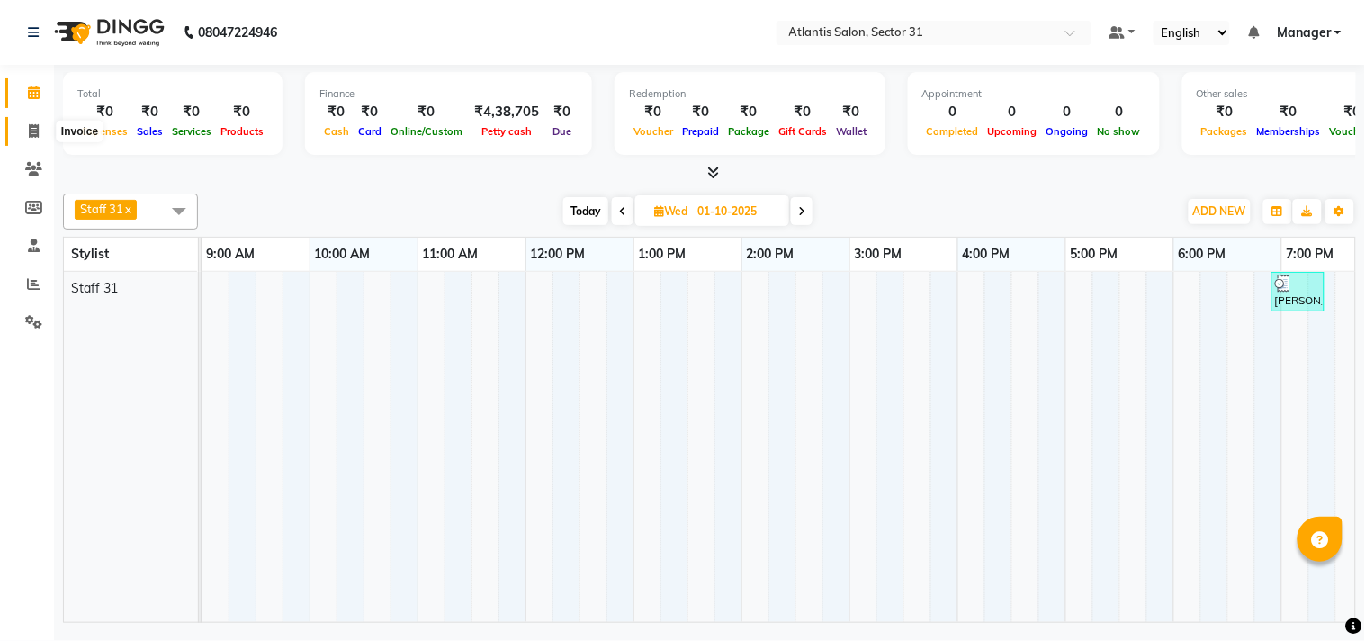
click at [19, 131] on span at bounding box center [33, 131] width 31 height 21
select select "service"
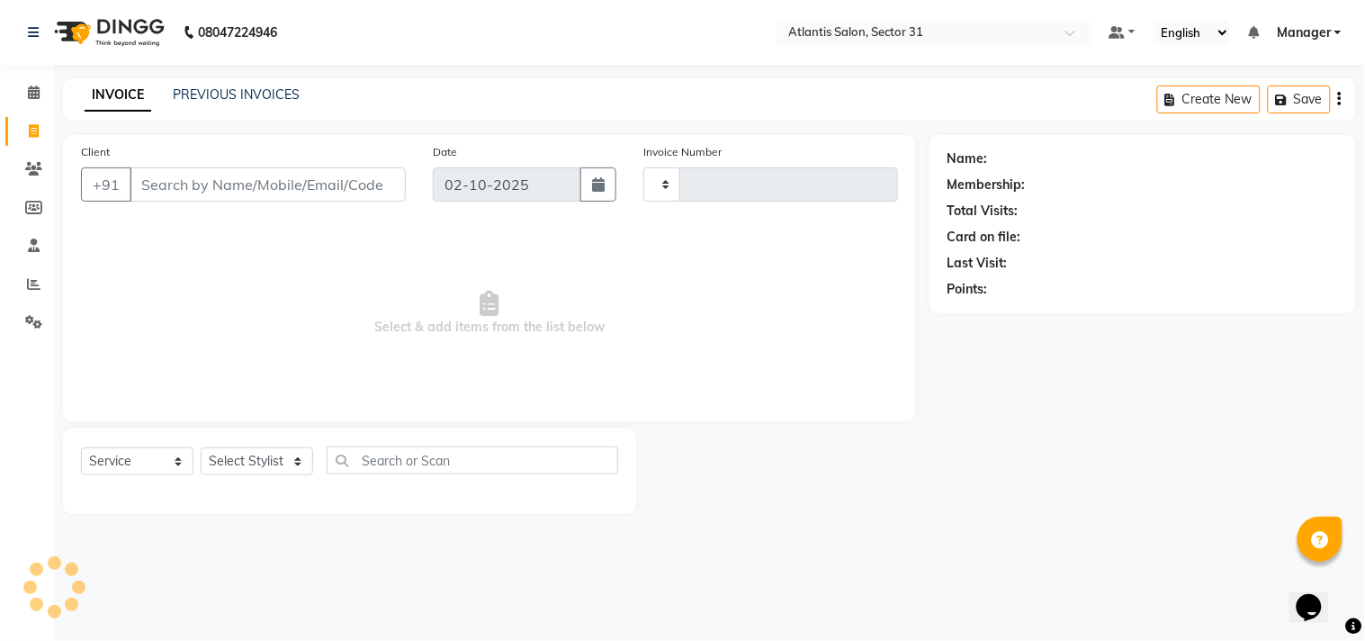
click at [223, 193] on input "Client" at bounding box center [268, 184] width 276 height 34
type input "2725"
select select "4391"
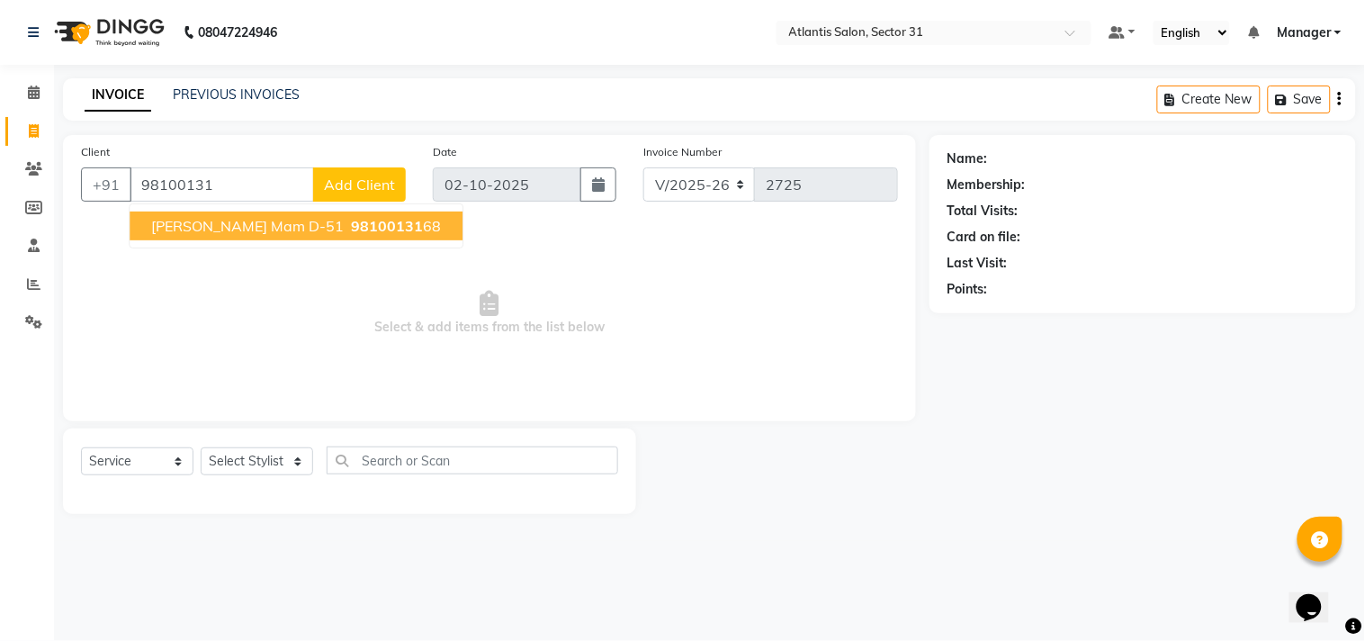
click at [256, 227] on span "Ranjana Mam D-51" at bounding box center [247, 226] width 193 height 18
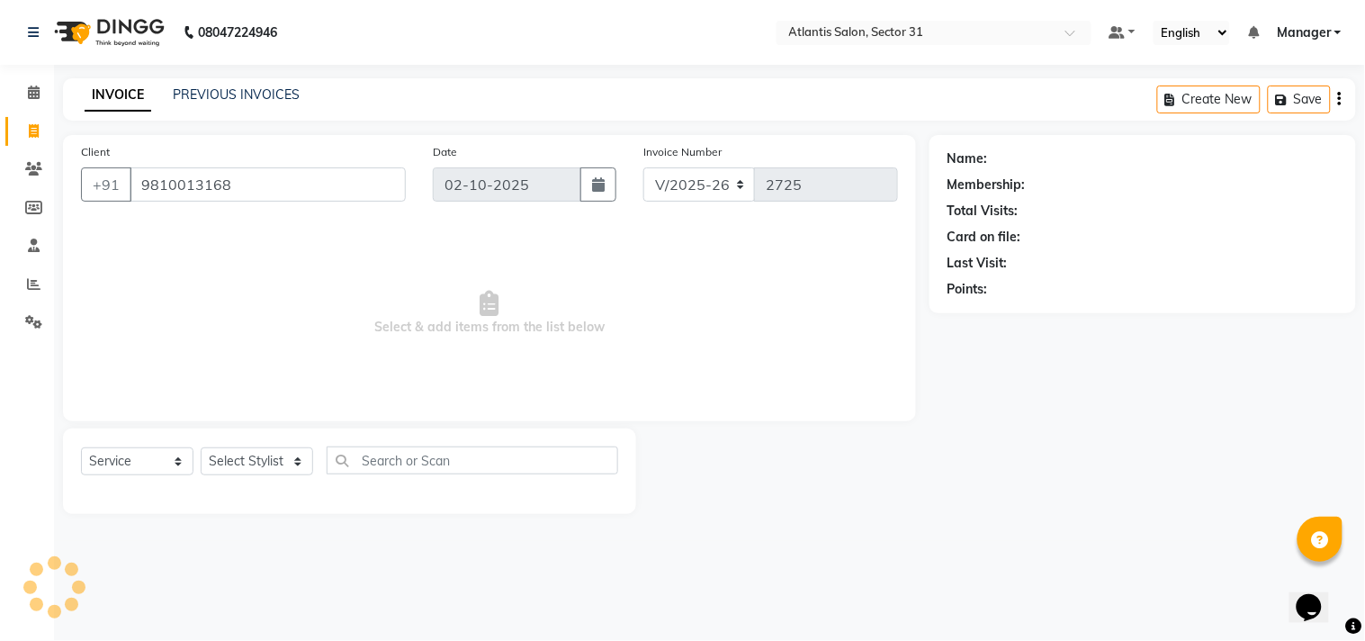
type input "9810013168"
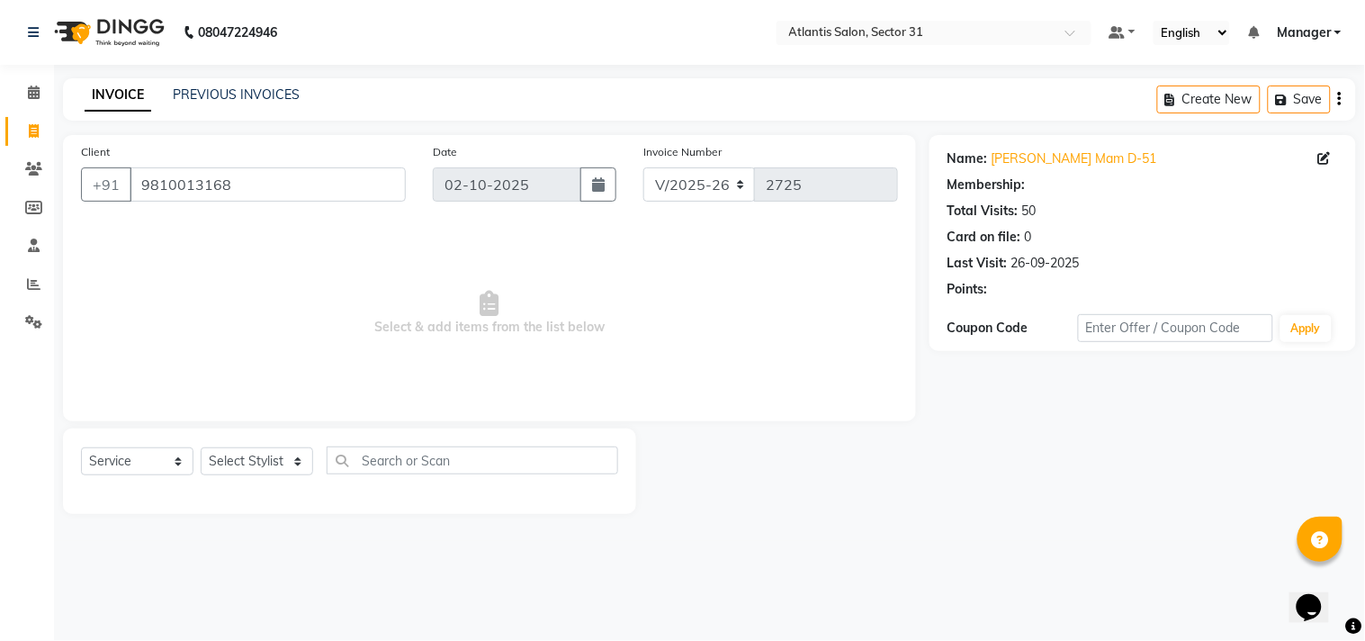
select select "1: Object"
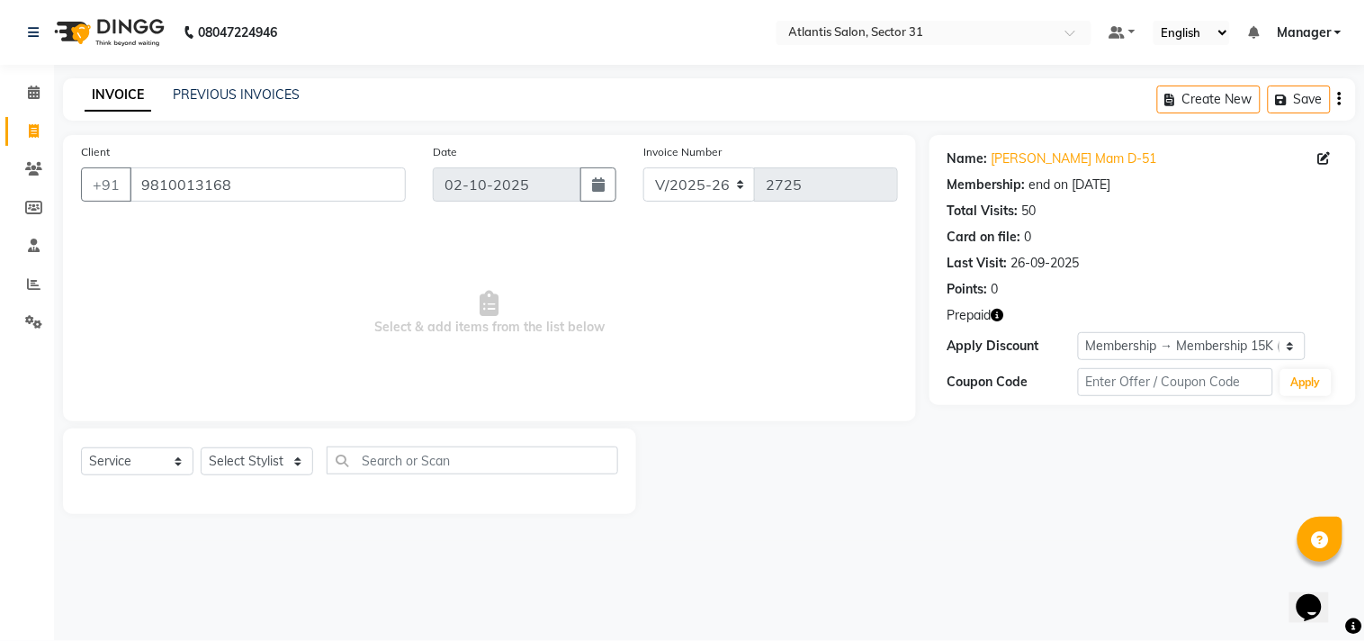
click at [1002, 312] on icon "button" at bounding box center [997, 315] width 13 height 13
click at [1003, 313] on icon "button" at bounding box center [997, 315] width 13 height 13
click at [883, 388] on span "Select & add items from the list below" at bounding box center [489, 313] width 817 height 180
click at [261, 193] on input "9810013168" at bounding box center [268, 184] width 276 height 34
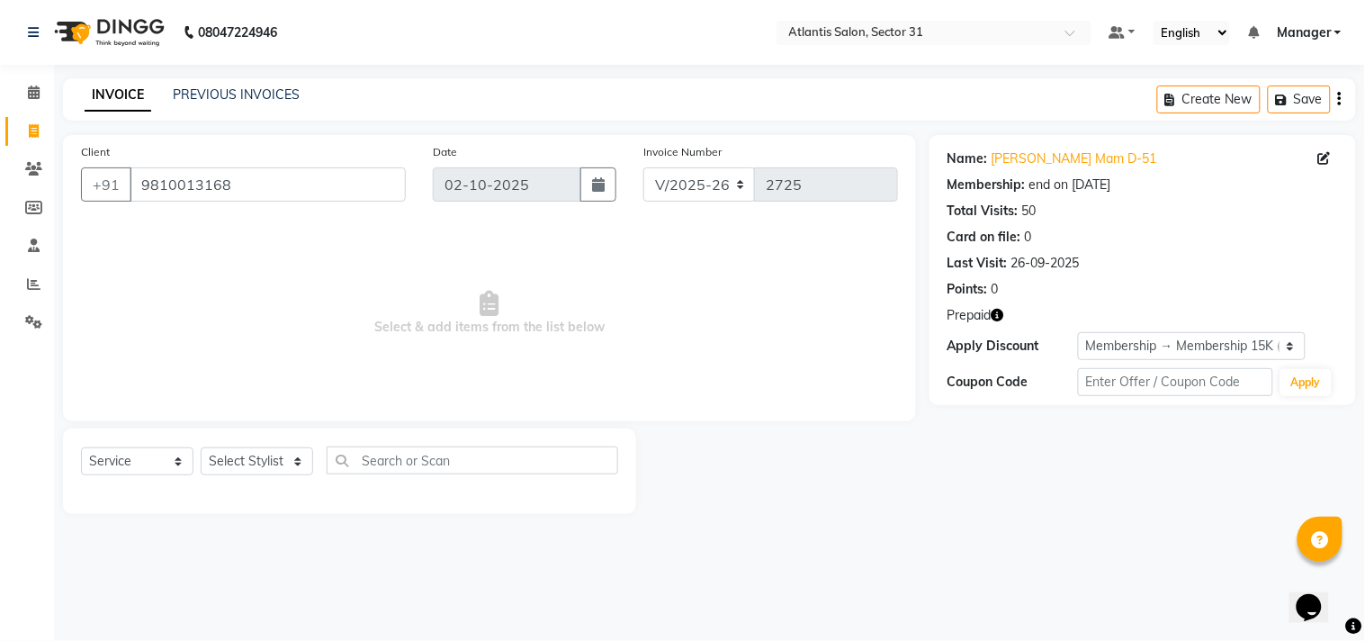
click at [1000, 317] on icon "button" at bounding box center [997, 315] width 13 height 13
click at [867, 391] on span "Select & add items from the list below" at bounding box center [489, 313] width 817 height 180
click at [1005, 313] on div "Prepaid" at bounding box center [1142, 315] width 390 height 19
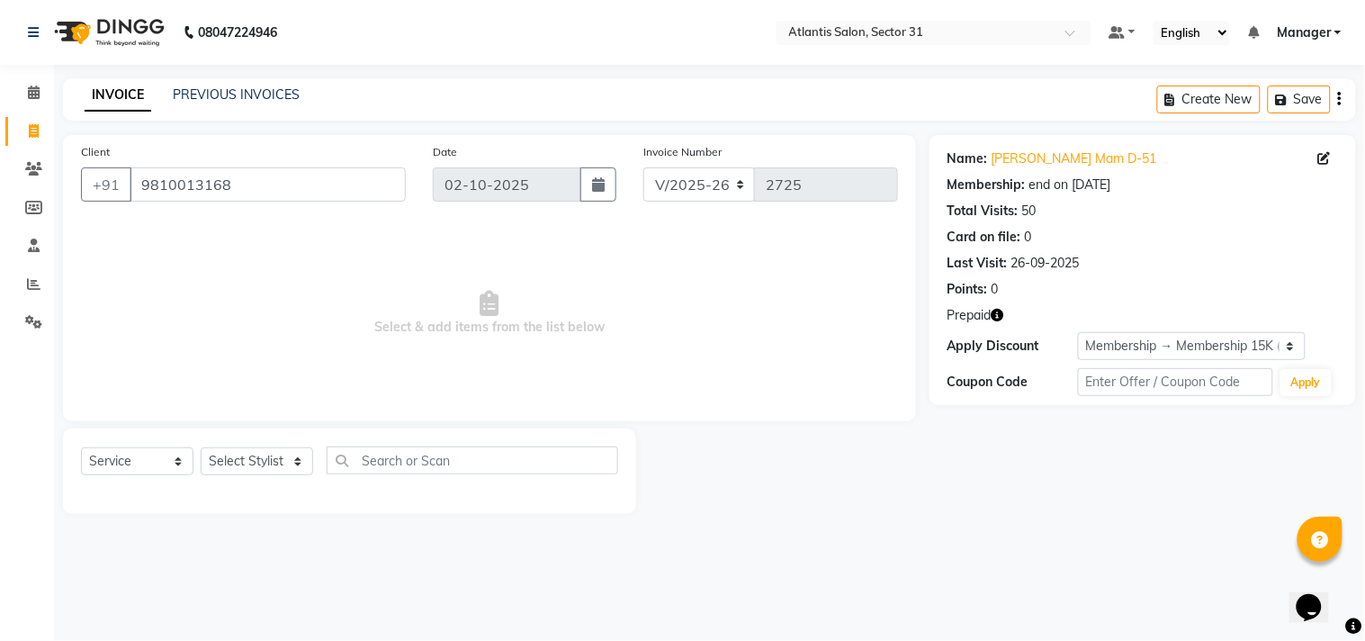
click at [999, 318] on icon "button" at bounding box center [997, 315] width 13 height 13
